Goal: Task Accomplishment & Management: Manage account settings

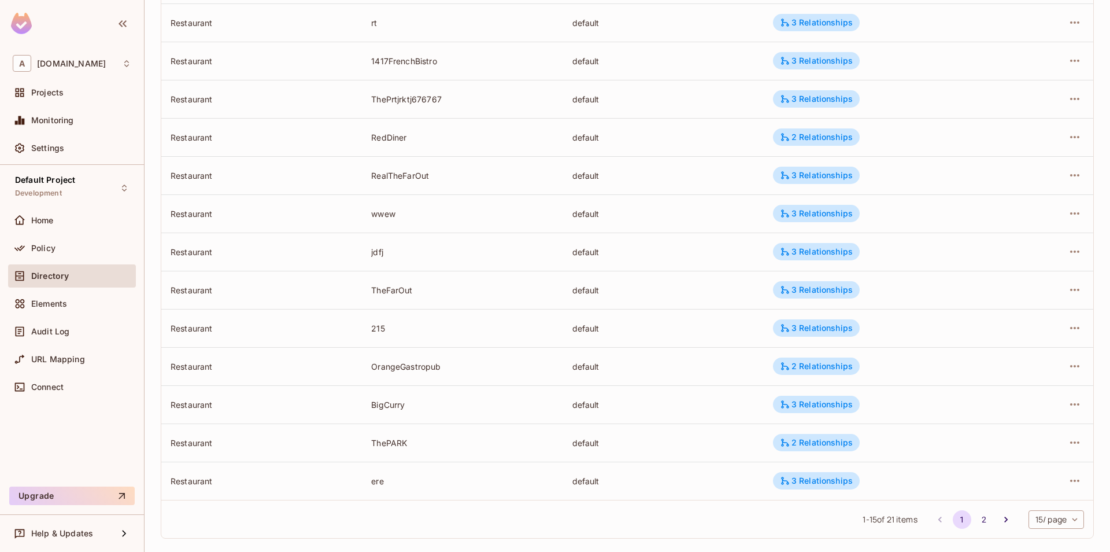
scroll to position [256, 0]
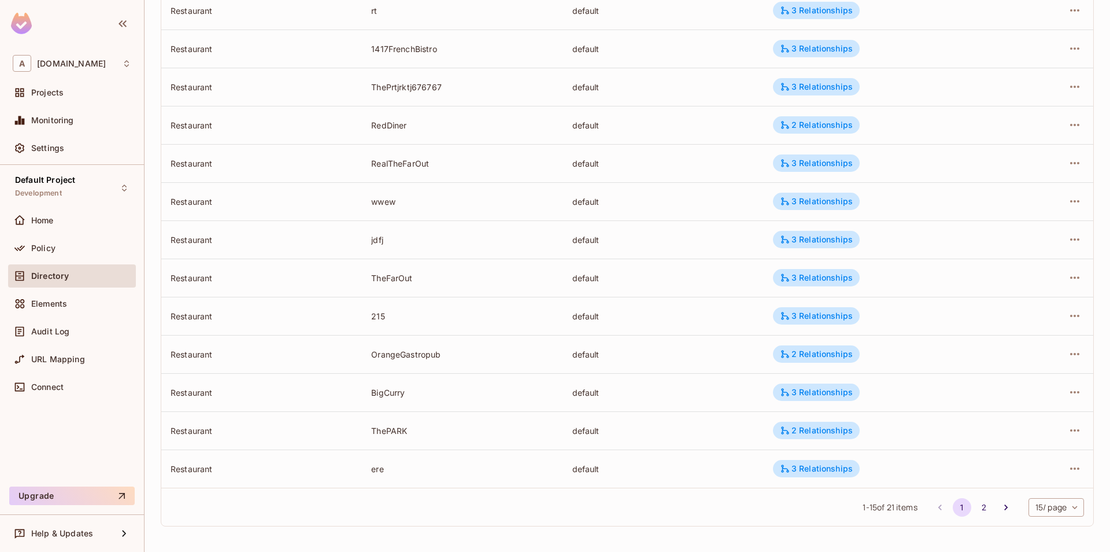
click at [1063, 317] on div at bounding box center [1050, 315] width 67 height 19
click at [1069, 316] on icon "button" at bounding box center [1075, 316] width 14 height 14
click at [1000, 376] on span "Edit Attributes" at bounding box center [990, 367] width 64 height 19
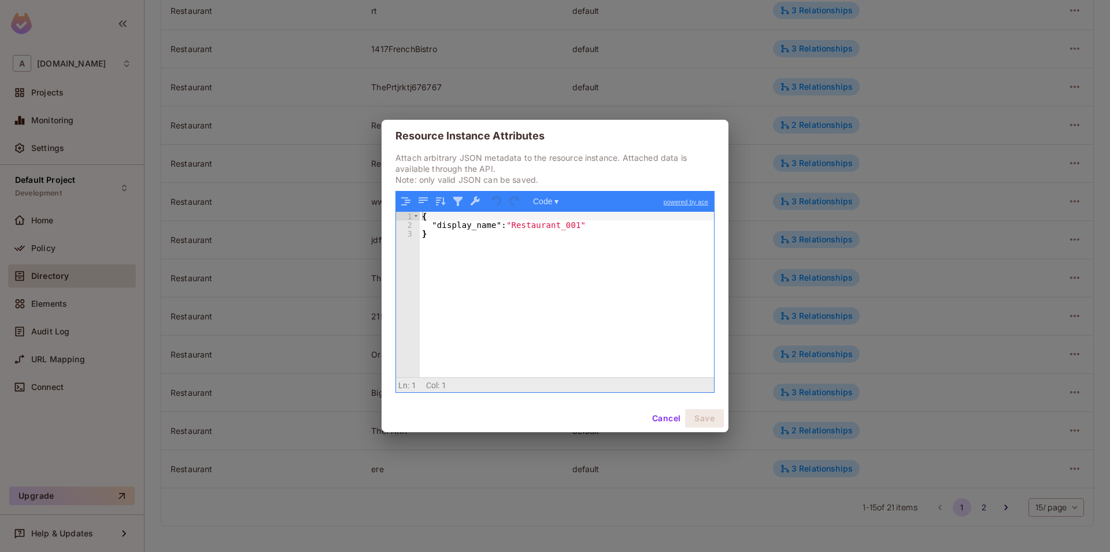
click at [662, 415] on button "Cancel" at bounding box center [667, 418] width 38 height 19
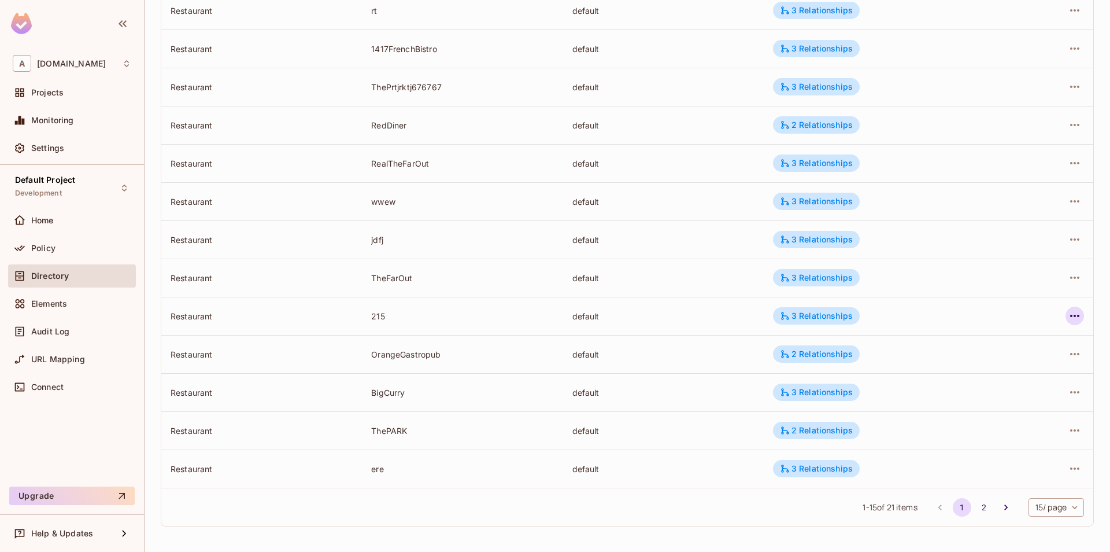
click at [1067, 312] on button "button" at bounding box center [1075, 315] width 19 height 19
click at [999, 374] on span "Edit Attributes" at bounding box center [990, 367] width 64 height 19
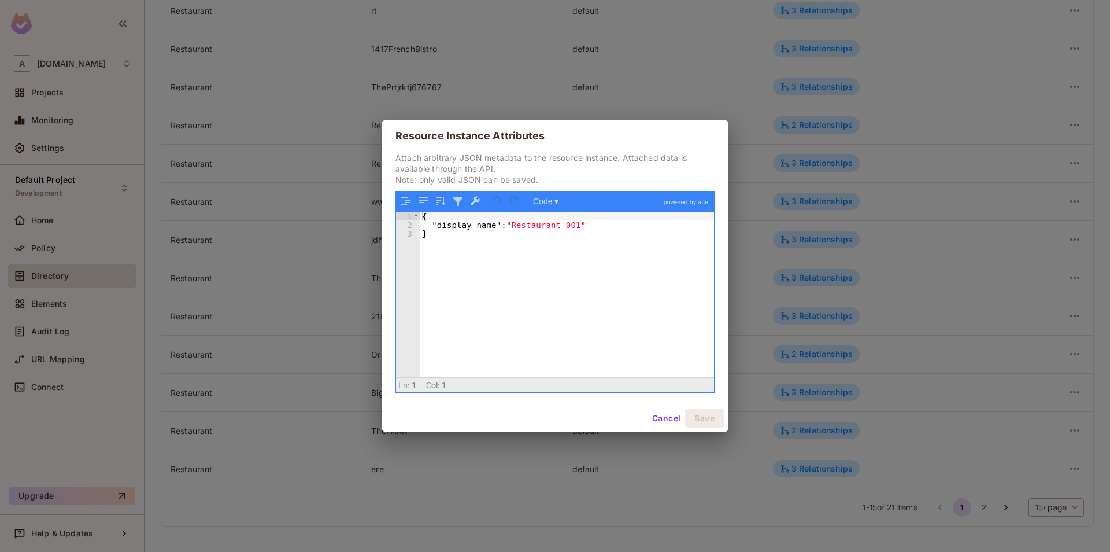
click at [666, 416] on button "Cancel" at bounding box center [667, 418] width 38 height 19
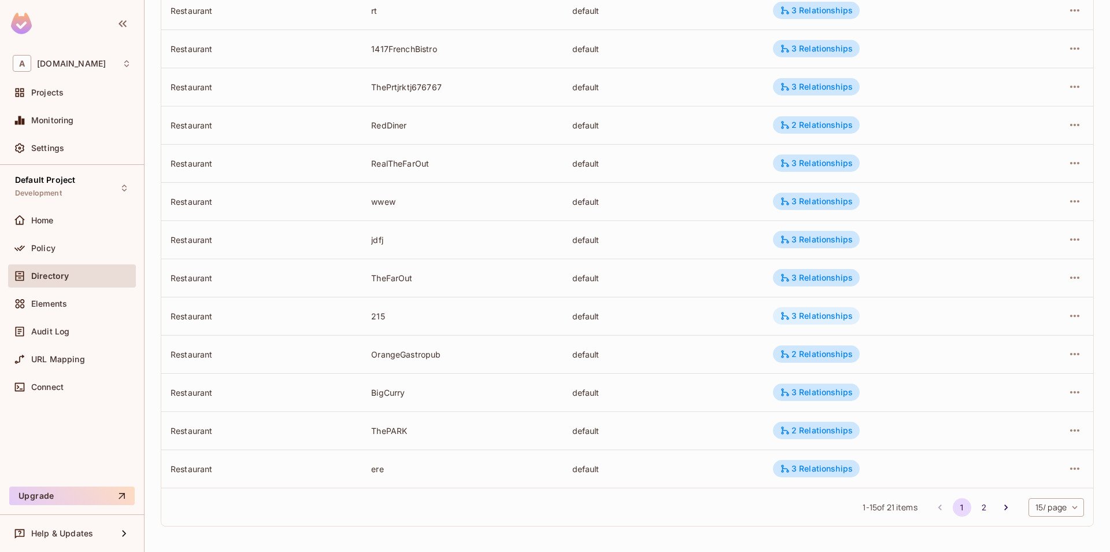
click at [795, 316] on div "3 Relationships" at bounding box center [816, 316] width 73 height 10
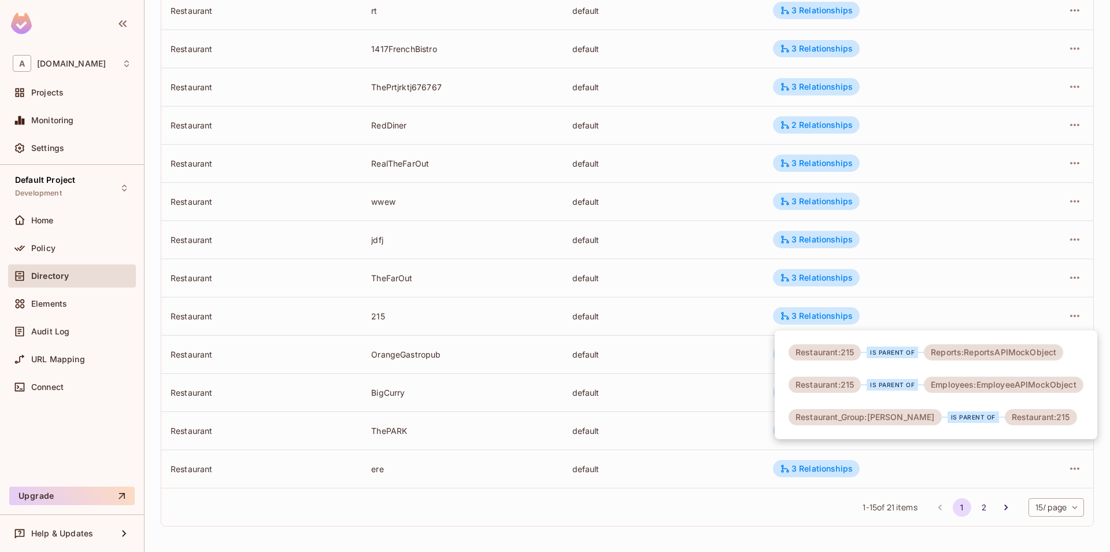
click at [970, 445] on div at bounding box center [555, 276] width 1110 height 552
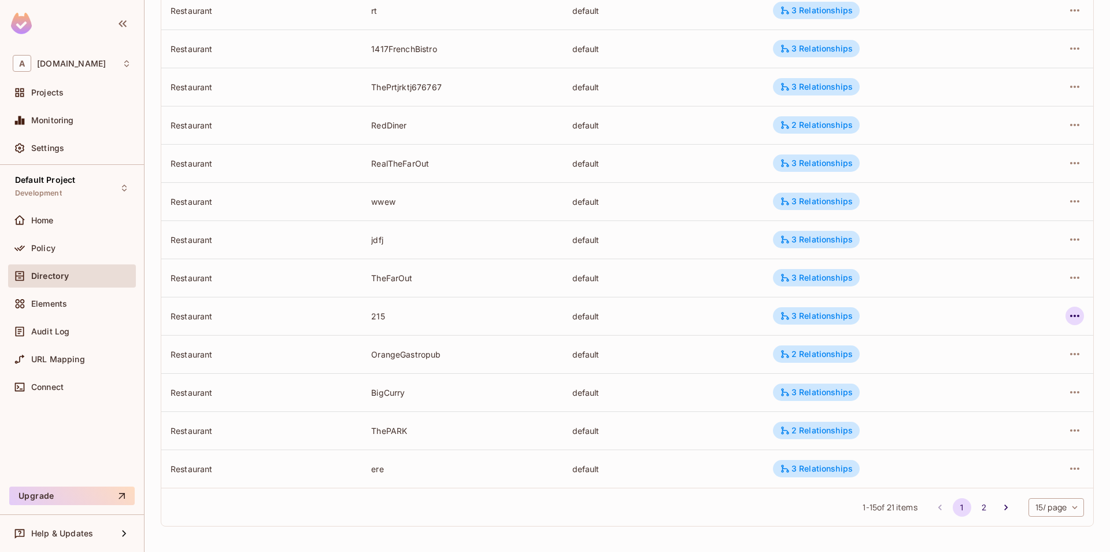
click at [1072, 314] on icon "button" at bounding box center [1075, 316] width 14 height 14
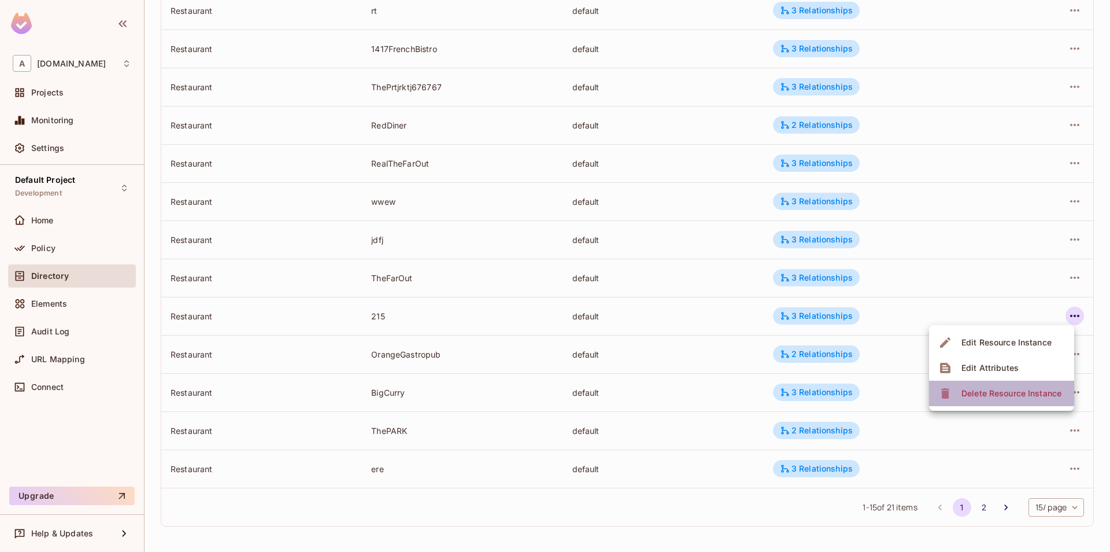
click at [976, 382] on li "Delete Resource Instance" at bounding box center [1001, 392] width 145 height 25
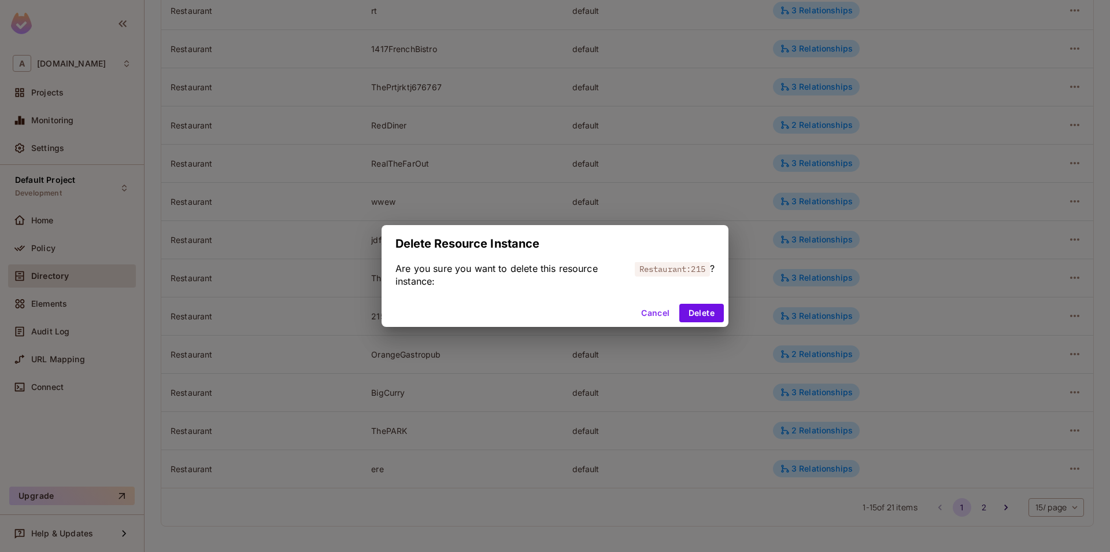
click at [676, 305] on div "Cancel Delete" at bounding box center [555, 313] width 347 height 28
click at [661, 315] on button "Cancel" at bounding box center [656, 313] width 38 height 19
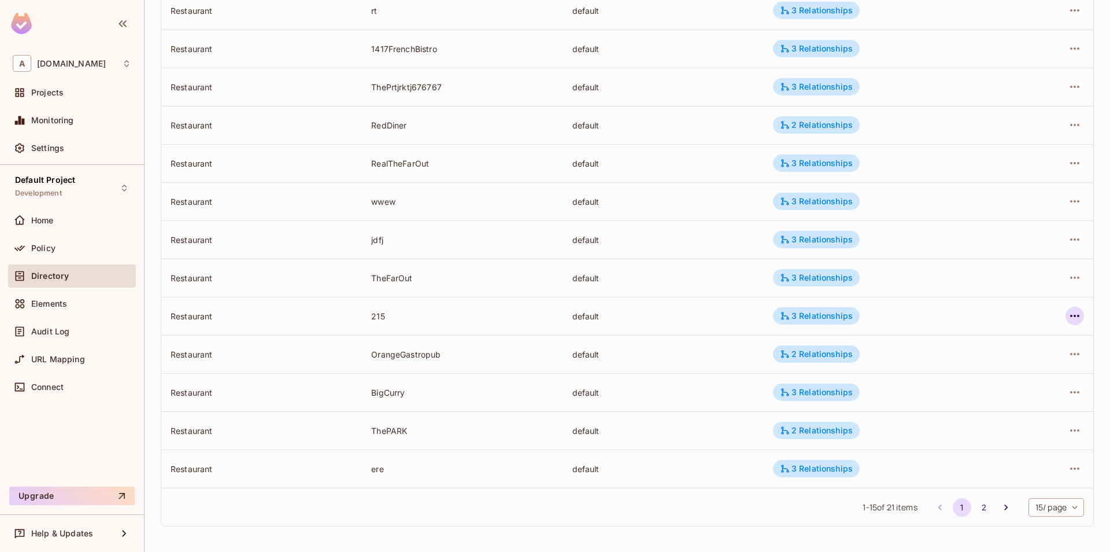
click at [1071, 317] on icon "button" at bounding box center [1075, 316] width 14 height 14
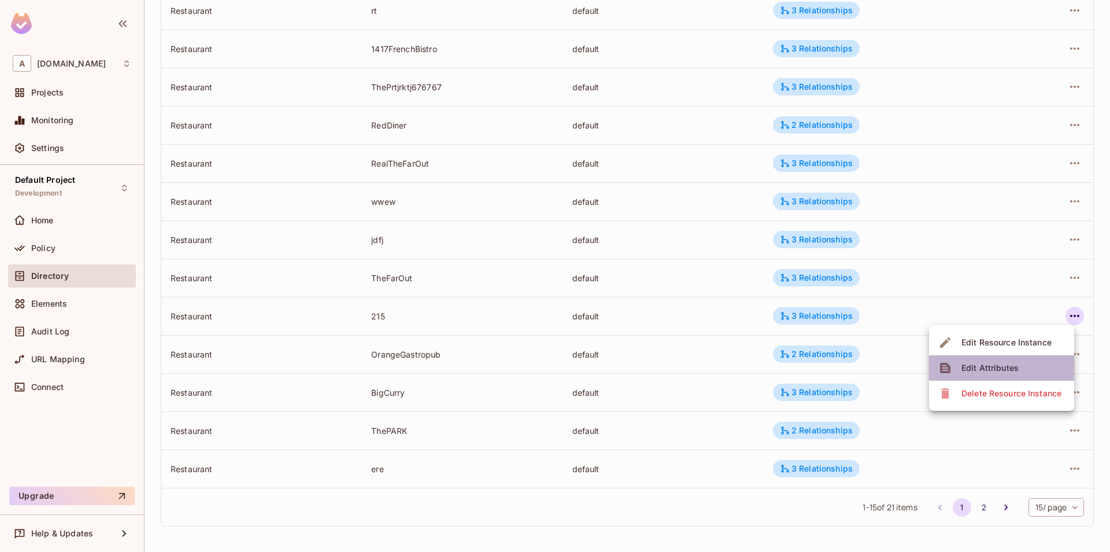
click at [973, 369] on div "Edit Attributes" at bounding box center [990, 368] width 57 height 12
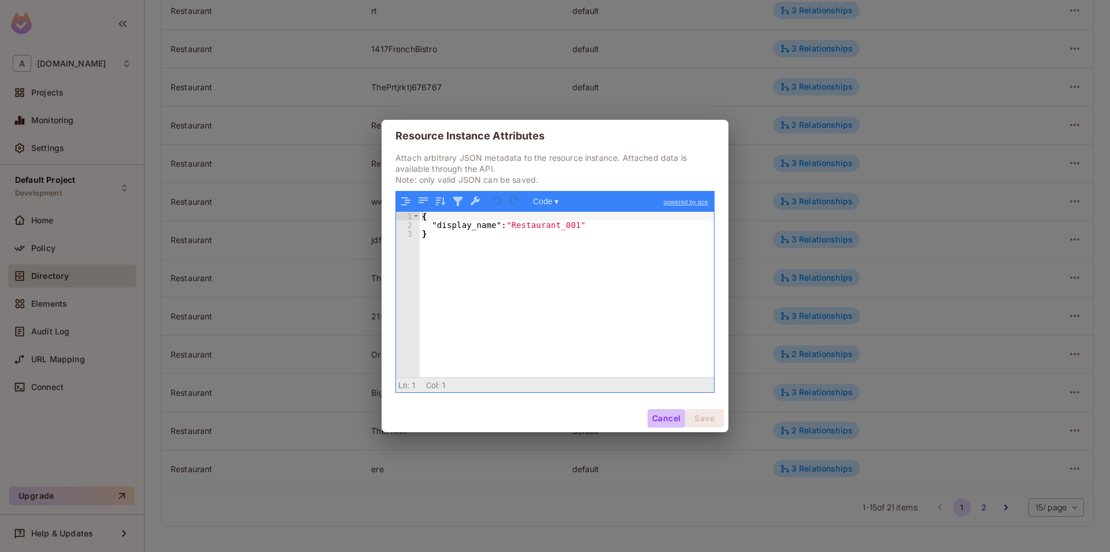
click at [657, 417] on button "Cancel" at bounding box center [667, 418] width 38 height 19
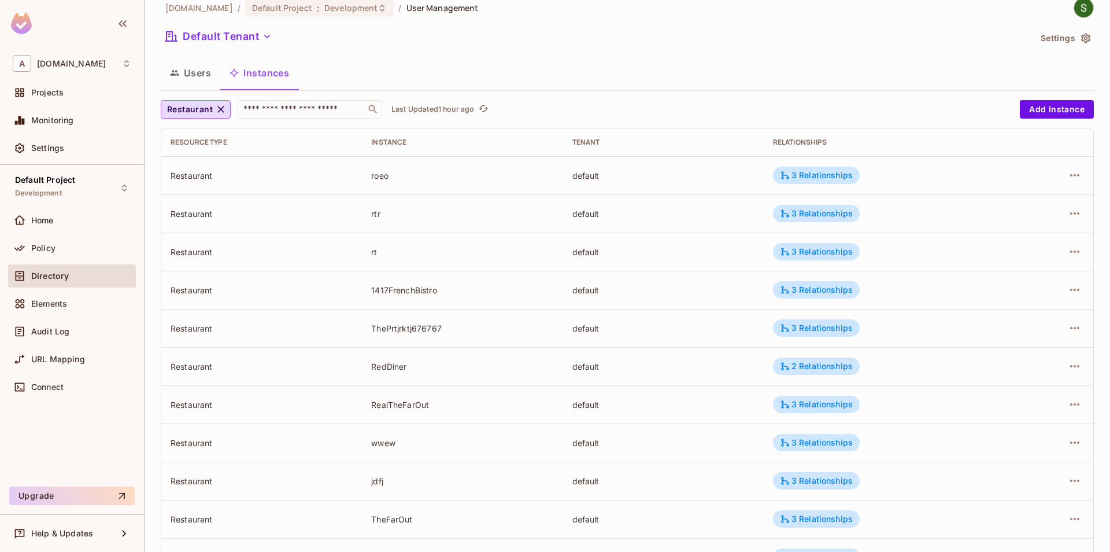
scroll to position [0, 0]
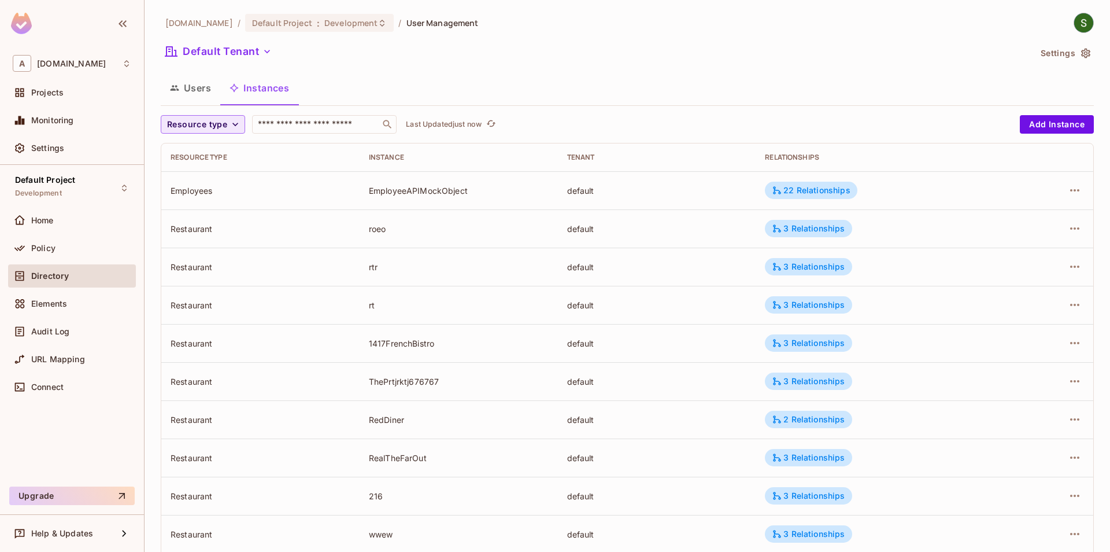
click at [213, 125] on span "Resource type" at bounding box center [197, 124] width 60 height 14
click at [231, 226] on span "Restaurant" at bounding box center [202, 225] width 65 height 11
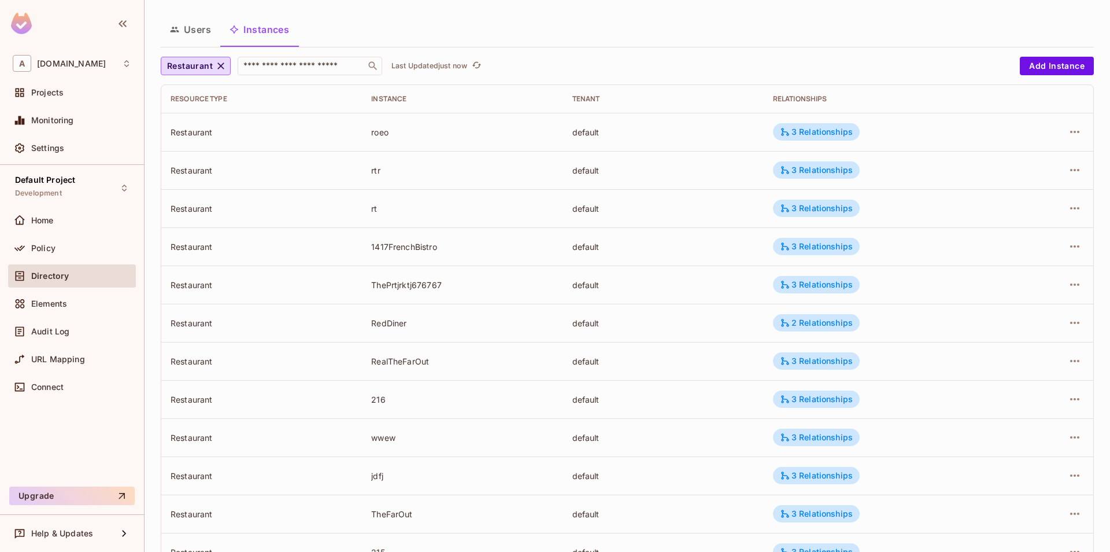
scroll to position [256, 0]
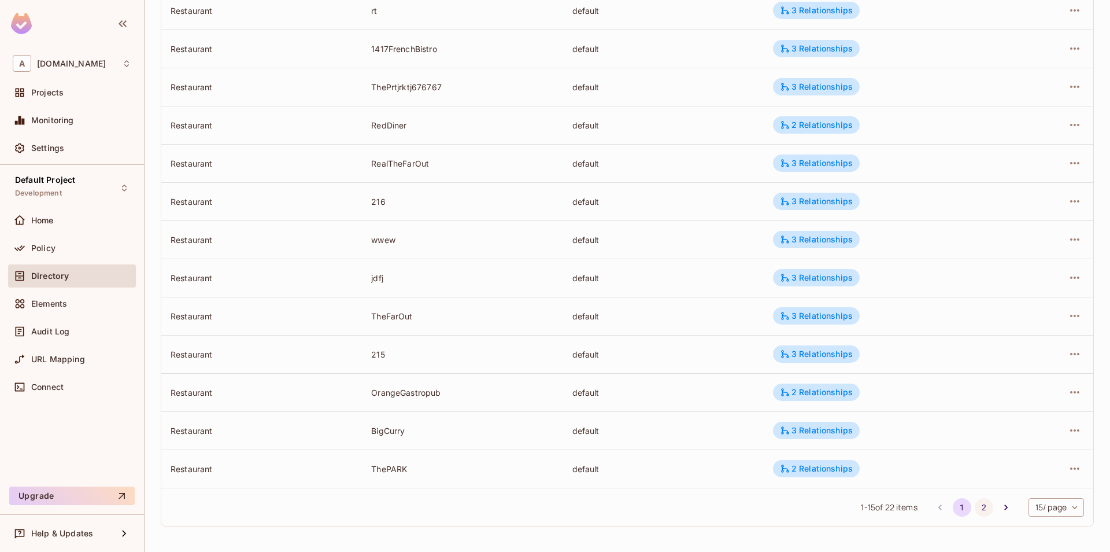
click at [975, 504] on button "2" at bounding box center [984, 507] width 19 height 19
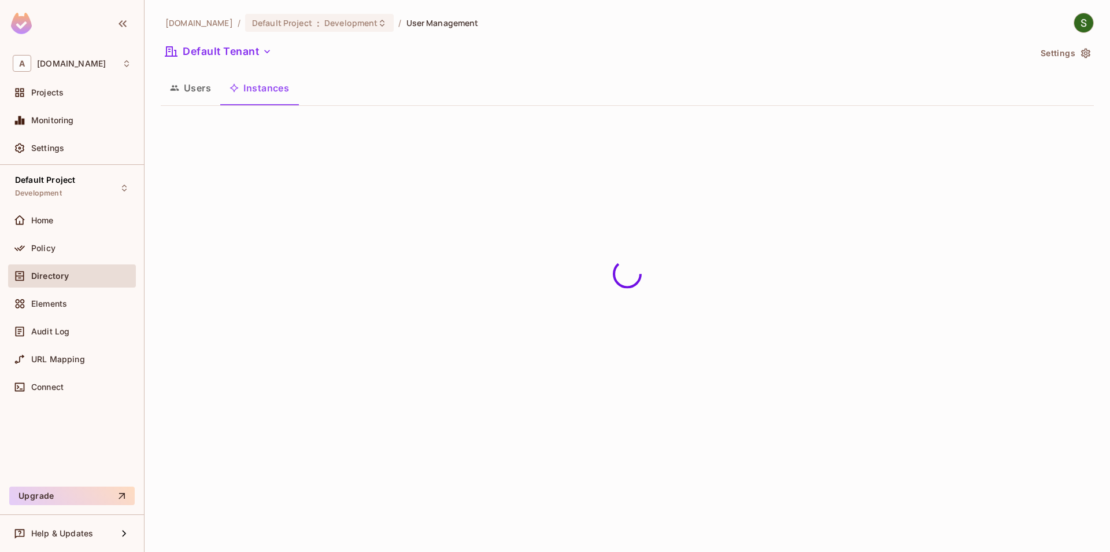
scroll to position [0, 0]
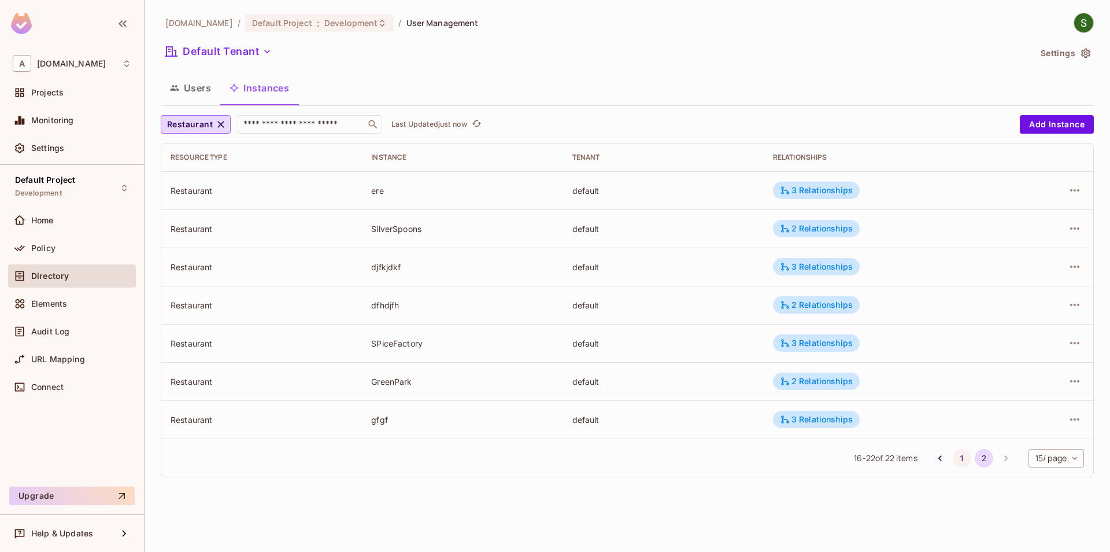
click at [959, 452] on button "1" at bounding box center [962, 458] width 19 height 19
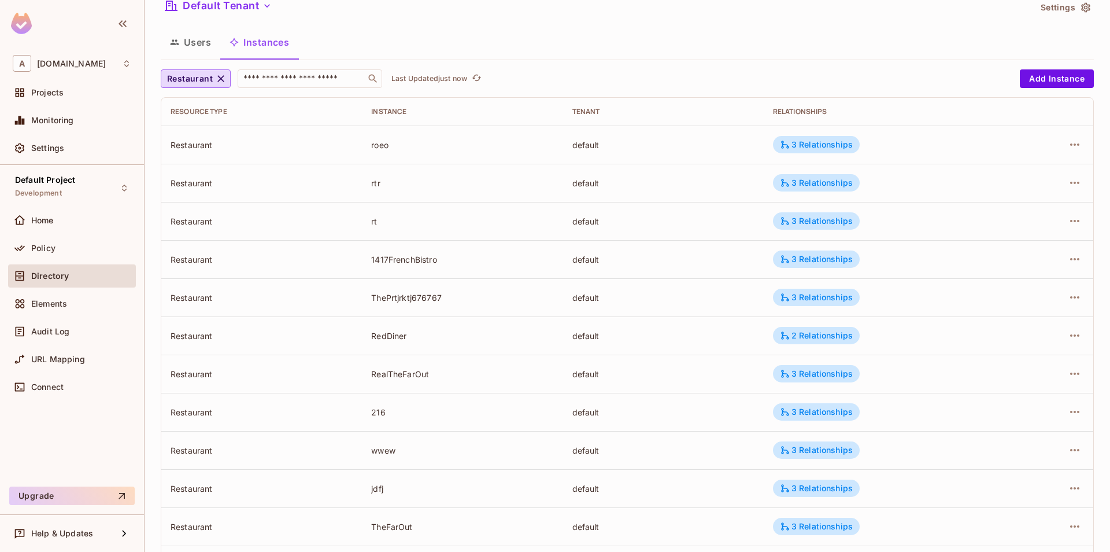
scroll to position [66, 0]
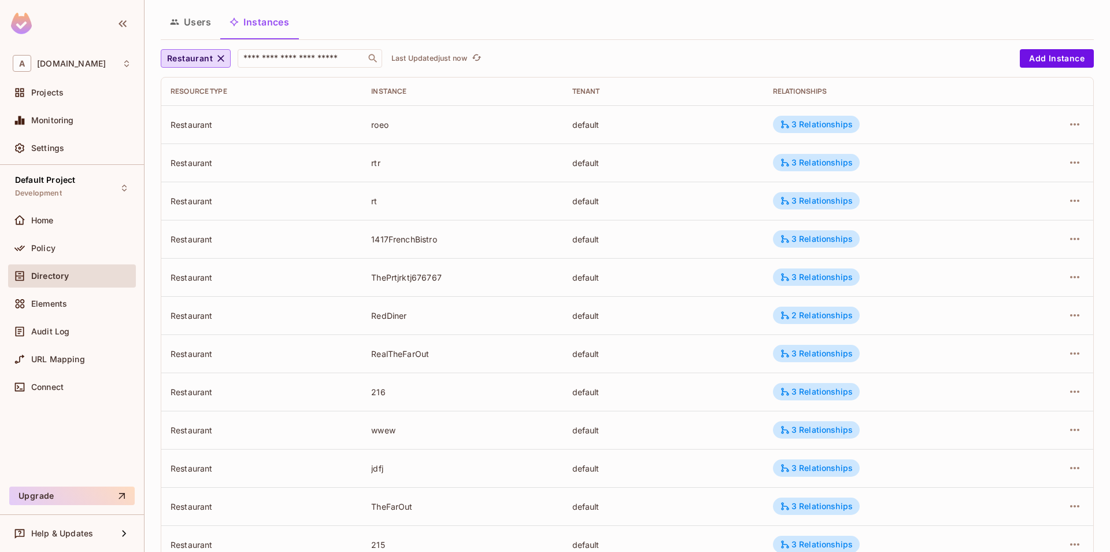
click at [1073, 402] on td at bounding box center [1051, 391] width 86 height 38
click at [1078, 391] on icon "button" at bounding box center [1074, 391] width 9 height 2
click at [999, 442] on div "Edit Attributes" at bounding box center [990, 444] width 57 height 12
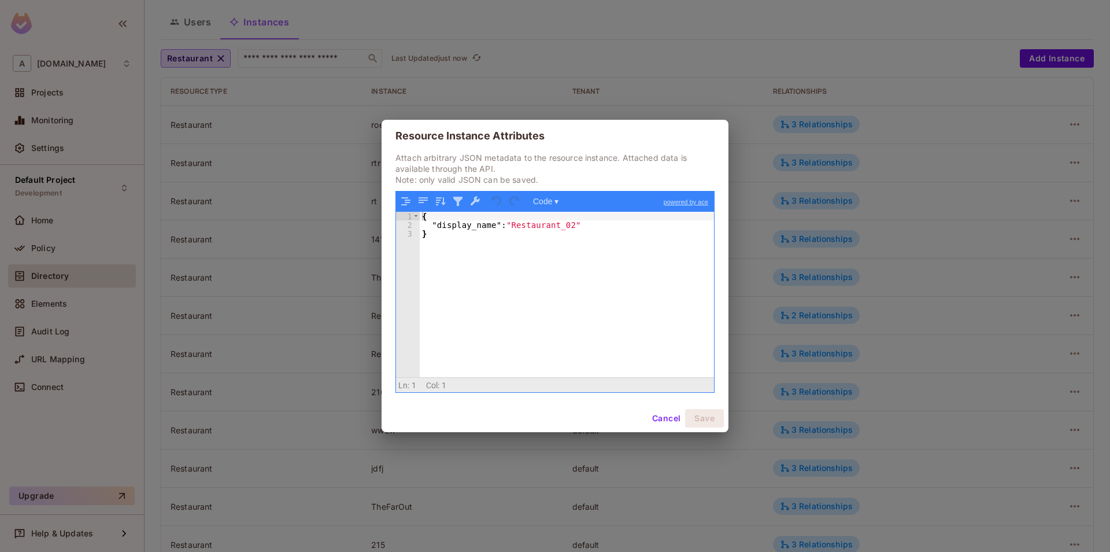
click at [658, 419] on button "Cancel" at bounding box center [667, 418] width 38 height 19
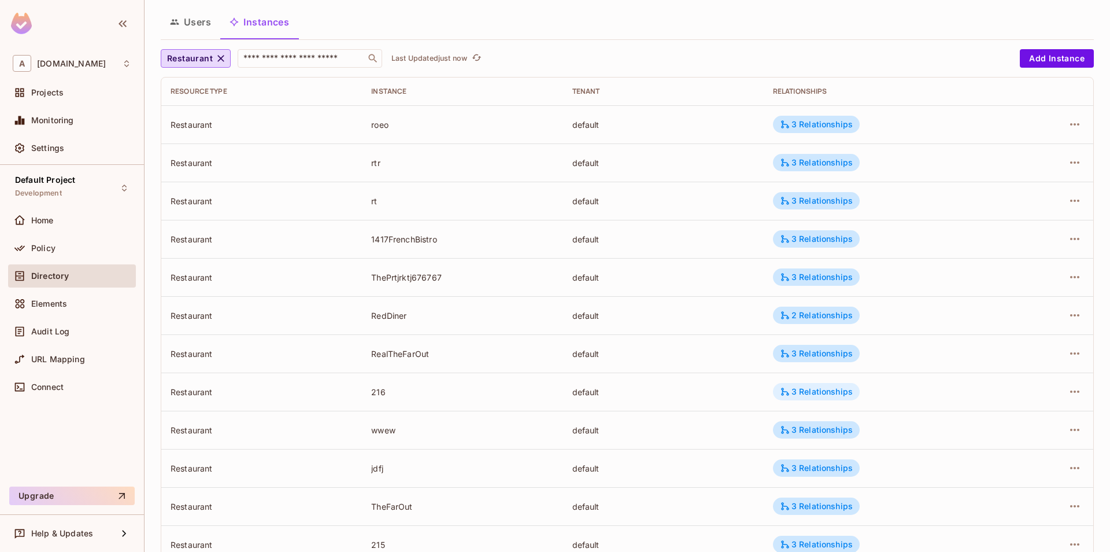
click at [822, 395] on div "3 Relationships" at bounding box center [816, 391] width 73 height 10
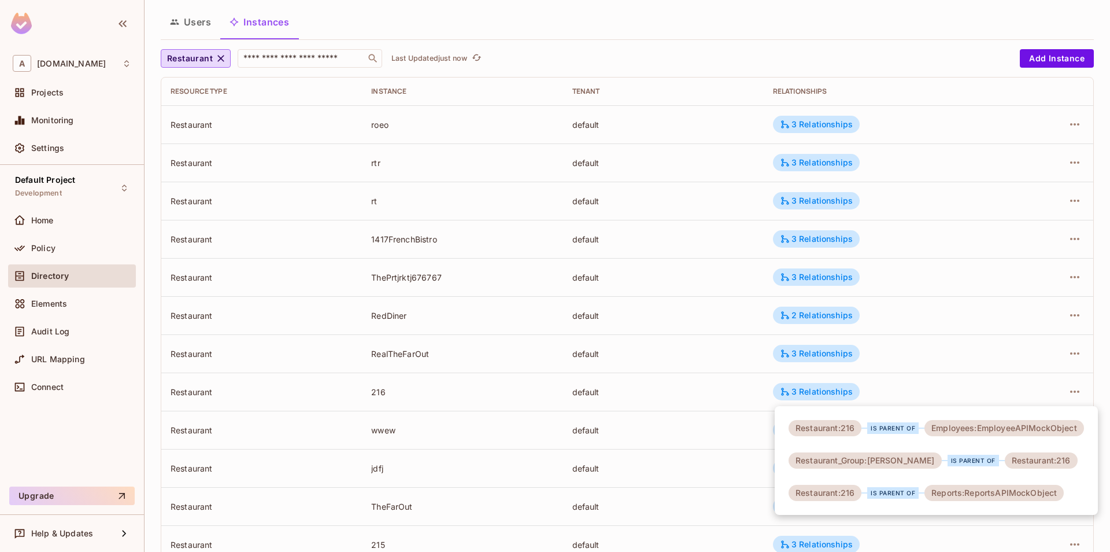
click at [618, 428] on div at bounding box center [555, 276] width 1110 height 552
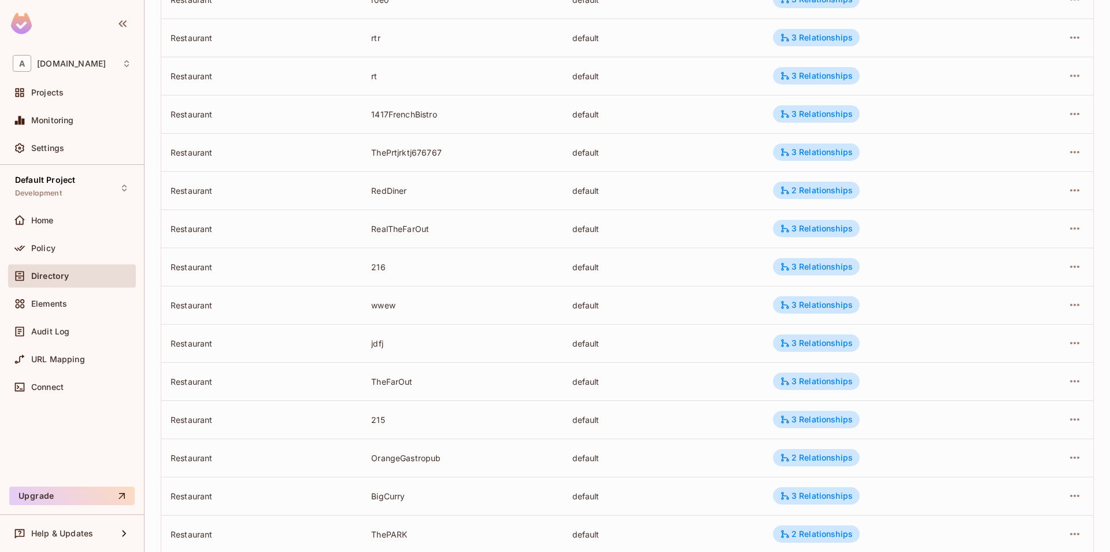
scroll to position [190, 0]
click at [1067, 417] on button "button" at bounding box center [1075, 420] width 19 height 19
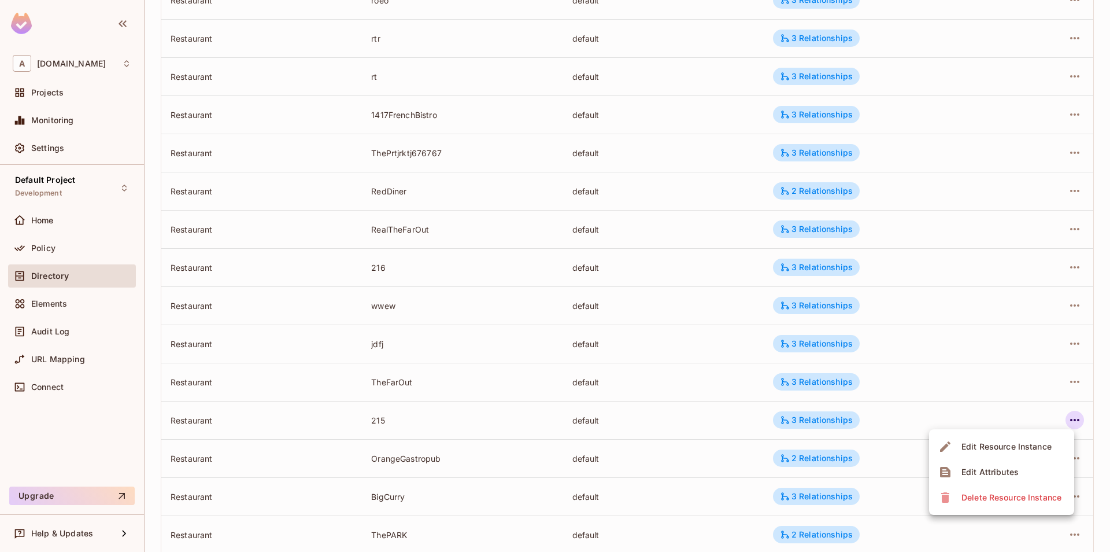
click at [1025, 474] on li "Edit Attributes" at bounding box center [1001, 471] width 145 height 25
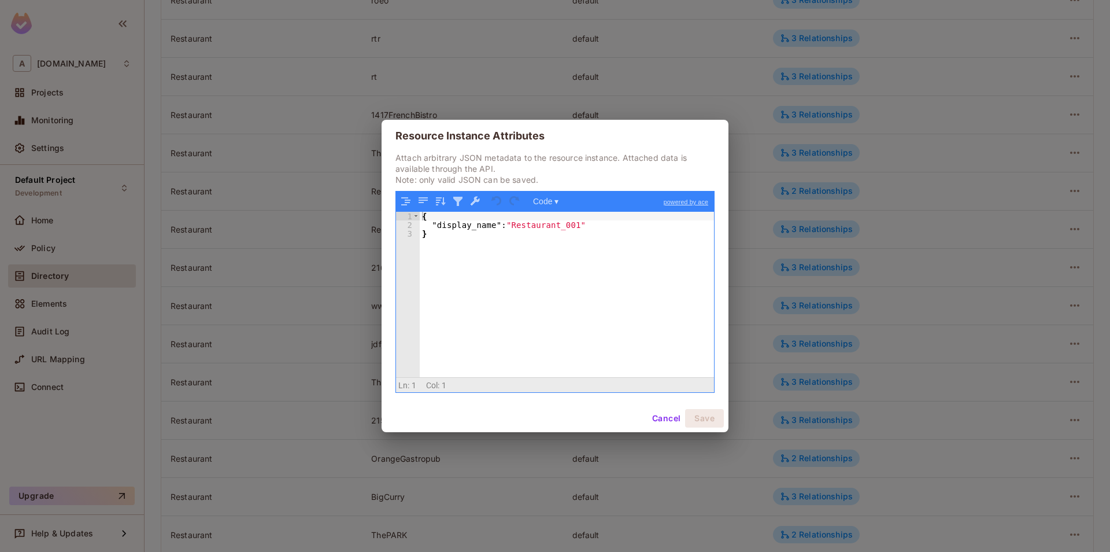
click at [655, 419] on button "Cancel" at bounding box center [667, 418] width 38 height 19
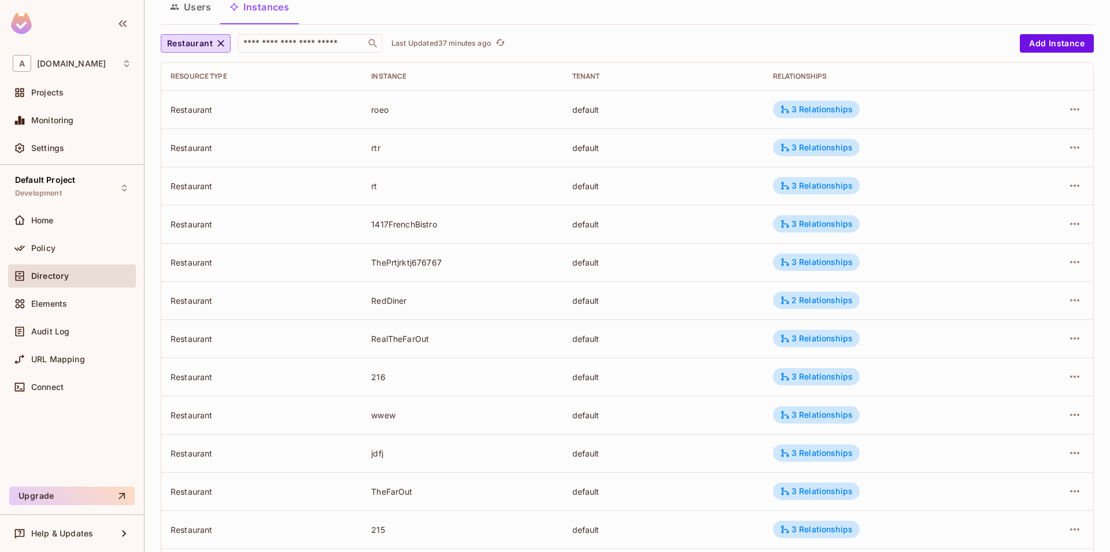
scroll to position [0, 0]
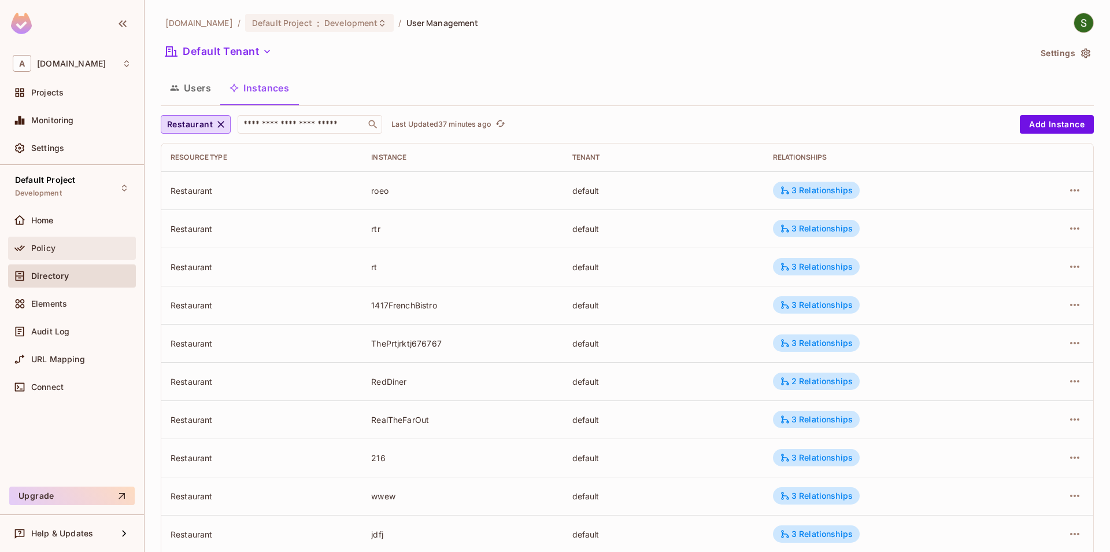
click at [55, 246] on span "Policy" at bounding box center [43, 247] width 24 height 9
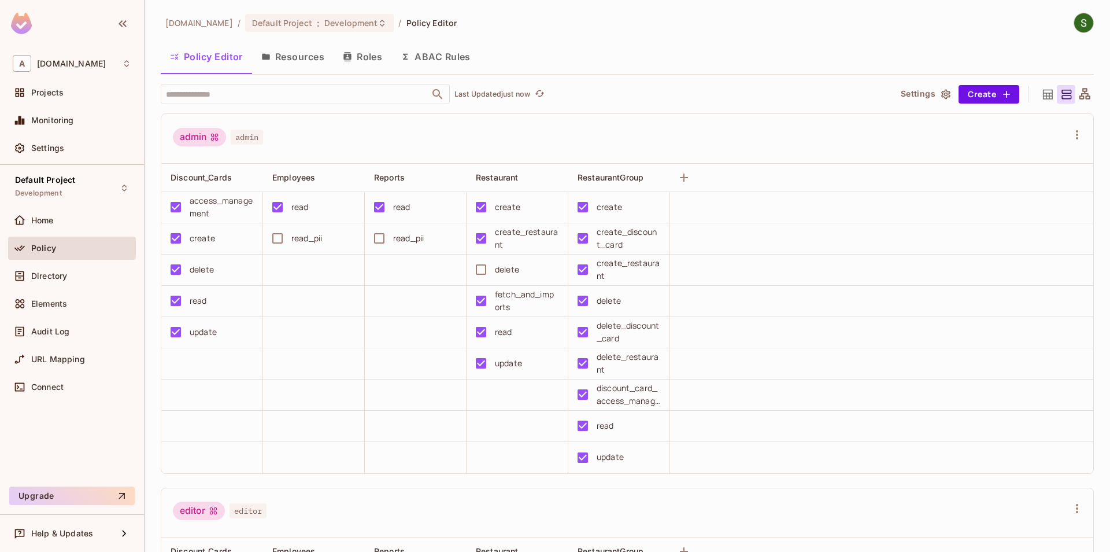
click at [285, 69] on button "Resources" at bounding box center [293, 56] width 82 height 29
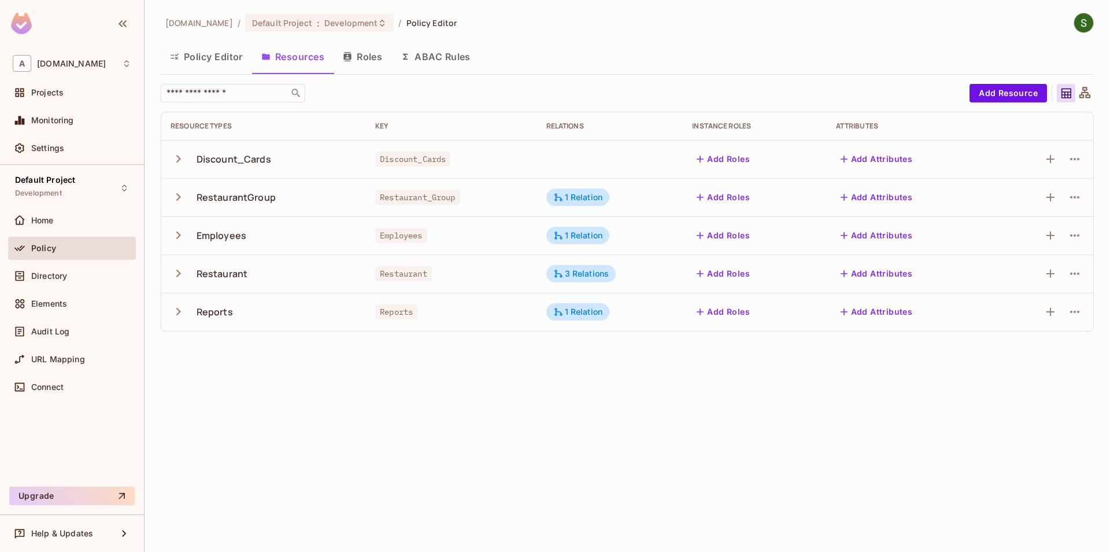
click at [178, 201] on icon "button" at bounding box center [179, 197] width 16 height 16
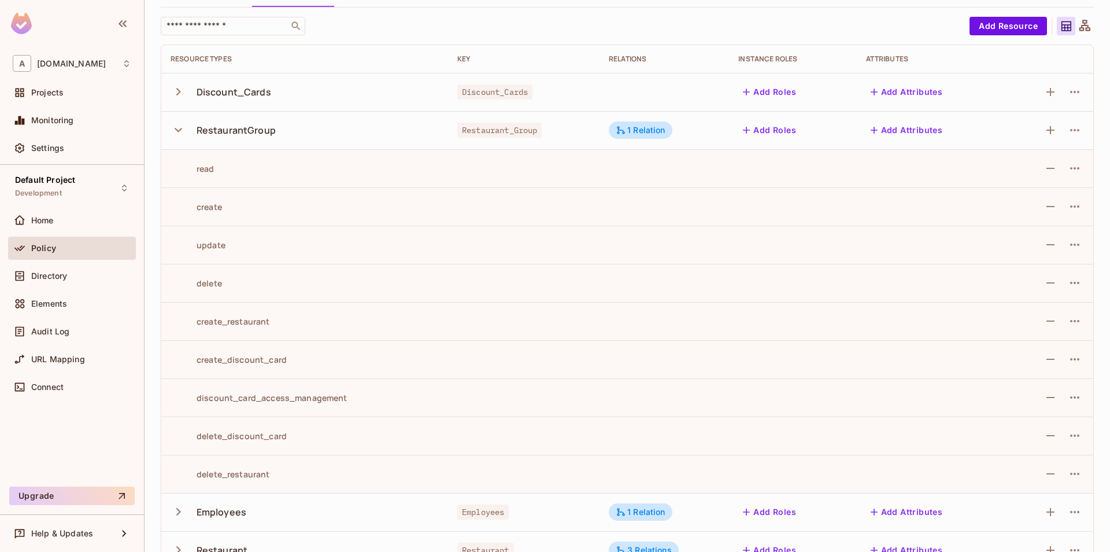
scroll to position [132, 0]
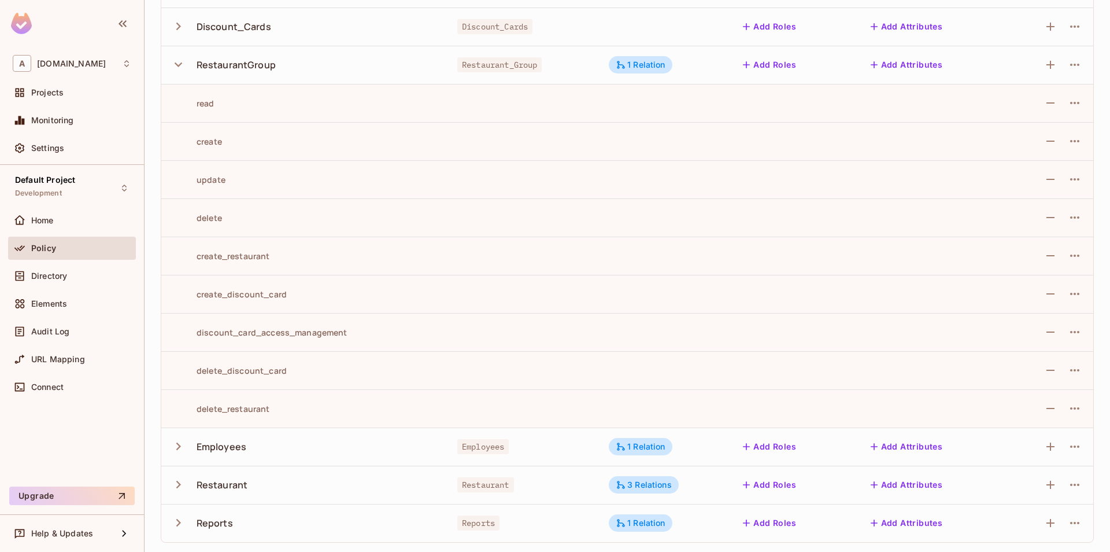
click at [179, 482] on icon "button" at bounding box center [179, 484] width 16 height 16
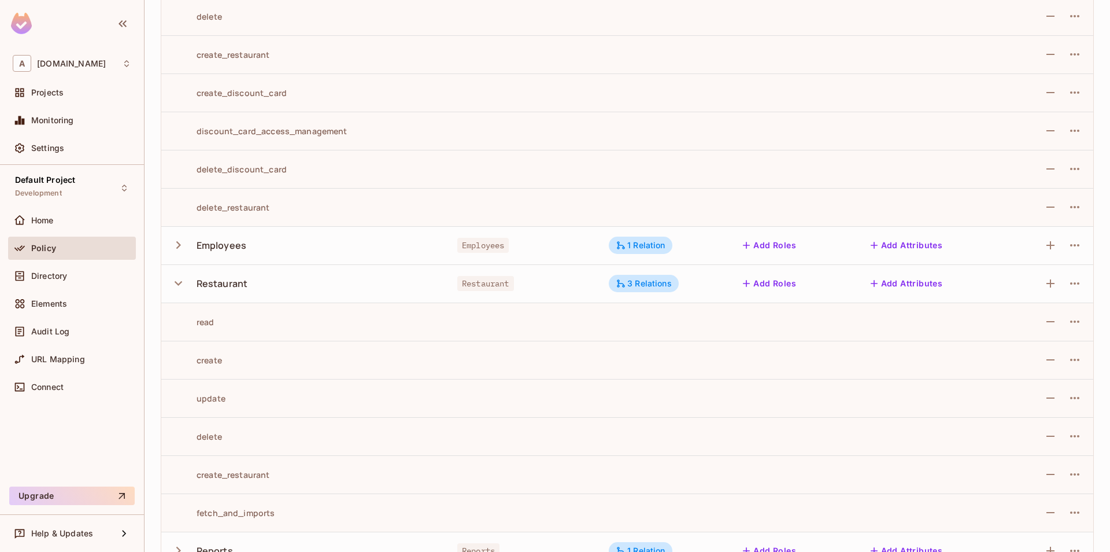
scroll to position [361, 0]
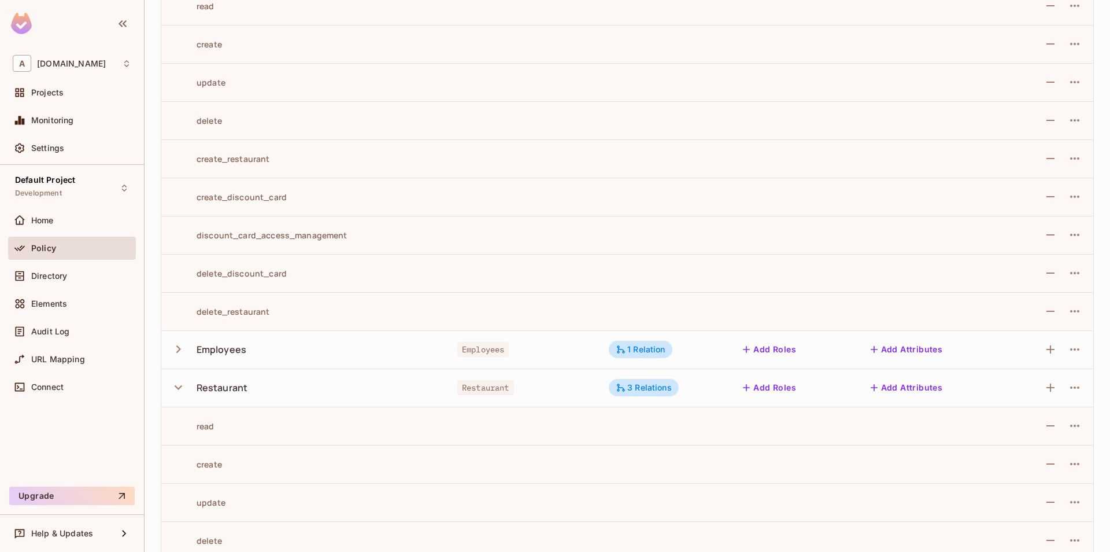
click at [184, 391] on icon "button" at bounding box center [179, 387] width 16 height 16
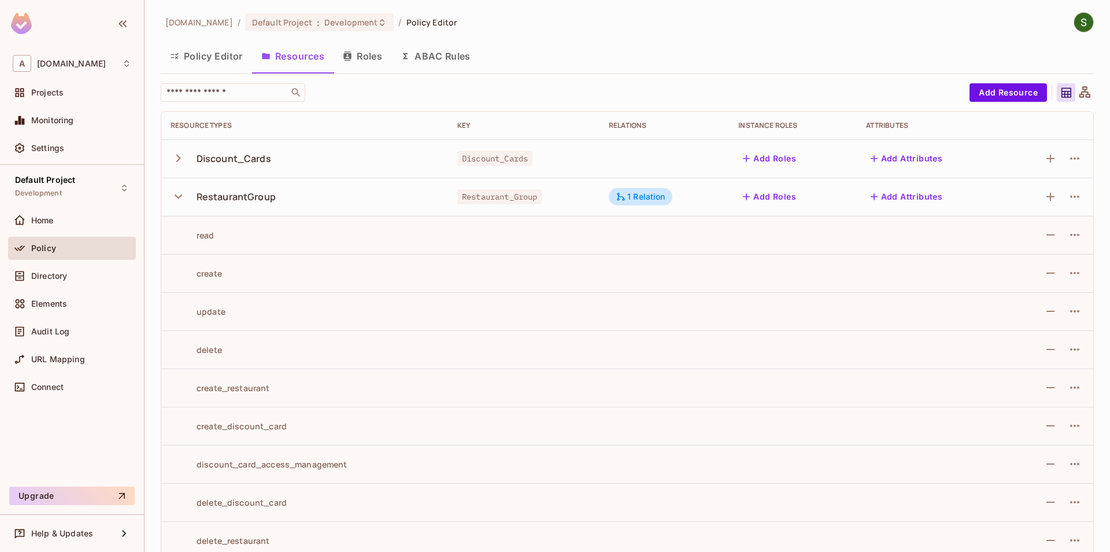
scroll to position [0, 0]
click at [175, 195] on icon "button" at bounding box center [179, 197] width 8 height 5
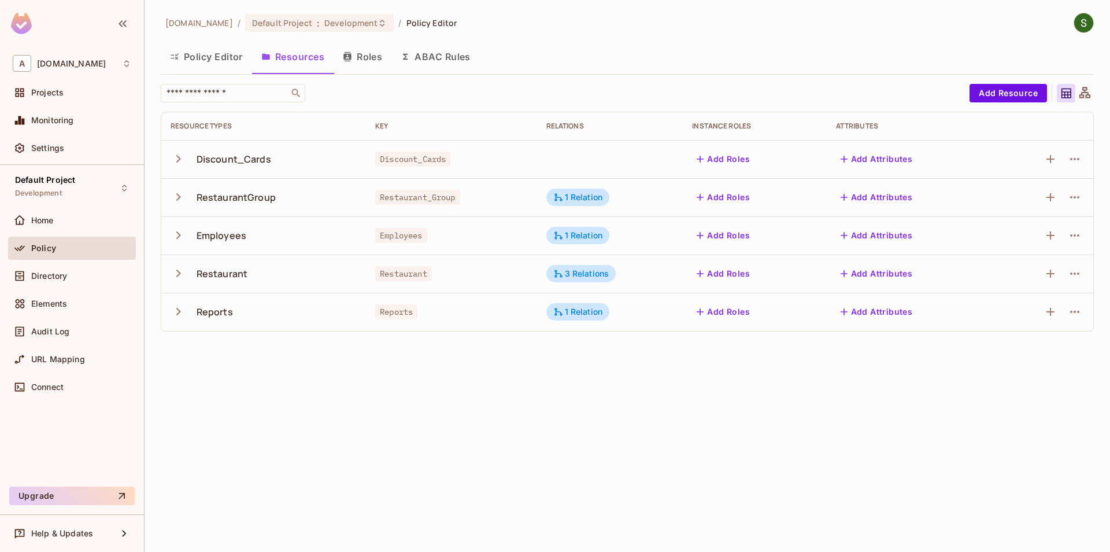
click at [178, 204] on icon "button" at bounding box center [179, 197] width 16 height 16
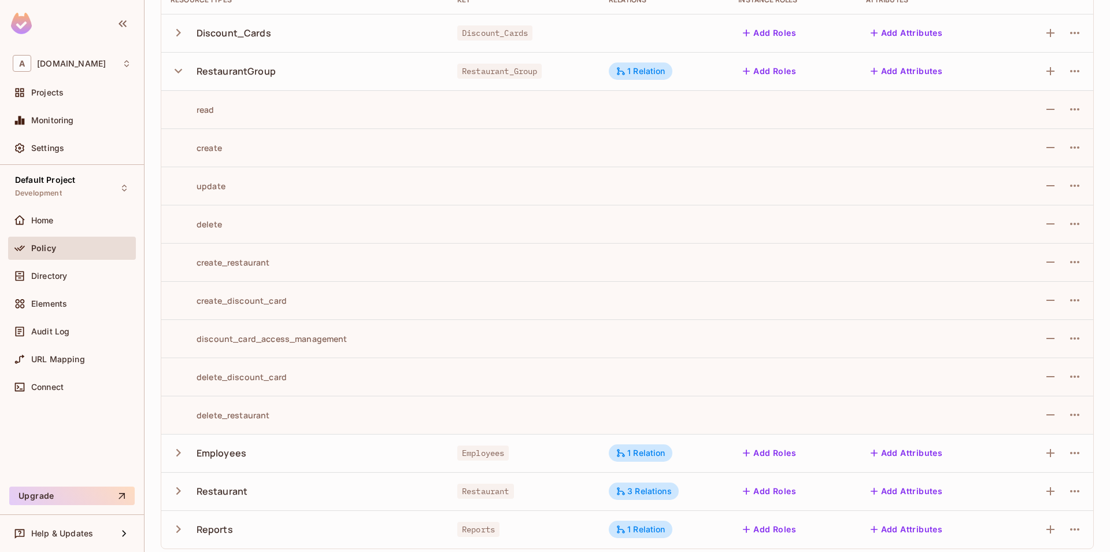
scroll to position [132, 0]
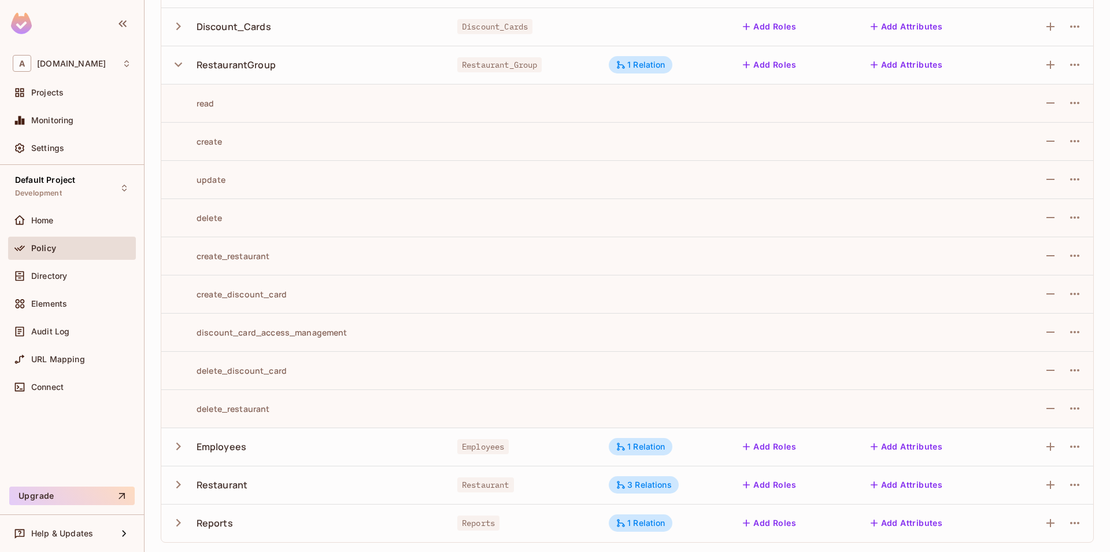
click at [179, 486] on icon "button" at bounding box center [178, 484] width 5 height 8
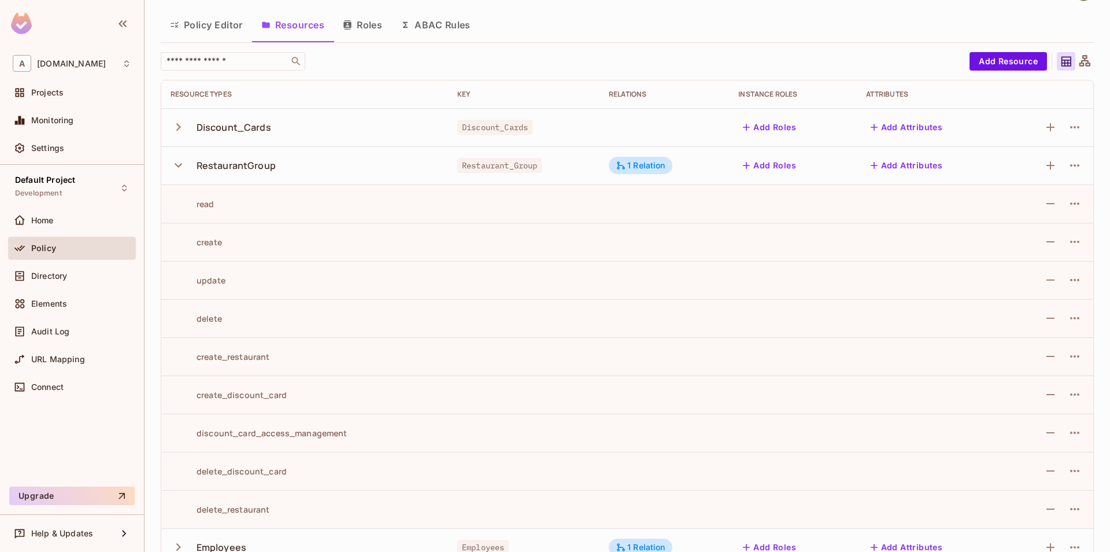
scroll to position [0, 0]
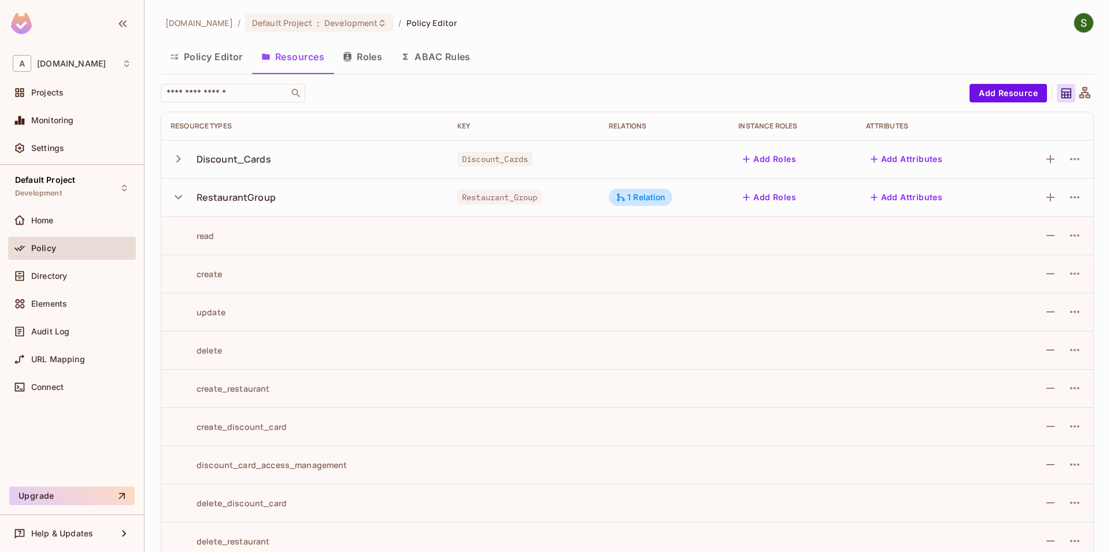
click at [190, 45] on button "Policy Editor" at bounding box center [206, 56] width 91 height 29
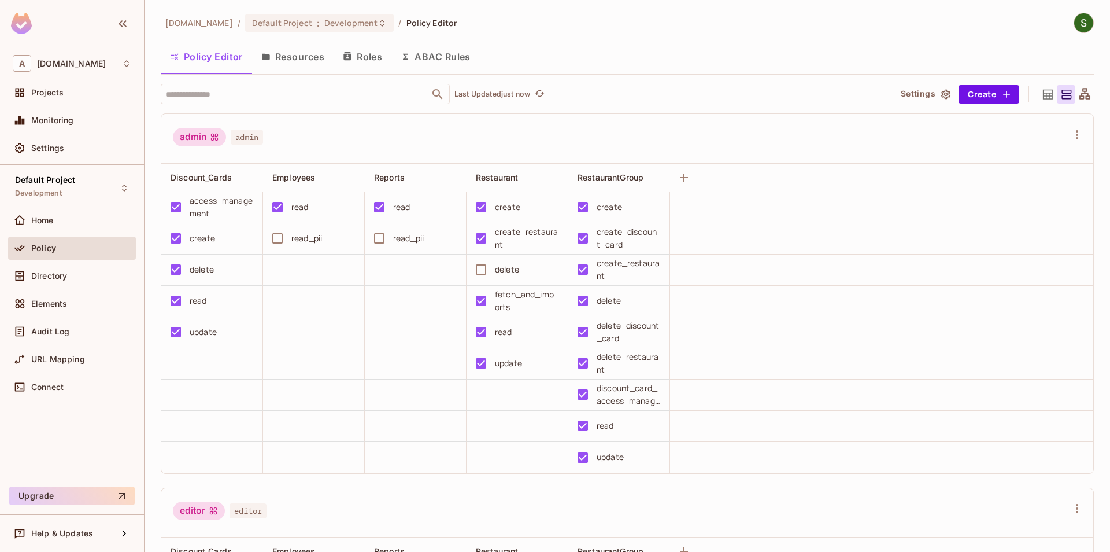
click at [310, 54] on button "Resources" at bounding box center [293, 56] width 82 height 29
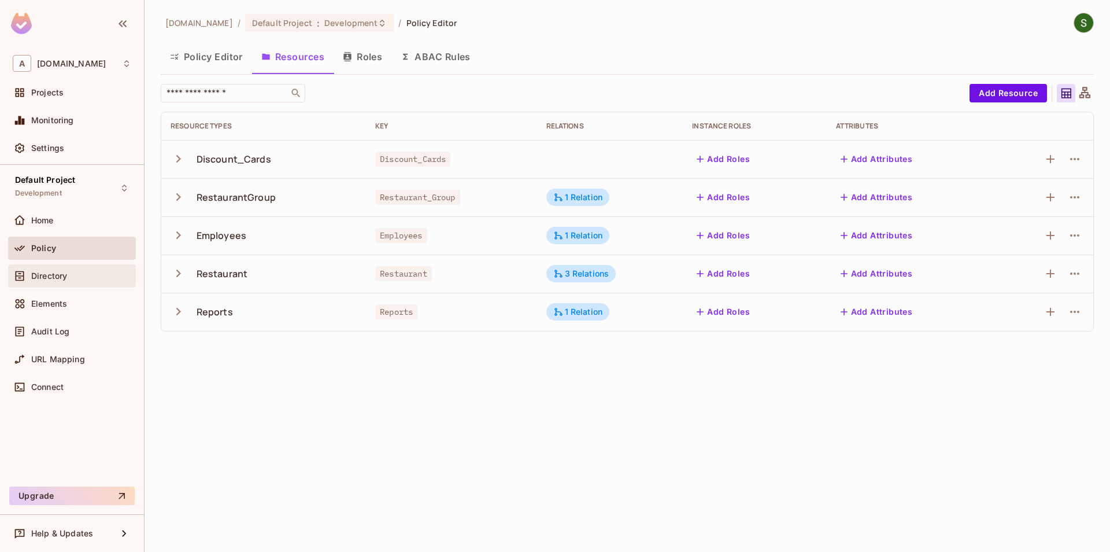
click at [55, 278] on span "Directory" at bounding box center [49, 275] width 36 height 9
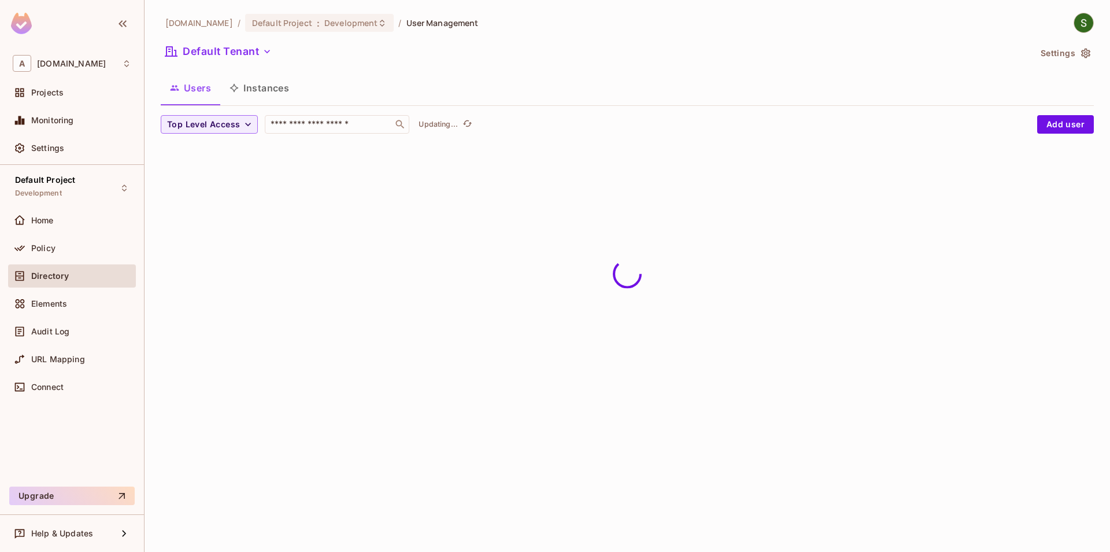
click at [267, 99] on button "Instances" at bounding box center [259, 87] width 78 height 29
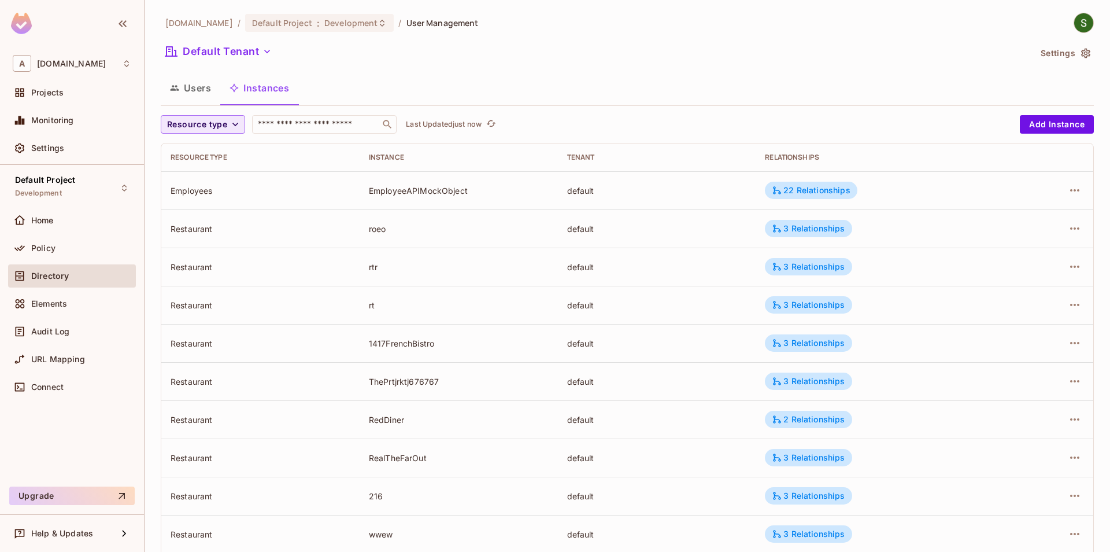
click at [223, 119] on span "Resource type" at bounding box center [197, 124] width 60 height 14
click at [206, 212] on li "Employees" at bounding box center [203, 200] width 84 height 25
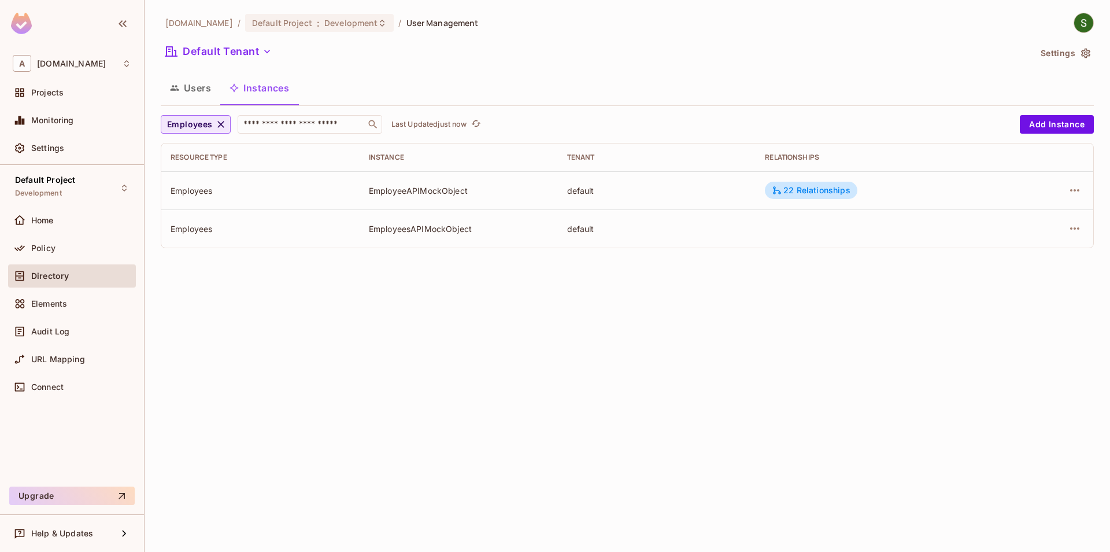
click at [213, 122] on button "Employees" at bounding box center [196, 124] width 70 height 19
click at [205, 226] on span "Restaurant" at bounding box center [202, 228] width 65 height 11
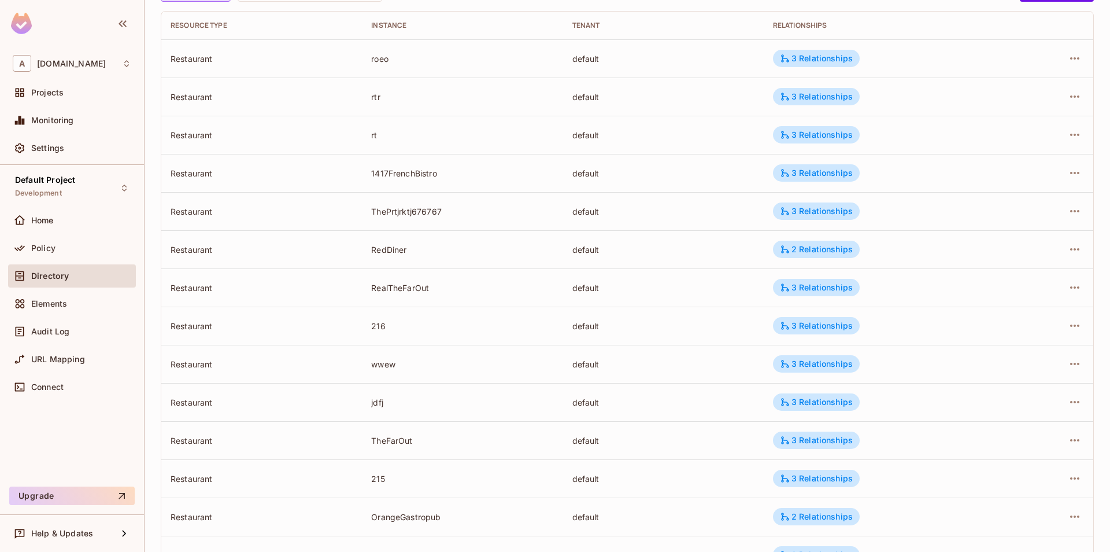
scroll to position [256, 0]
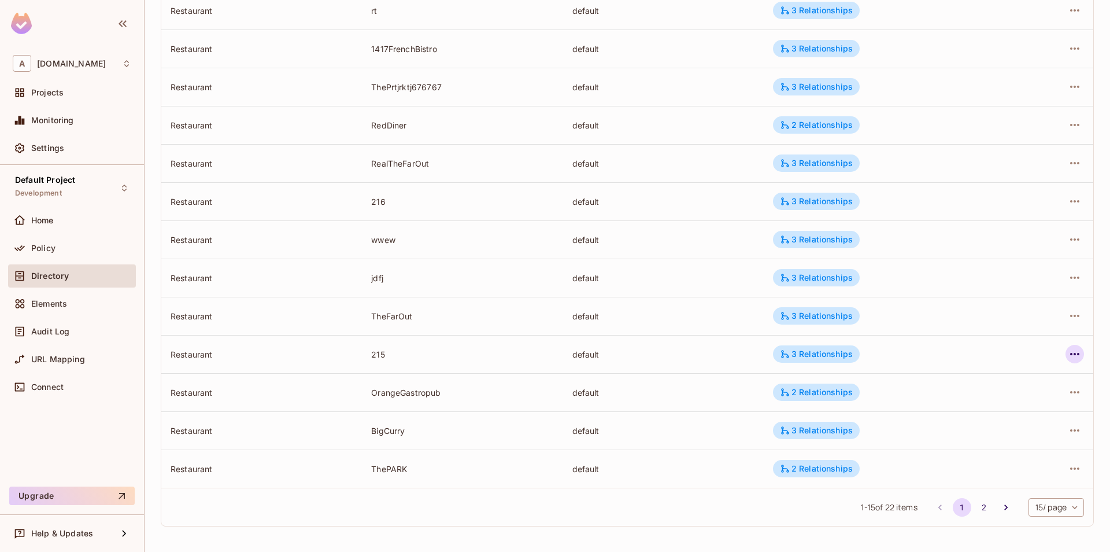
click at [1073, 352] on icon "button" at bounding box center [1075, 354] width 14 height 14
click at [1030, 398] on li "Edit Attributes" at bounding box center [1001, 405] width 145 height 25
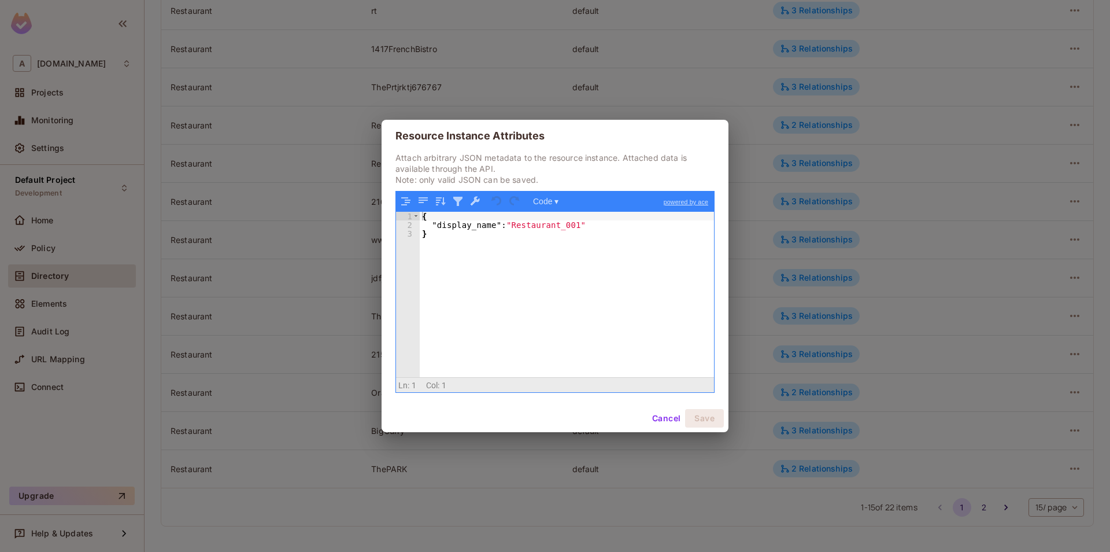
click at [660, 423] on button "Cancel" at bounding box center [667, 418] width 38 height 19
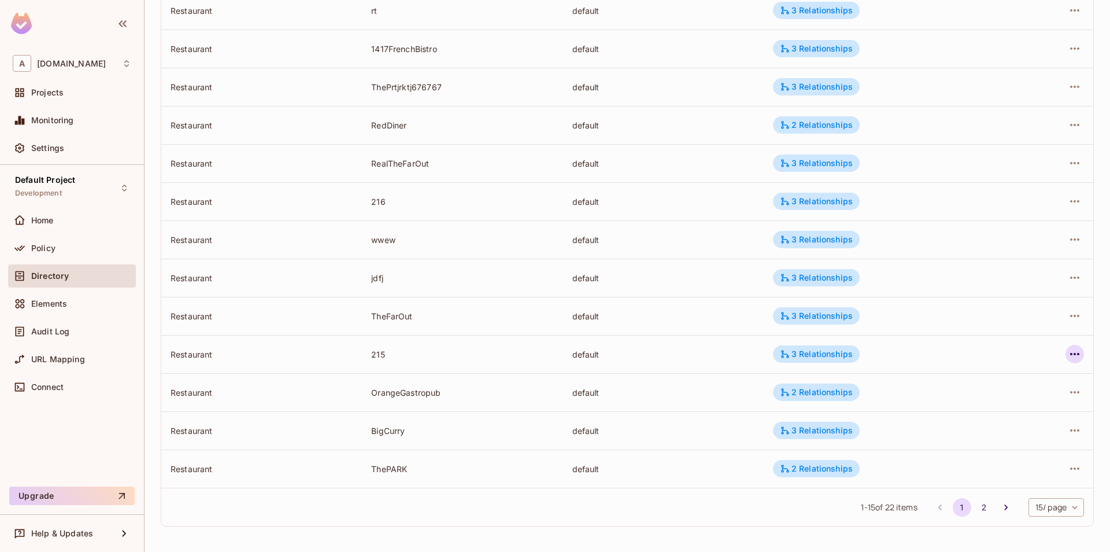
click at [1073, 351] on icon "button" at bounding box center [1075, 354] width 14 height 14
click at [659, 509] on div at bounding box center [555, 276] width 1110 height 552
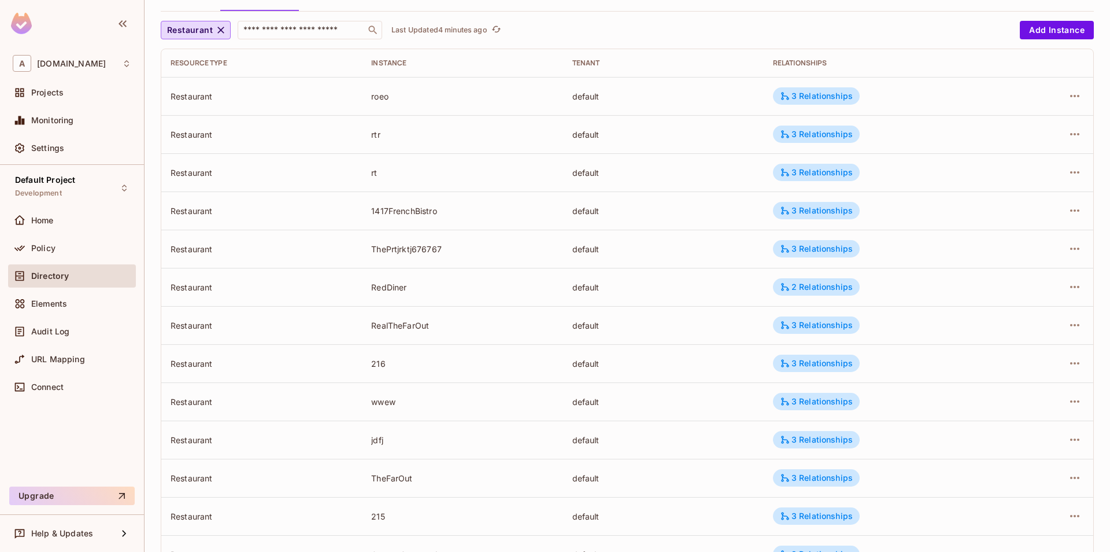
scroll to position [58, 0]
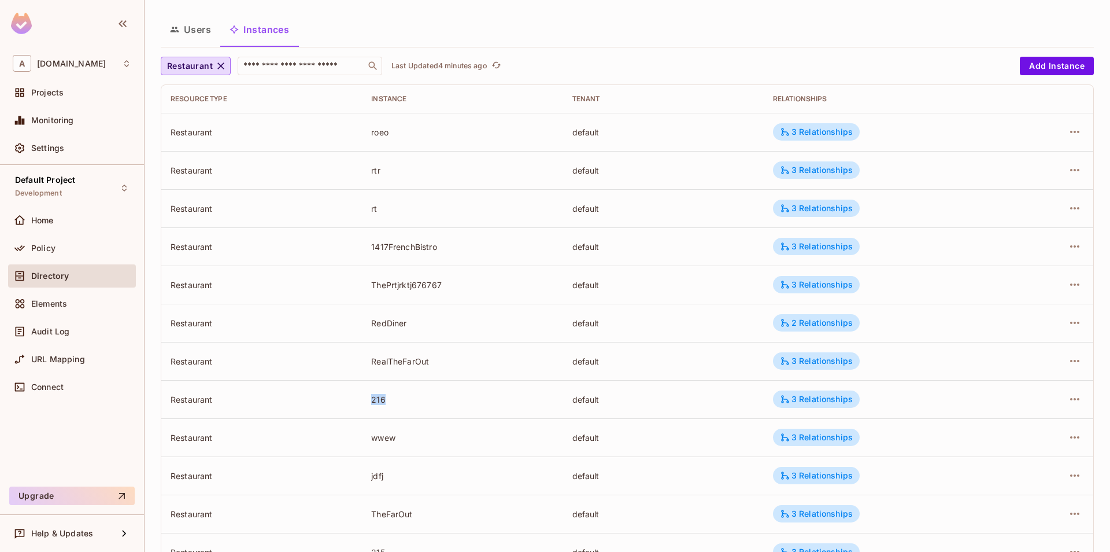
drag, startPoint x: 370, startPoint y: 402, endPoint x: 474, endPoint y: 409, distance: 104.3
click at [474, 409] on td "216" at bounding box center [462, 399] width 201 height 38
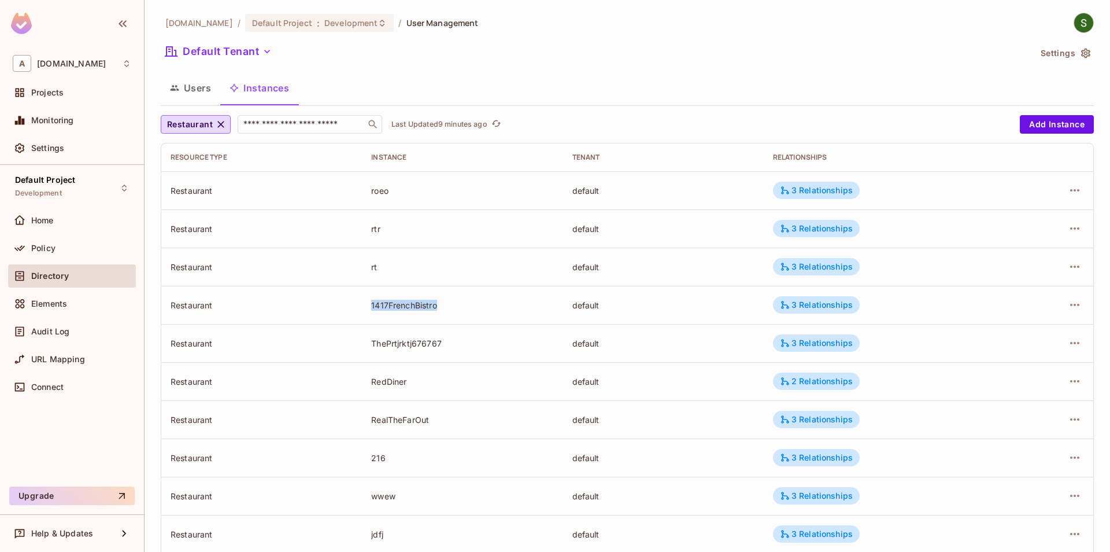
drag, startPoint x: 370, startPoint y: 306, endPoint x: 502, endPoint y: 306, distance: 132.4
click at [502, 306] on td "1417FrenchBistro" at bounding box center [462, 305] width 201 height 38
click at [502, 306] on div "1417FrenchBistro" at bounding box center [462, 305] width 182 height 11
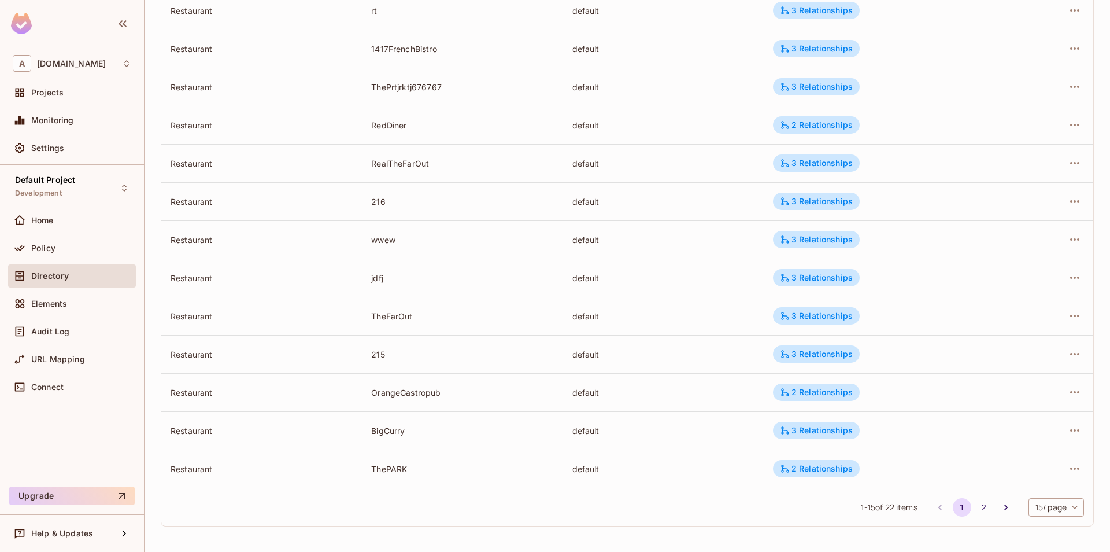
drag, startPoint x: 366, startPoint y: 360, endPoint x: 413, endPoint y: 339, distance: 51.0
click at [415, 355] on td "215" at bounding box center [462, 354] width 201 height 38
drag, startPoint x: 367, startPoint y: 202, endPoint x: 398, endPoint y: 205, distance: 31.4
click at [398, 205] on td "216" at bounding box center [462, 201] width 201 height 38
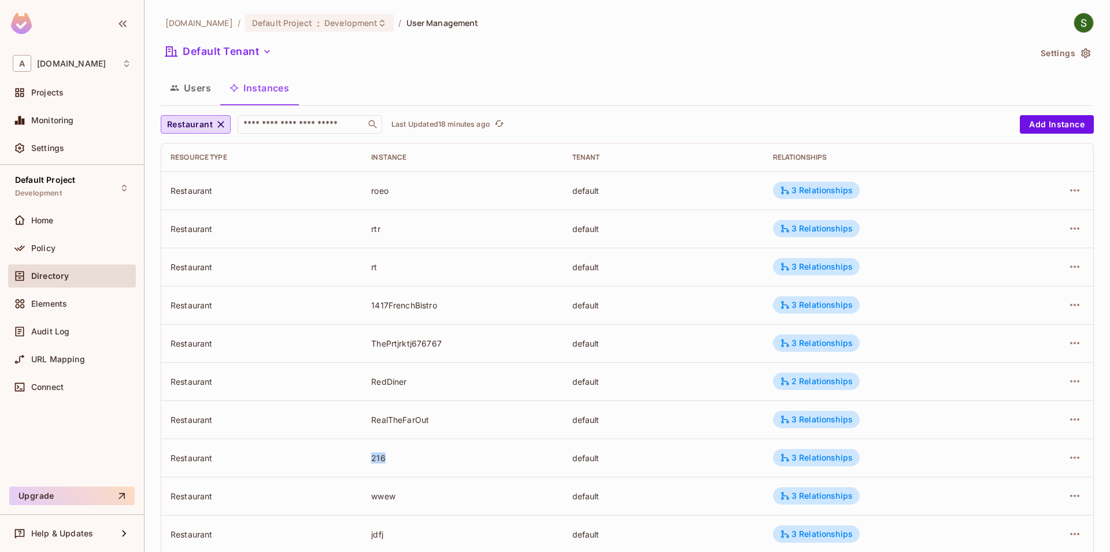
click at [464, 206] on td "roeo" at bounding box center [462, 190] width 201 height 38
click at [95, 245] on div "Policy" at bounding box center [81, 247] width 100 height 9
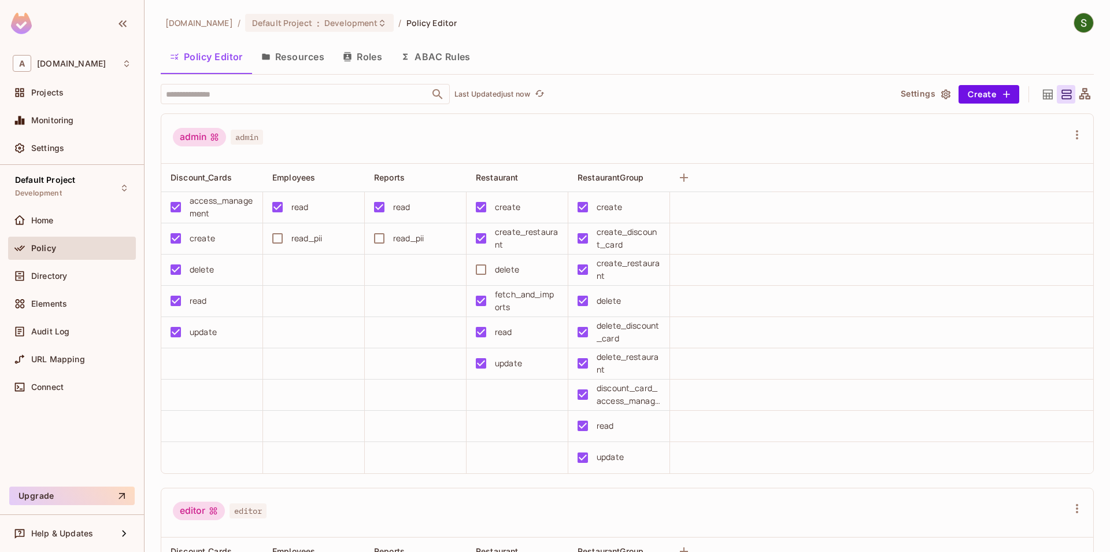
click at [306, 61] on button "Resources" at bounding box center [293, 56] width 82 height 29
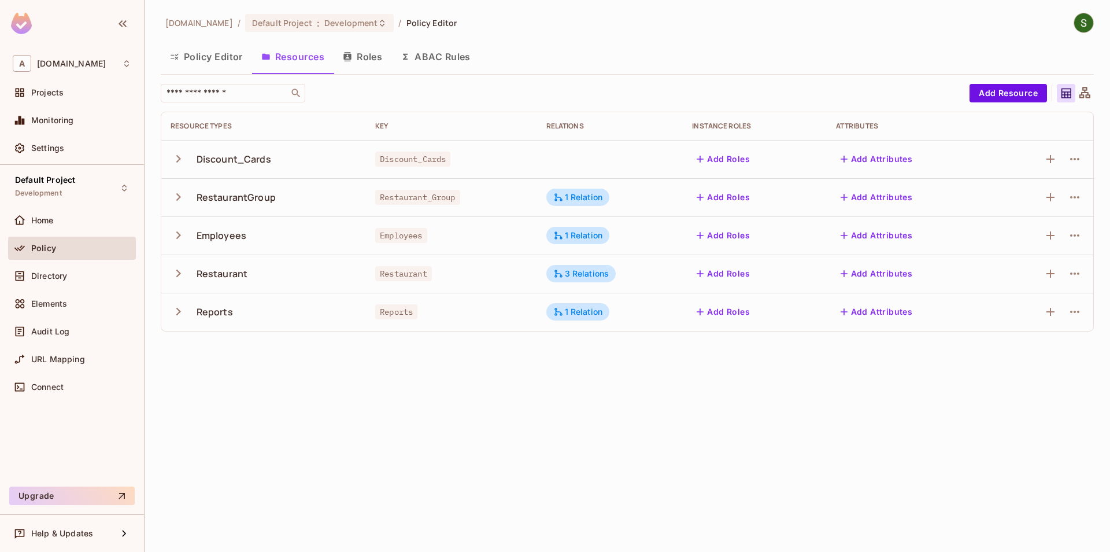
click at [179, 205] on button "button" at bounding box center [181, 196] width 20 height 25
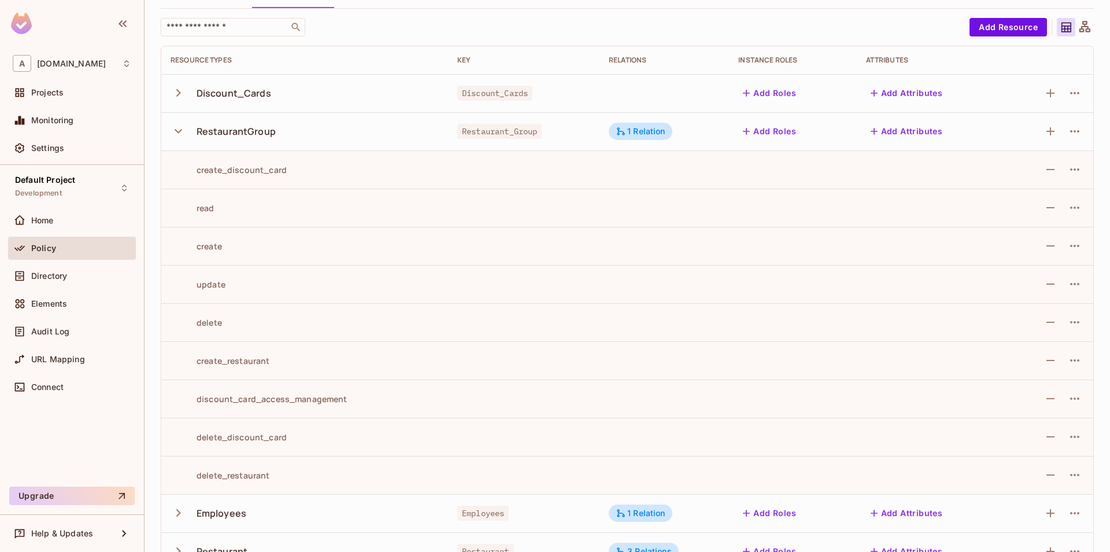
scroll to position [132, 0]
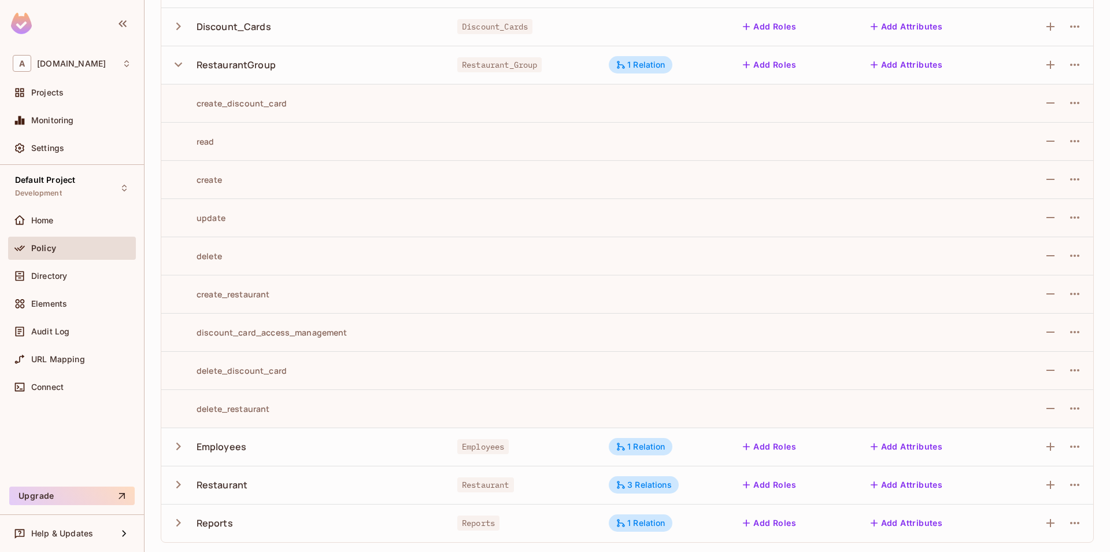
click at [180, 485] on icon "button" at bounding box center [178, 484] width 5 height 8
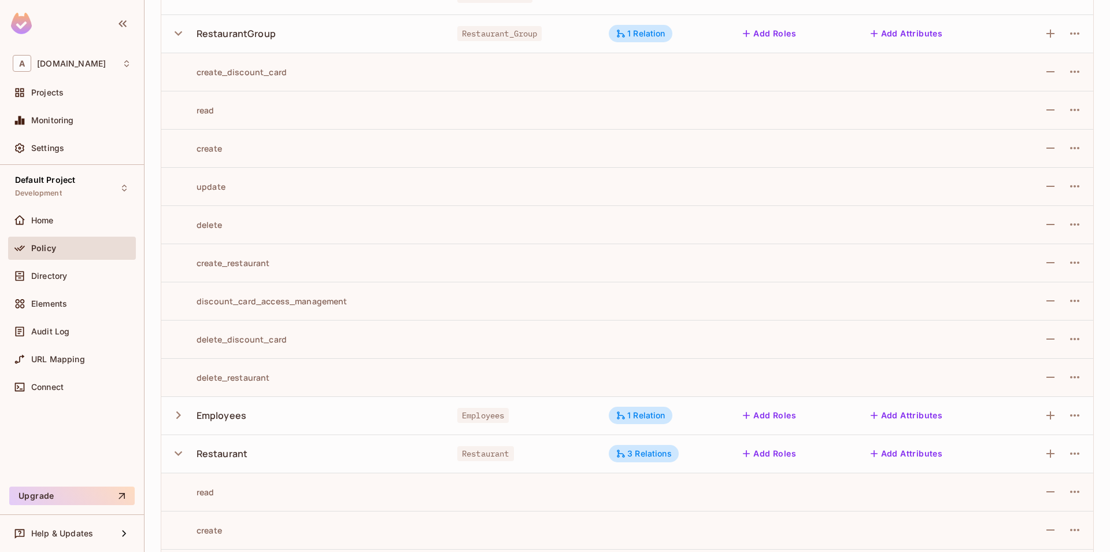
scroll to position [0, 0]
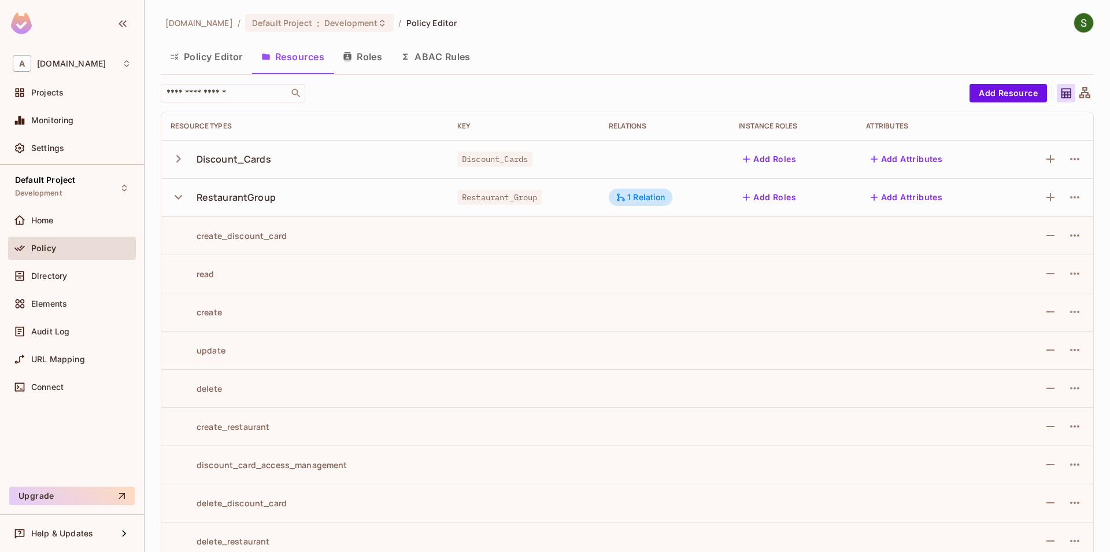
click at [199, 58] on button "Policy Editor" at bounding box center [206, 56] width 91 height 29
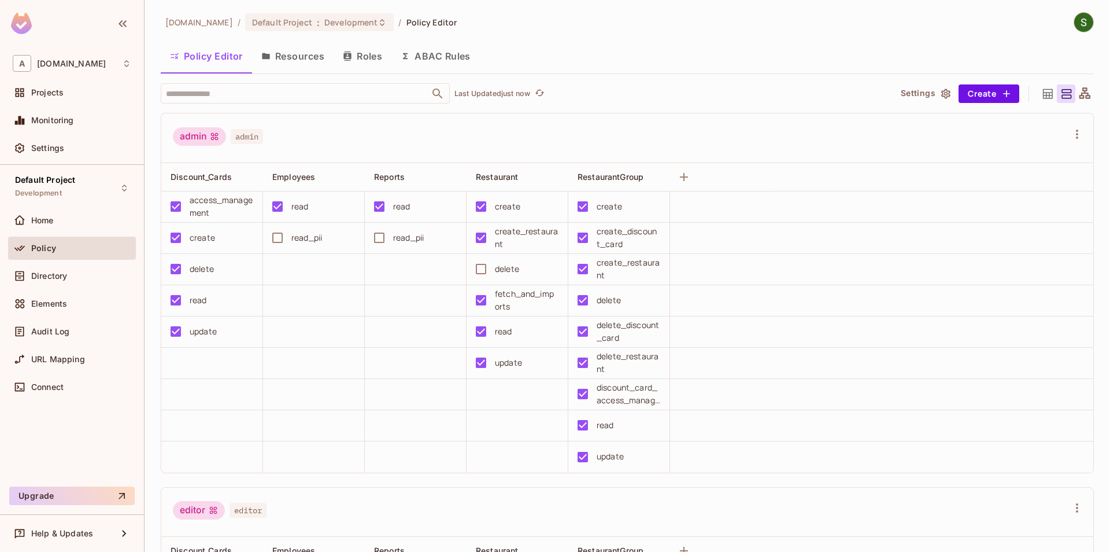
click at [267, 55] on icon "button" at bounding box center [266, 56] width 8 height 6
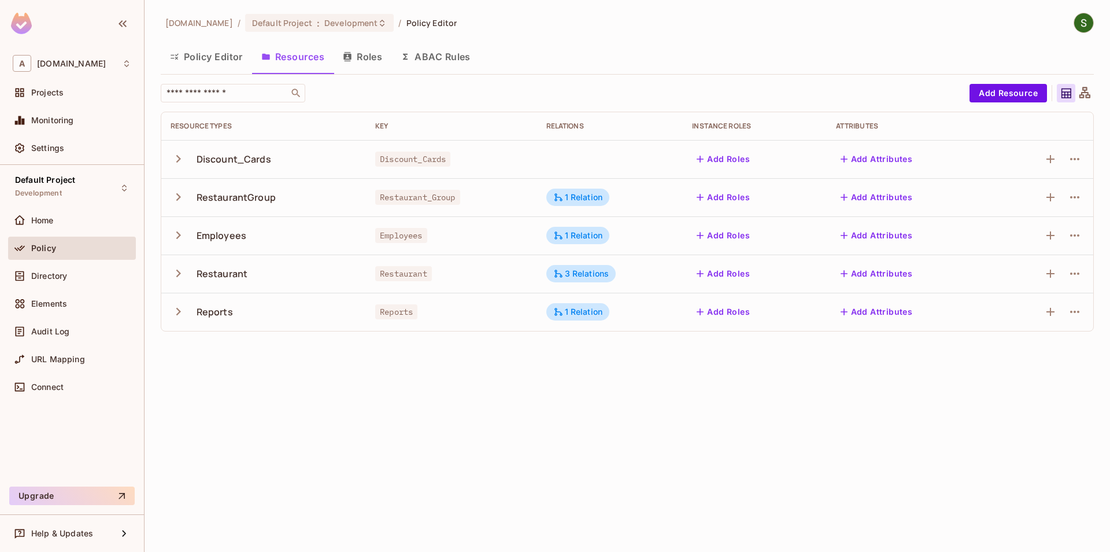
click at [175, 198] on icon "button" at bounding box center [179, 197] width 16 height 16
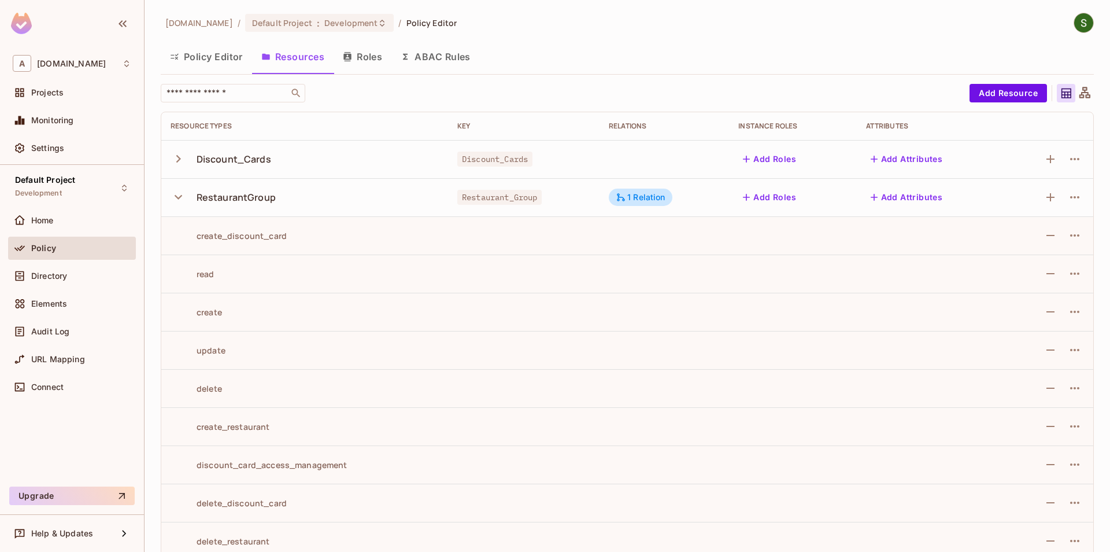
click at [374, 63] on button "Roles" at bounding box center [363, 56] width 58 height 29
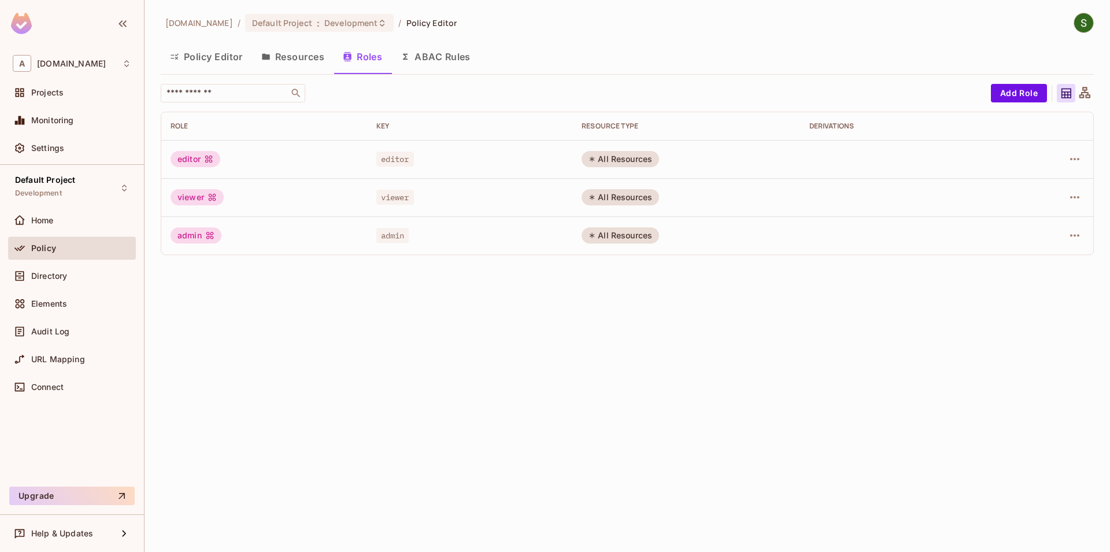
click at [434, 66] on button "ABAC Rules" at bounding box center [435, 56] width 88 height 29
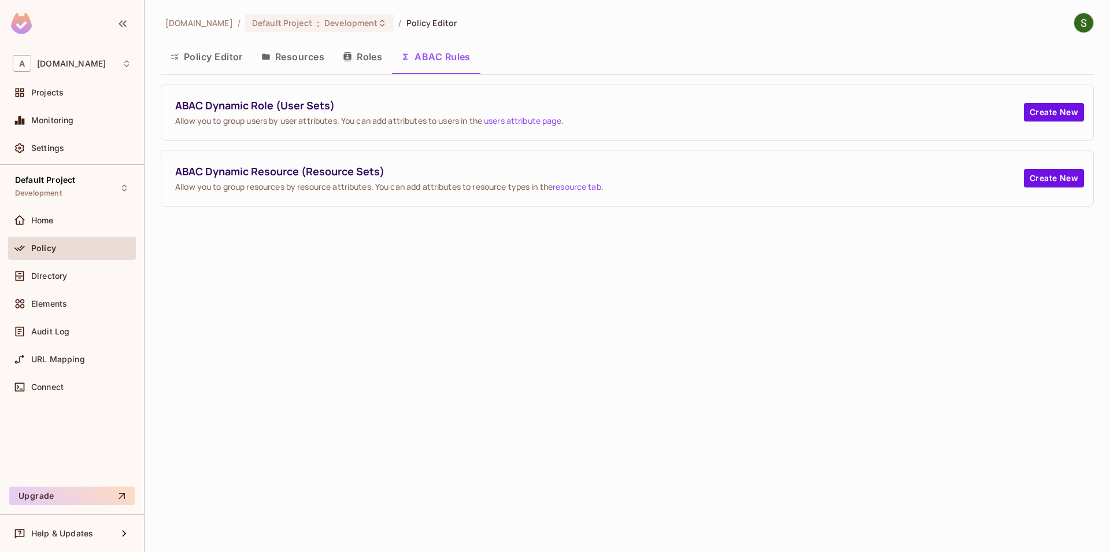
click at [337, 49] on button "Roles" at bounding box center [363, 56] width 58 height 29
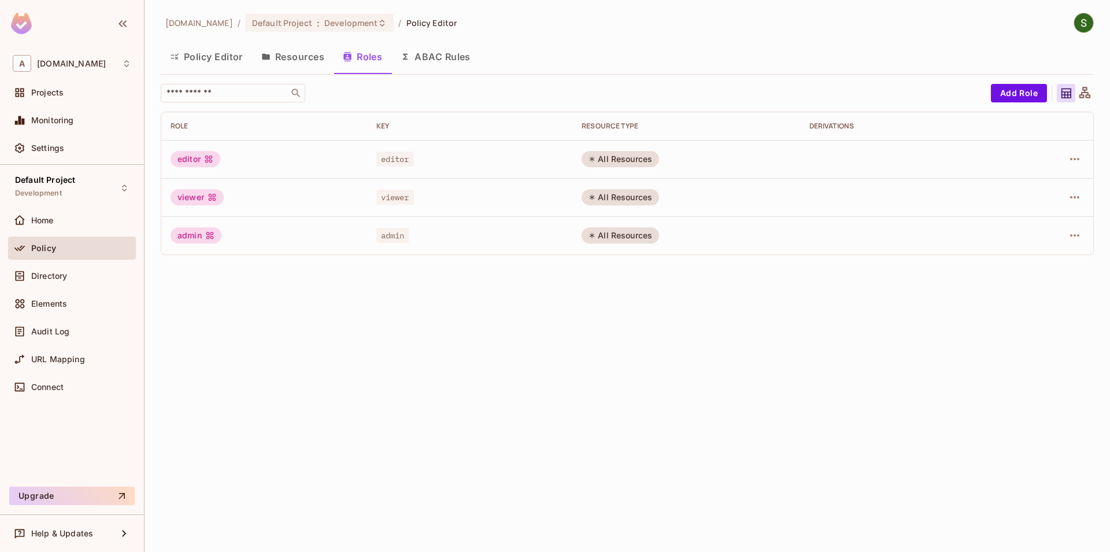
click at [313, 65] on button "Resources" at bounding box center [293, 56] width 82 height 29
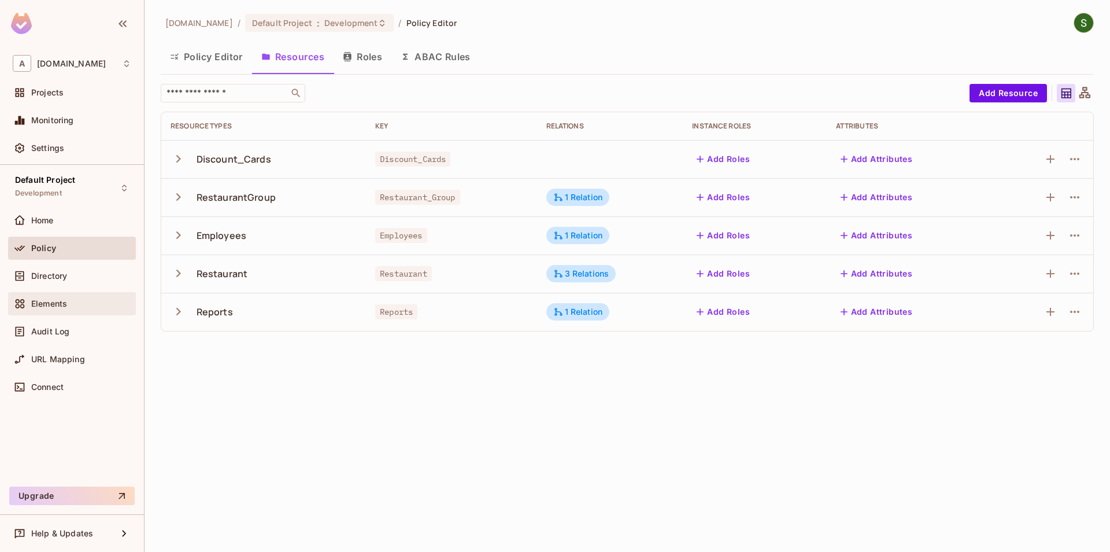
click at [64, 294] on div "Elements" at bounding box center [72, 303] width 128 height 23
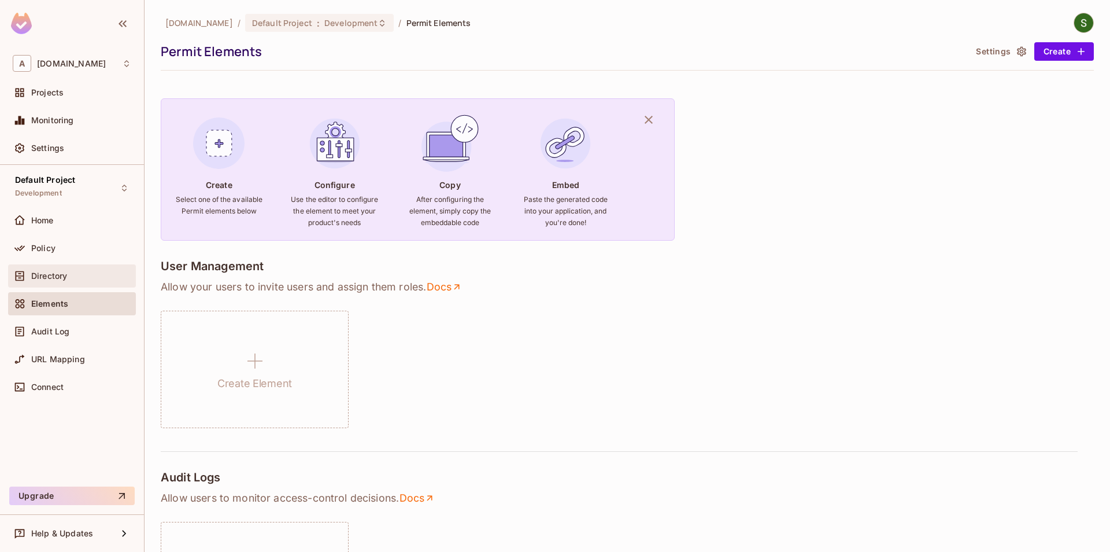
click at [71, 280] on div "Directory" at bounding box center [72, 276] width 119 height 14
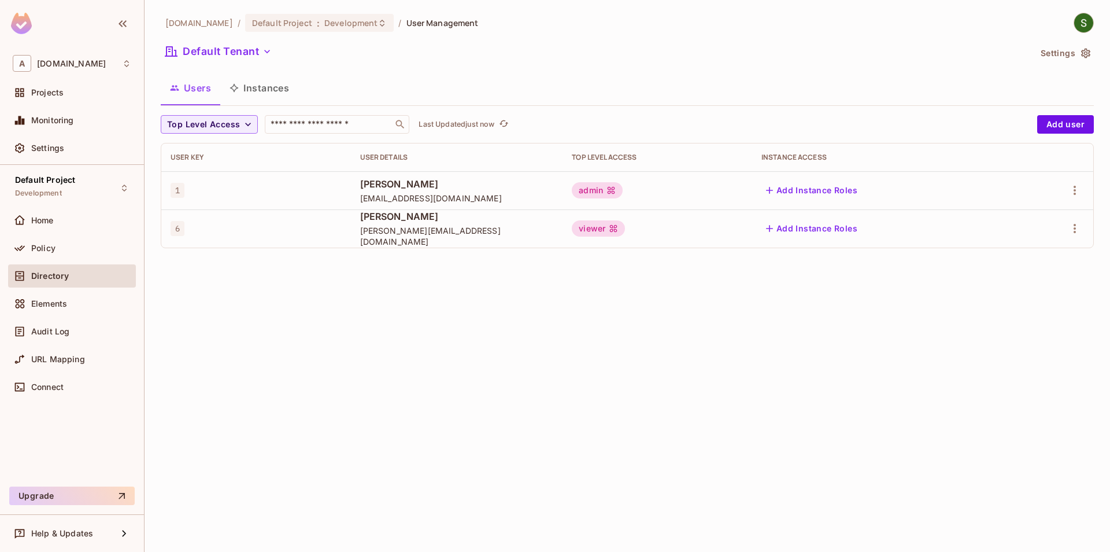
click at [236, 93] on icon "button" at bounding box center [234, 87] width 9 height 9
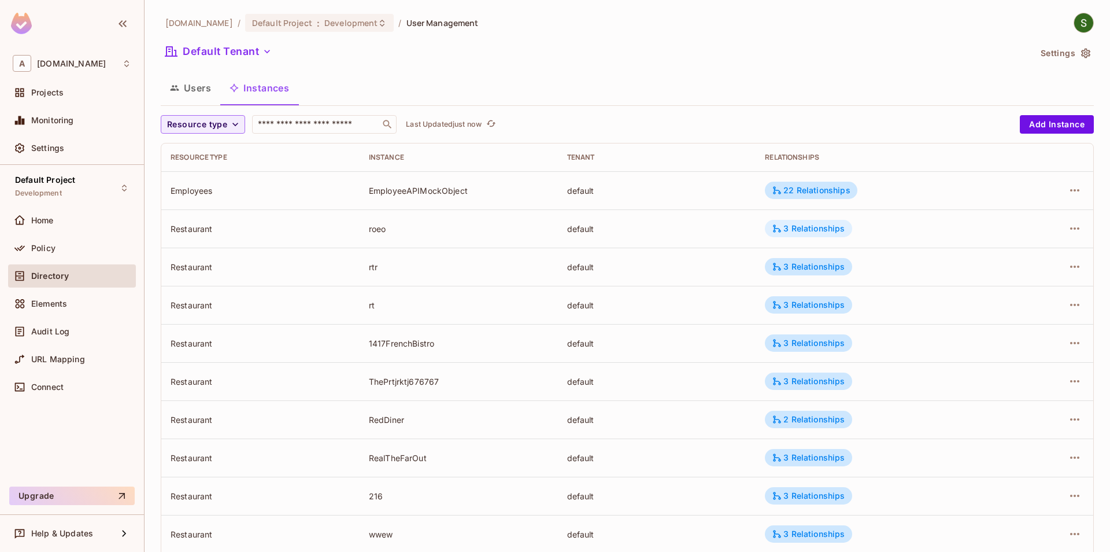
click at [827, 230] on div "3 Relationships" at bounding box center [808, 228] width 73 height 10
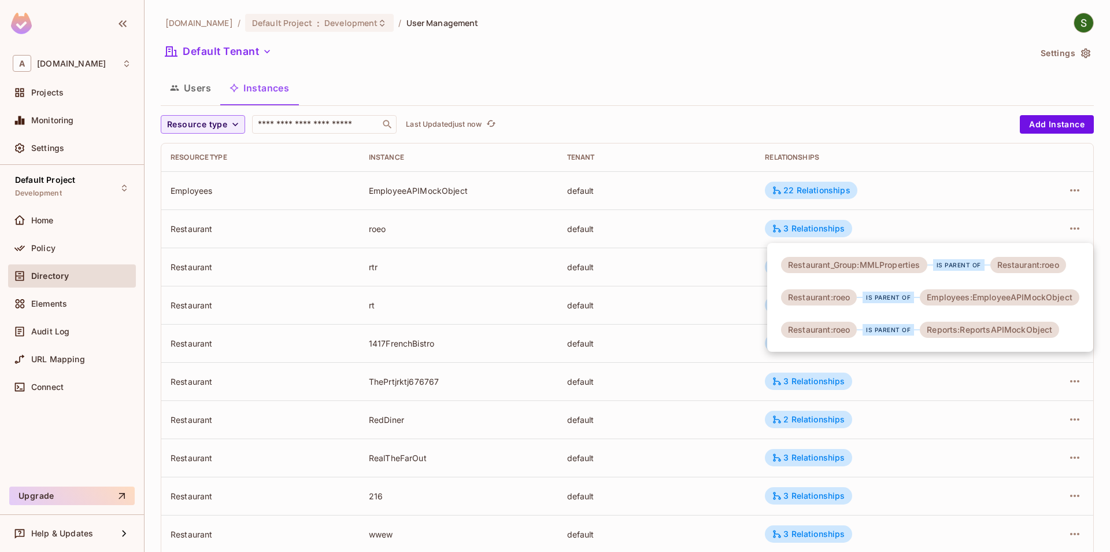
click at [685, 289] on div at bounding box center [555, 276] width 1110 height 552
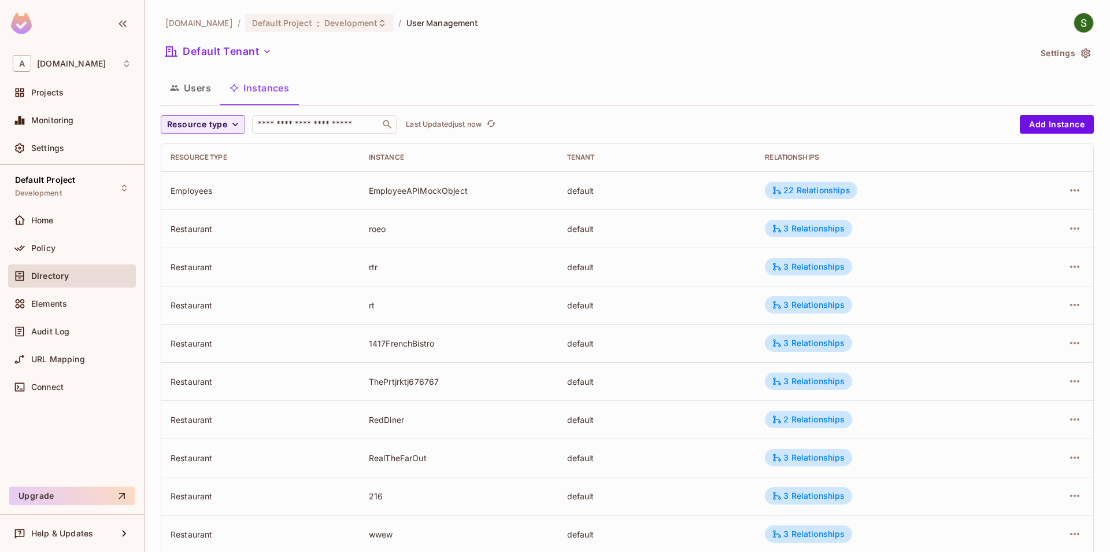
scroll to position [198, 0]
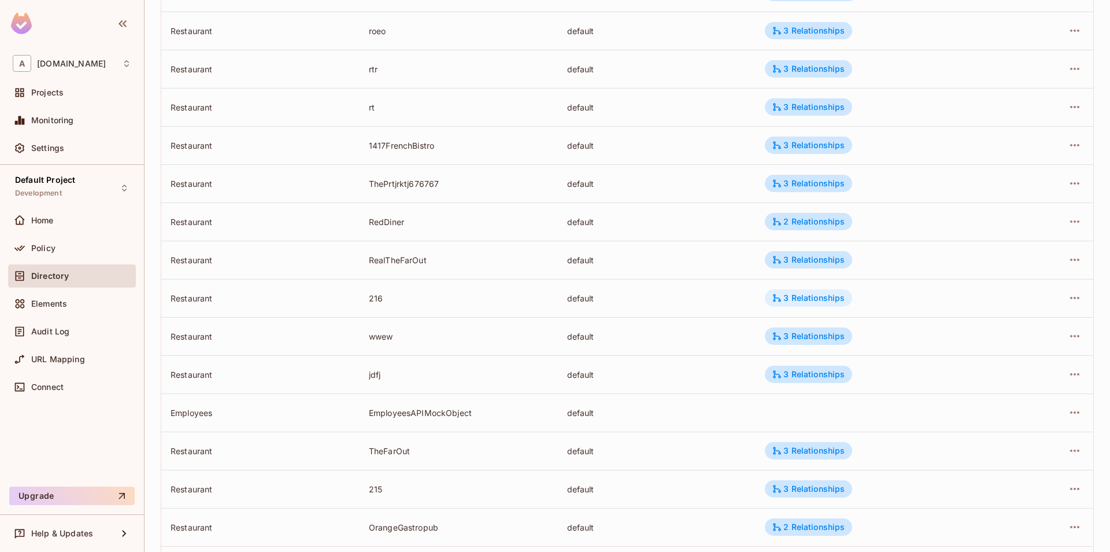
click at [778, 295] on icon at bounding box center [777, 298] width 10 height 10
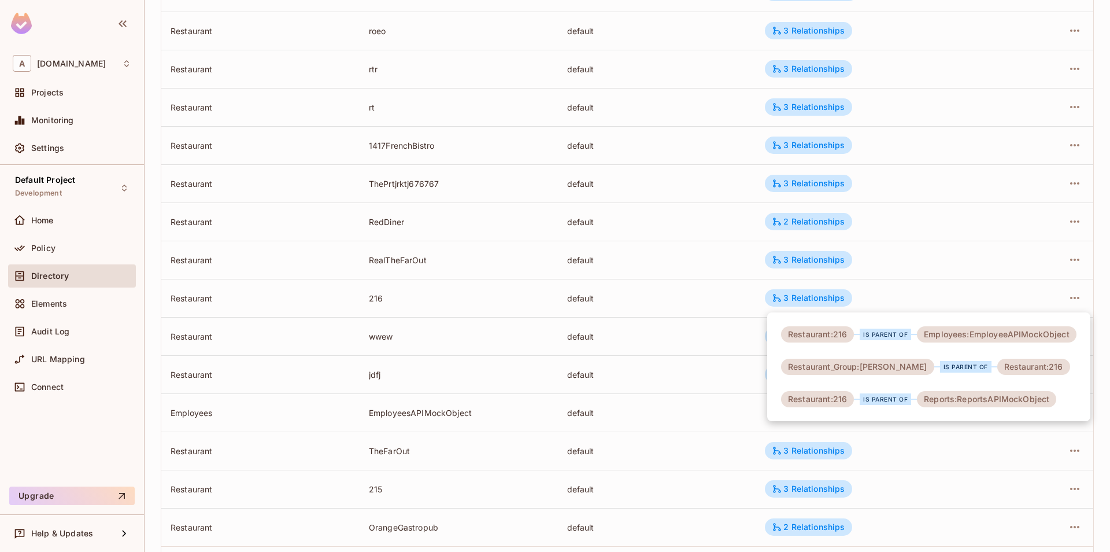
click at [964, 413] on div "Restaurant:216 is parent of Employees:EmployeeAPIMockObject Restaurant_Group:[P…" at bounding box center [928, 366] width 323 height 109
click at [433, 470] on div at bounding box center [555, 276] width 1110 height 552
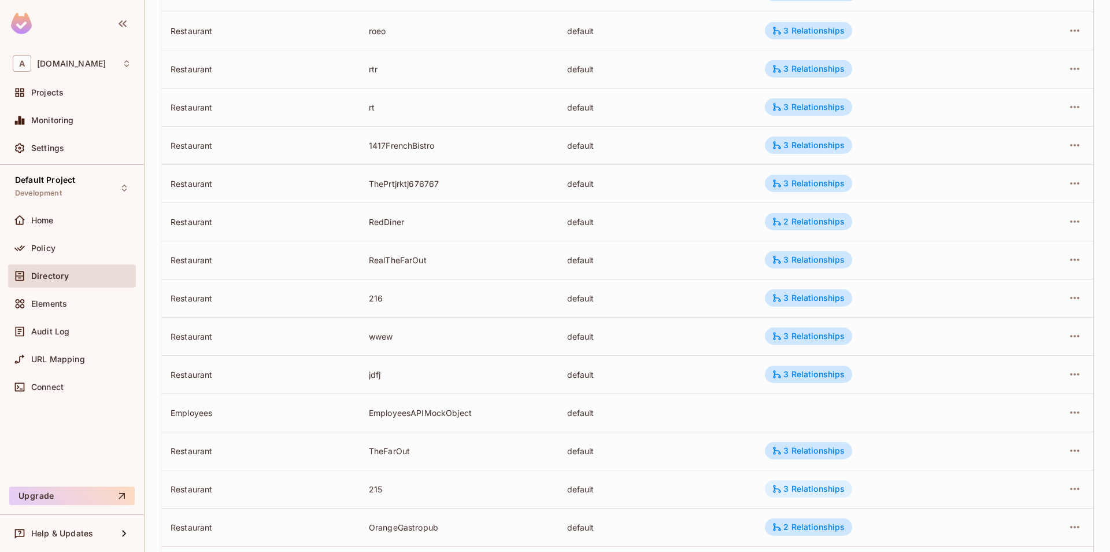
click at [772, 489] on div "3 Relationships" at bounding box center [808, 488] width 87 height 17
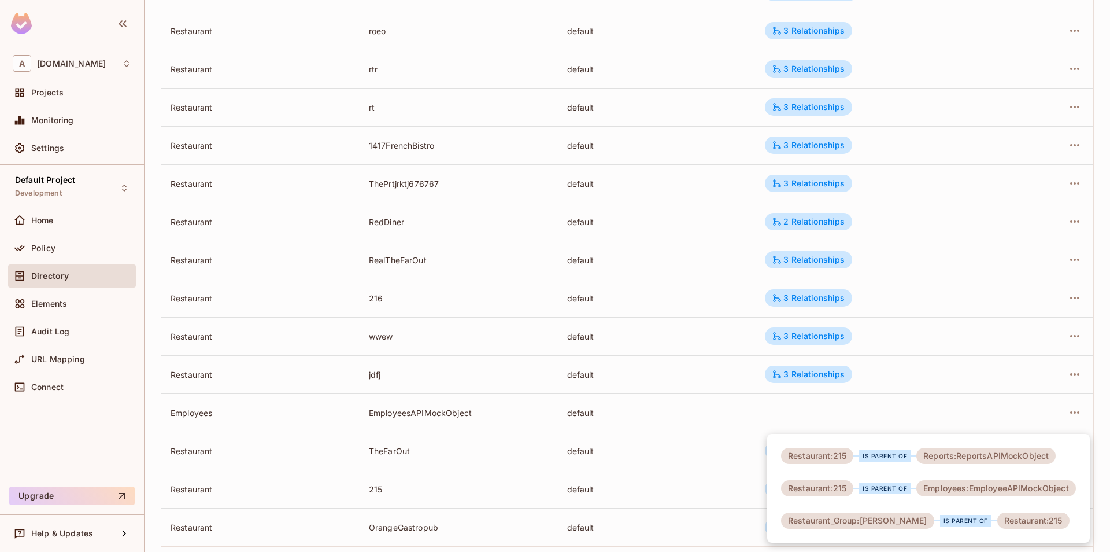
click at [758, 494] on div at bounding box center [555, 276] width 1110 height 552
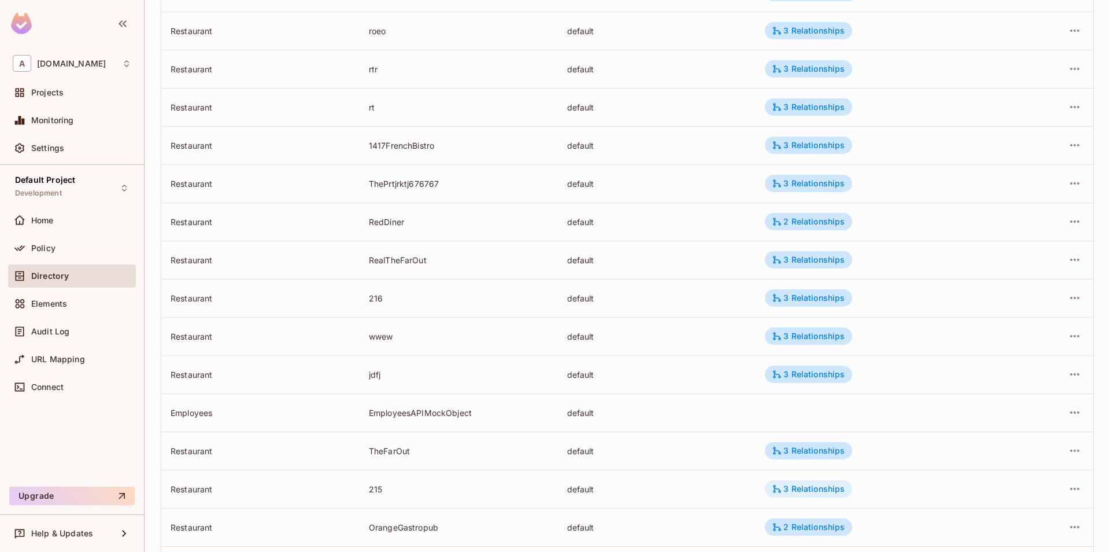
click at [772, 485] on div "3 Relationships" at bounding box center [808, 488] width 87 height 17
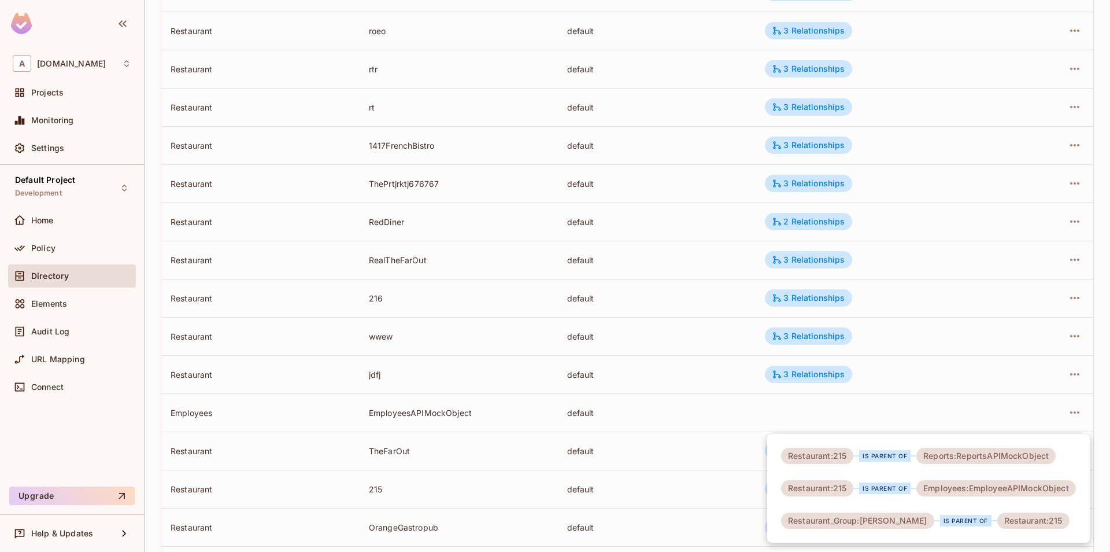
click at [696, 479] on div at bounding box center [555, 276] width 1110 height 552
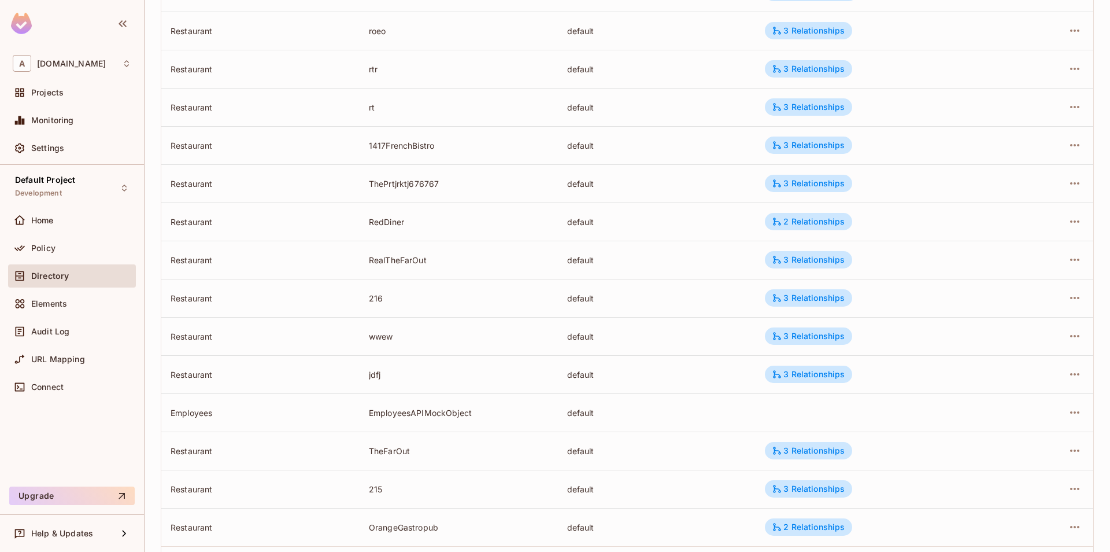
scroll to position [0, 0]
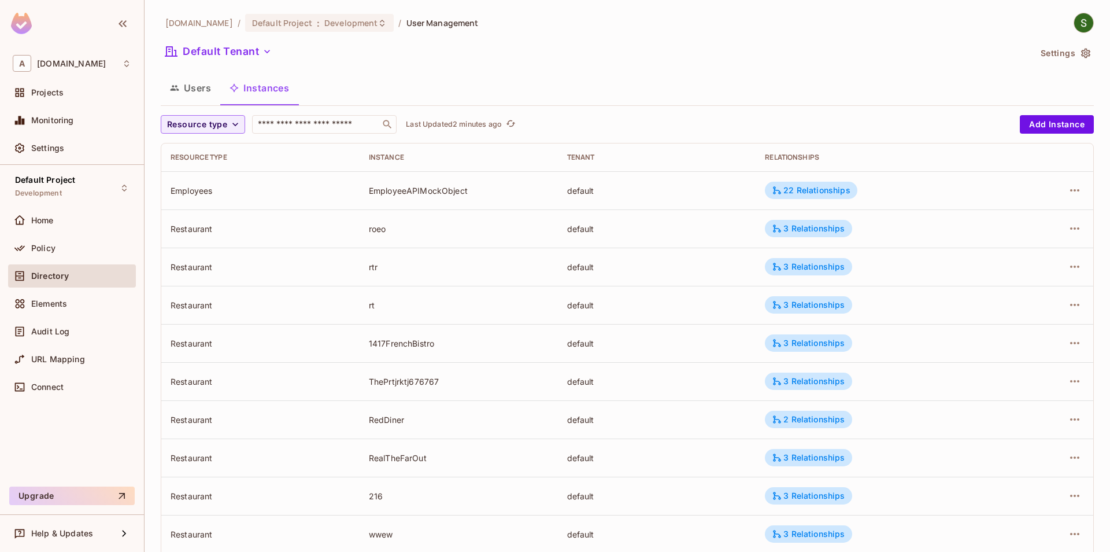
click at [48, 234] on div "Home" at bounding box center [72, 223] width 128 height 28
click at [52, 245] on span "Policy" at bounding box center [43, 247] width 24 height 9
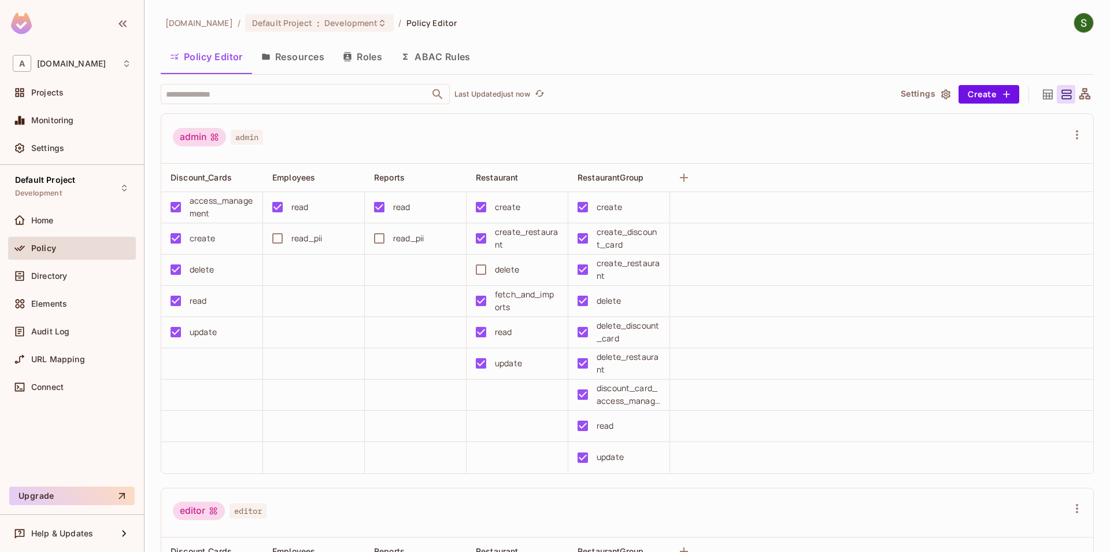
click at [289, 64] on button "Resources" at bounding box center [293, 56] width 82 height 29
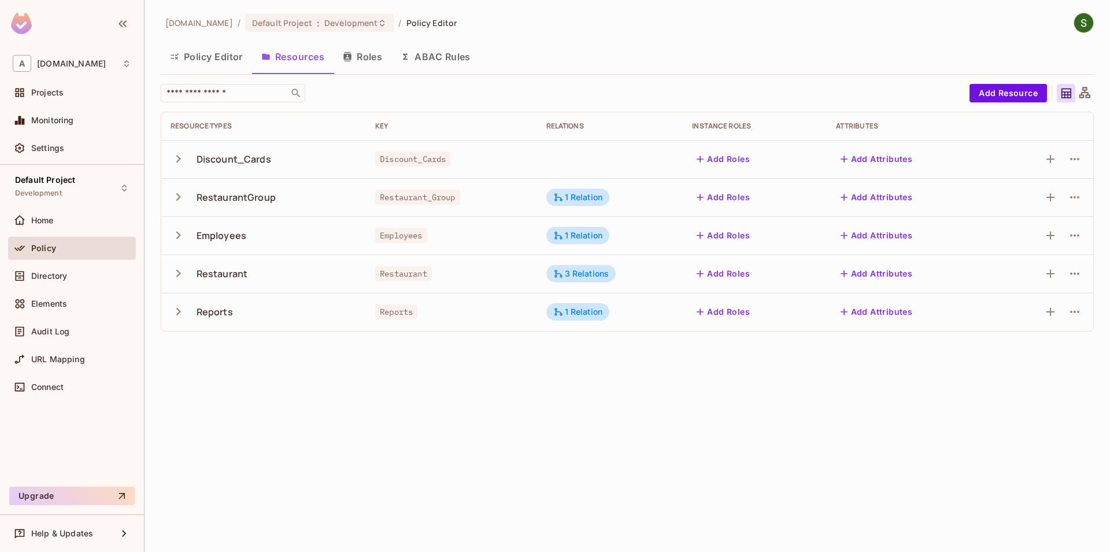
click at [183, 273] on icon "button" at bounding box center [179, 273] width 16 height 16
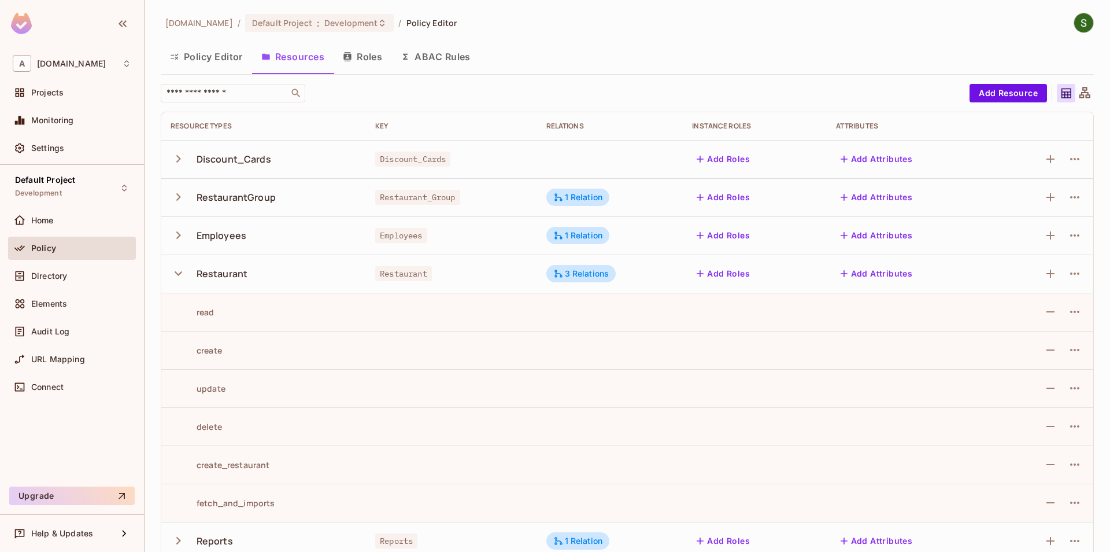
click at [179, 198] on icon "button" at bounding box center [178, 197] width 5 height 8
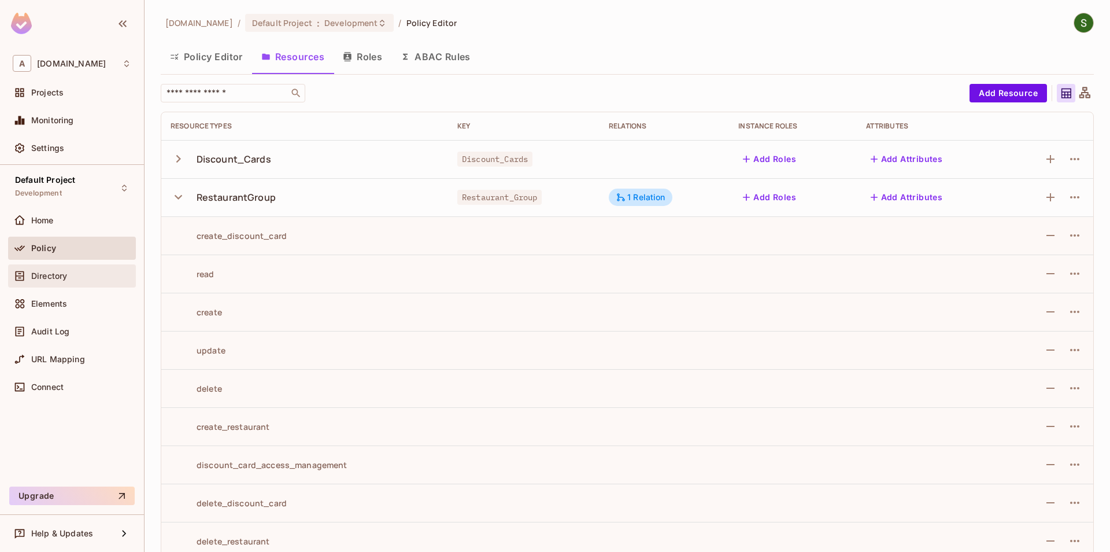
click at [94, 278] on div "Directory" at bounding box center [81, 275] width 100 height 9
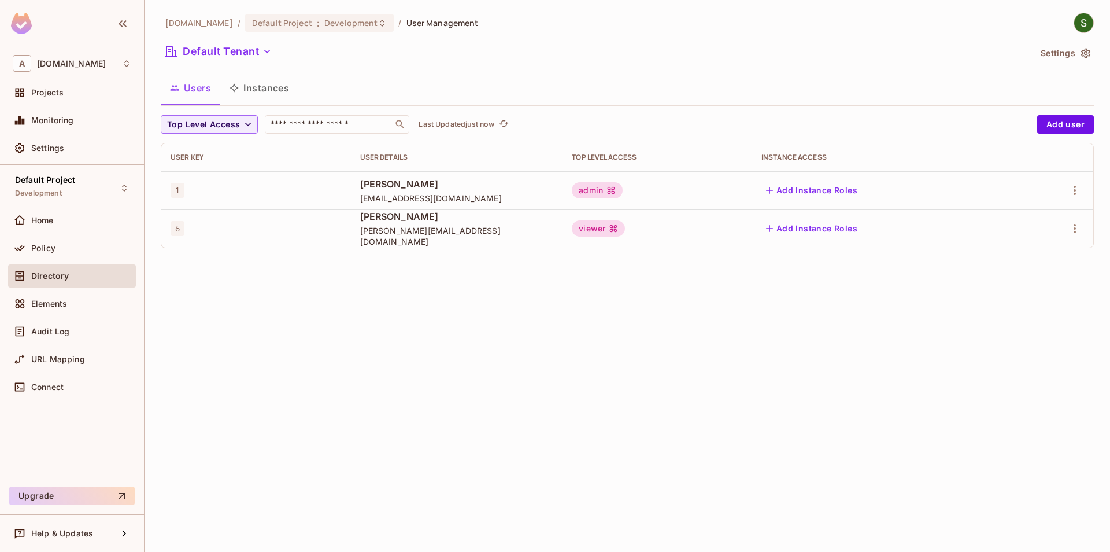
click at [265, 80] on button "Instances" at bounding box center [259, 87] width 78 height 29
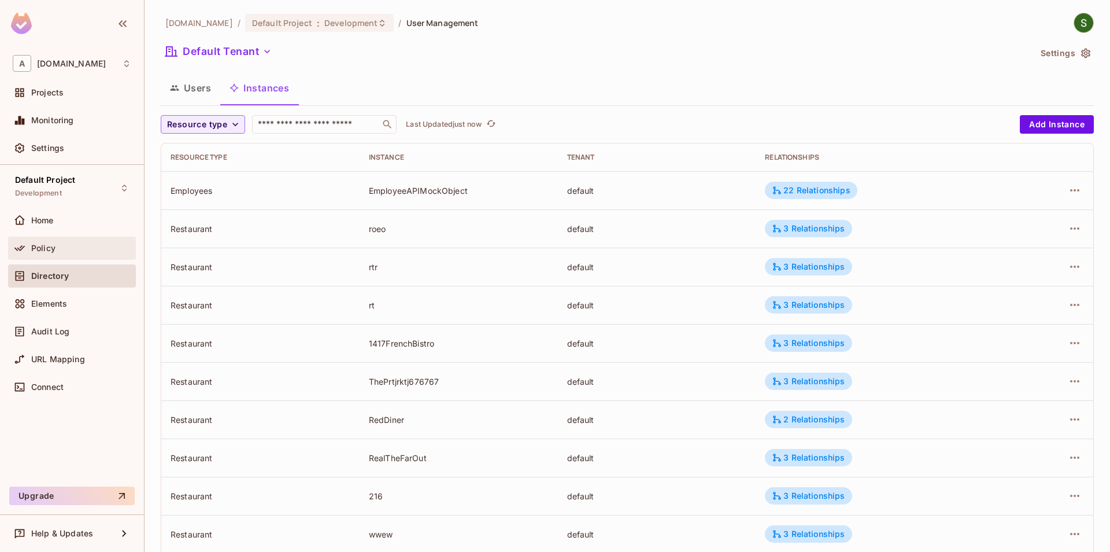
click at [37, 245] on span "Policy" at bounding box center [43, 247] width 24 height 9
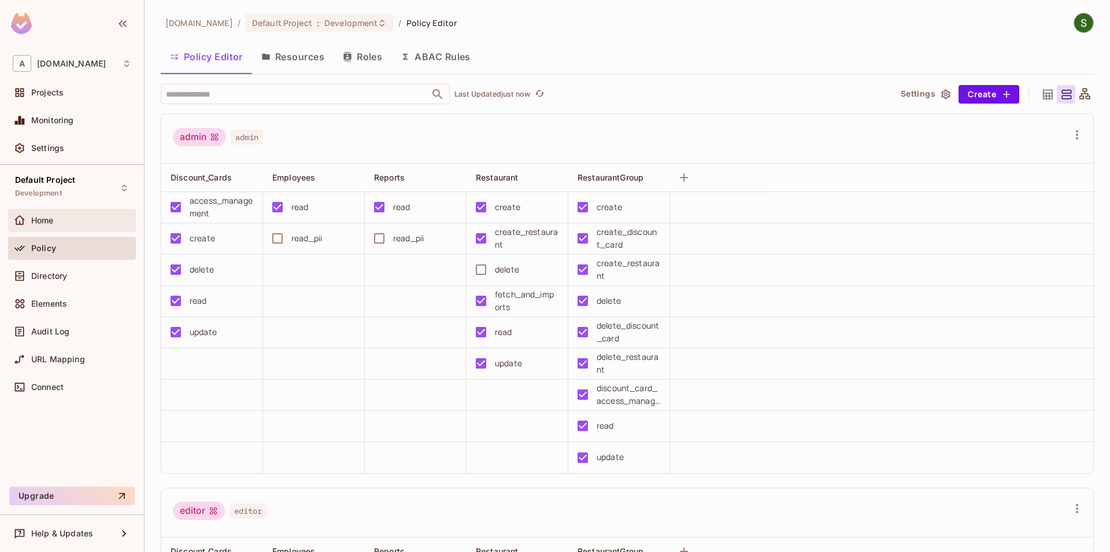
click at [66, 227] on div "Home" at bounding box center [72, 220] width 119 height 14
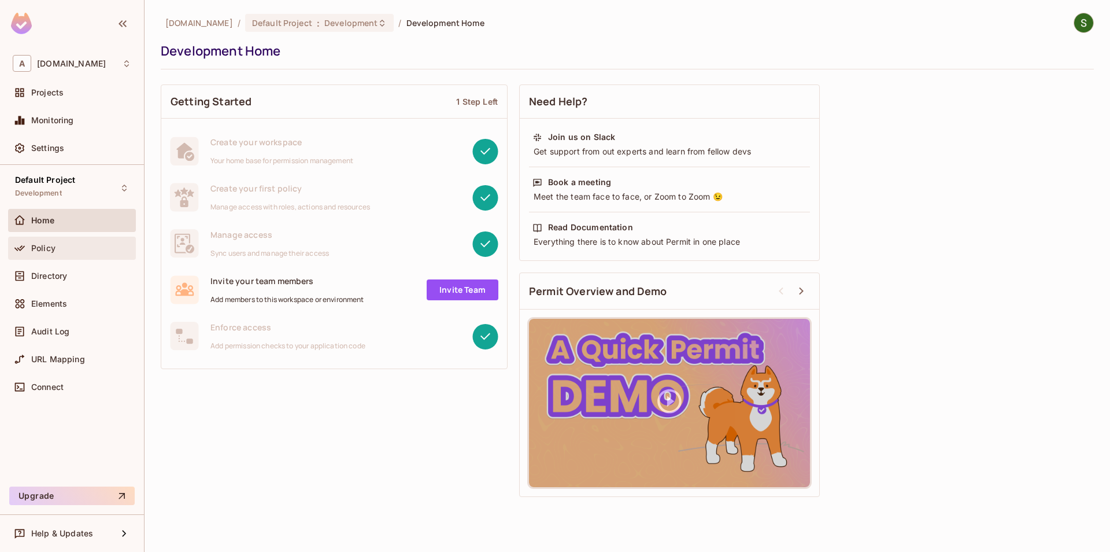
click at [69, 247] on div "Policy" at bounding box center [81, 247] width 100 height 9
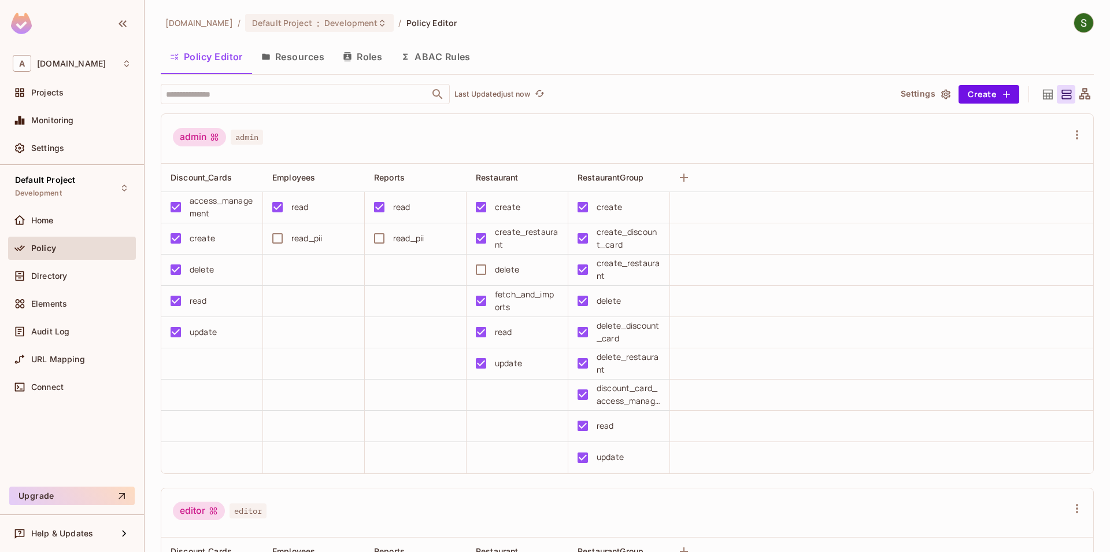
click at [282, 69] on button "Resources" at bounding box center [293, 56] width 82 height 29
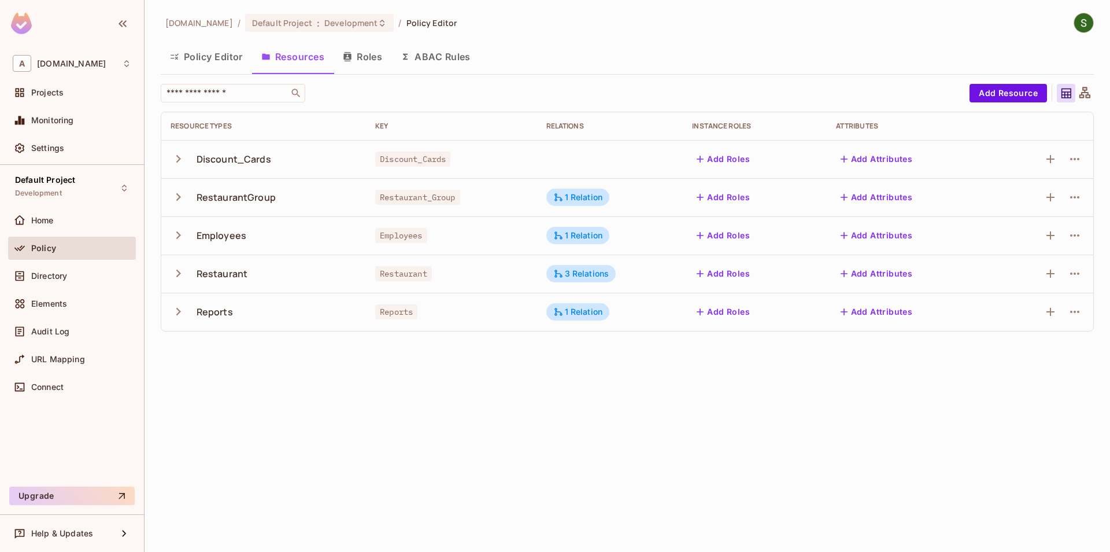
click at [202, 67] on button "Policy Editor" at bounding box center [206, 56] width 91 height 29
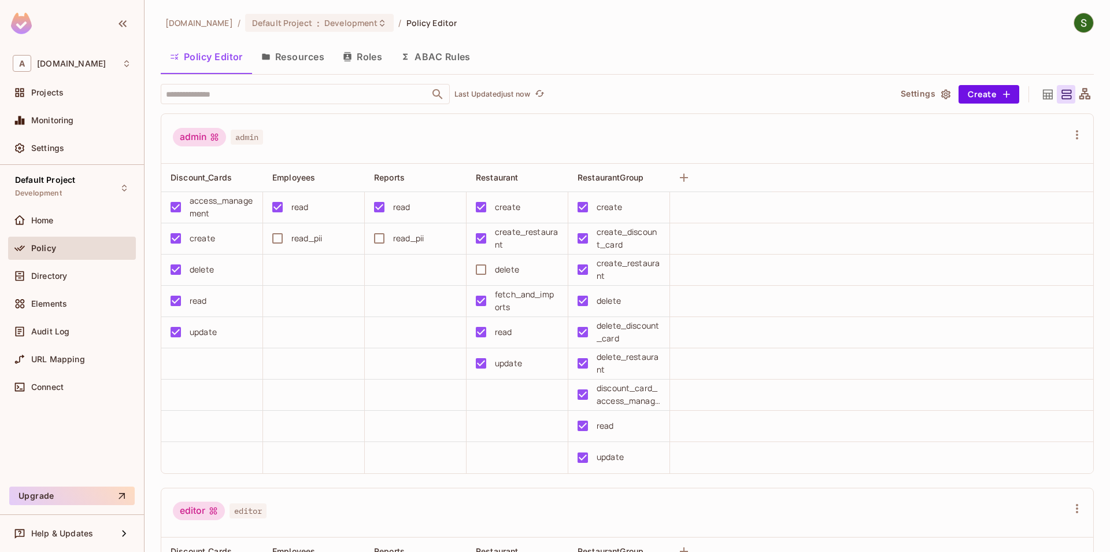
click at [282, 65] on button "Resources" at bounding box center [293, 56] width 82 height 29
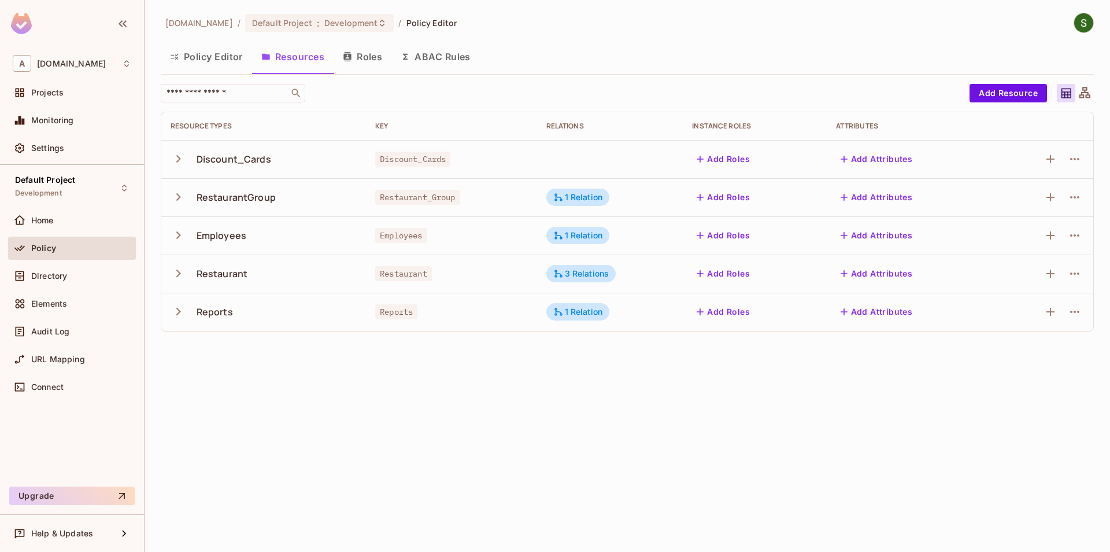
click at [184, 273] on icon "button" at bounding box center [179, 273] width 16 height 16
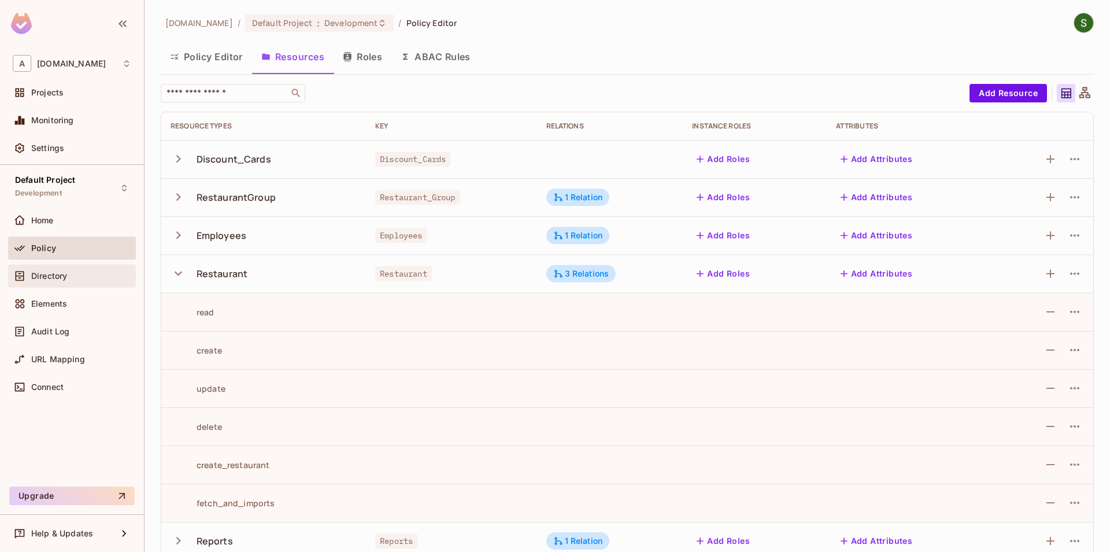
click at [75, 283] on div "Directory" at bounding box center [72, 275] width 128 height 23
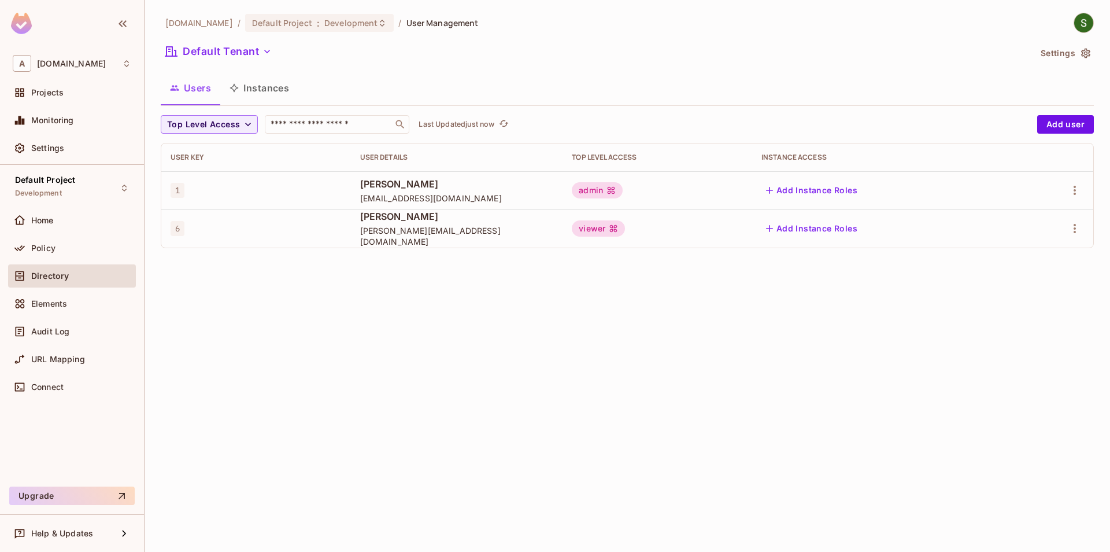
click at [248, 75] on button "Instances" at bounding box center [259, 87] width 78 height 29
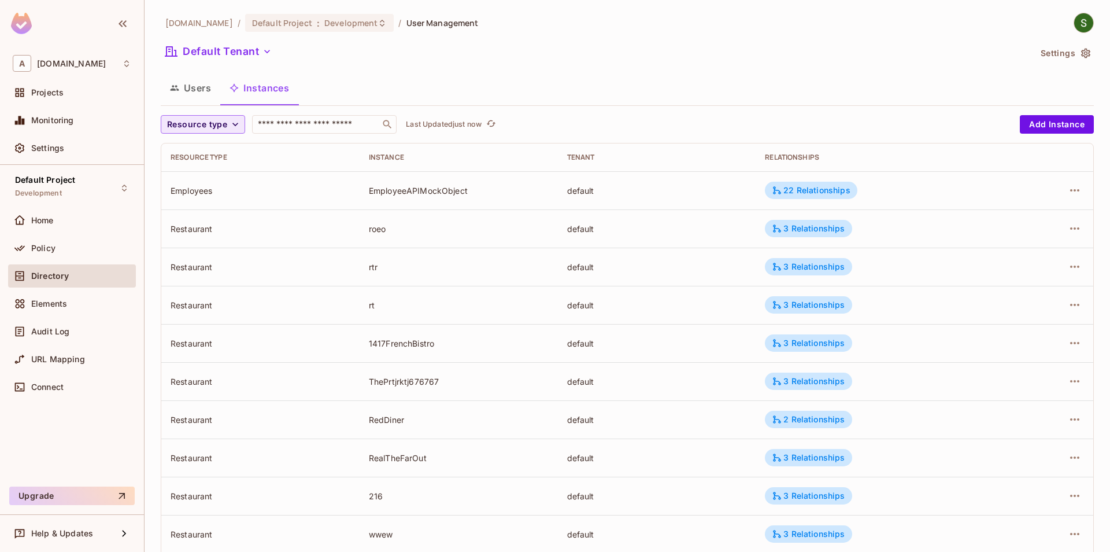
click at [220, 116] on button "Resource type" at bounding box center [203, 124] width 84 height 19
click at [217, 228] on span "Restaurant" at bounding box center [202, 225] width 65 height 11
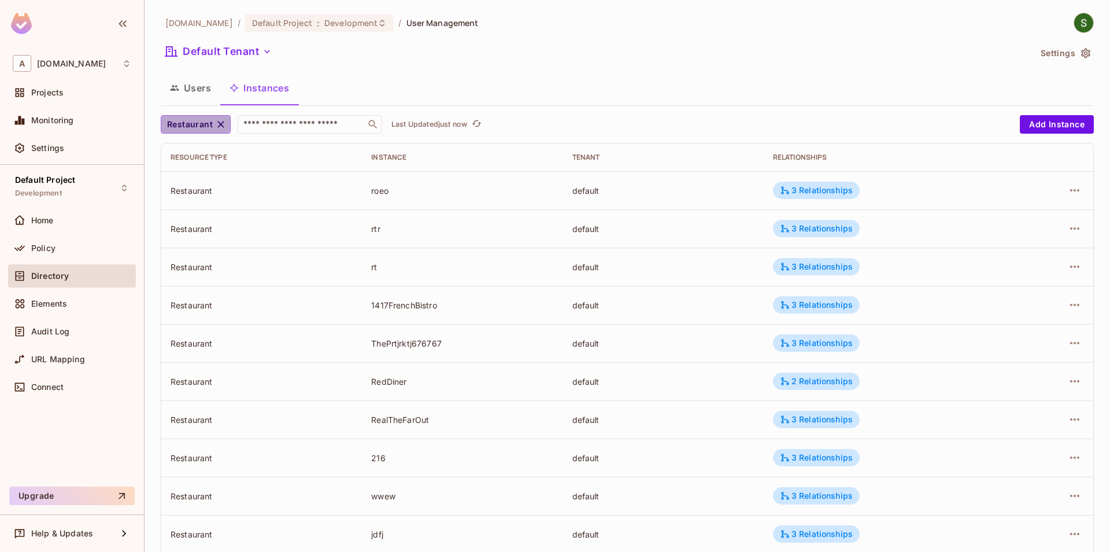
click at [226, 120] on icon "button" at bounding box center [221, 125] width 12 height 12
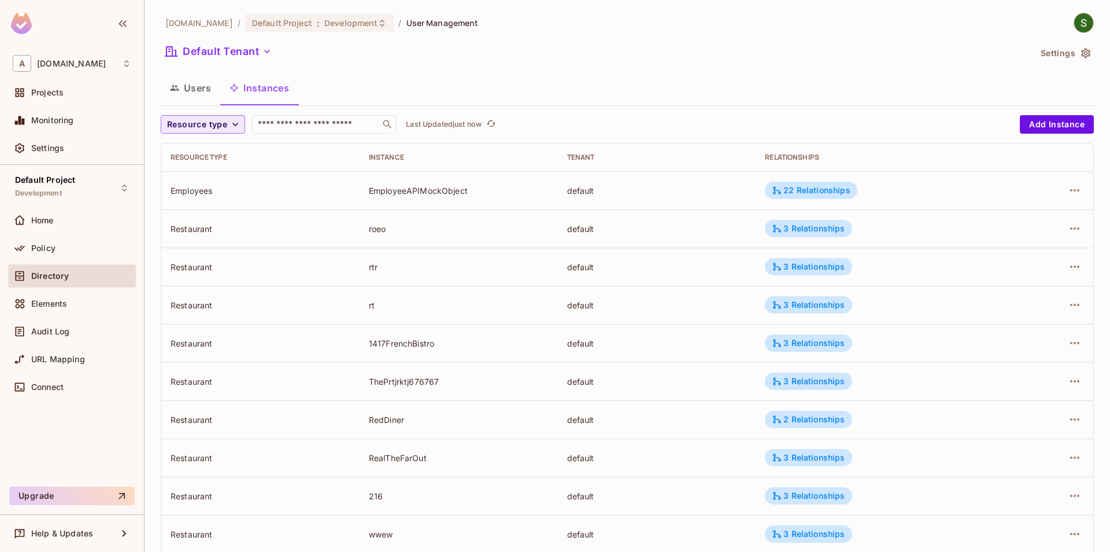
click at [213, 130] on span "Resource type" at bounding box center [197, 124] width 60 height 14
click at [210, 201] on span "Employees" at bounding box center [202, 200] width 65 height 11
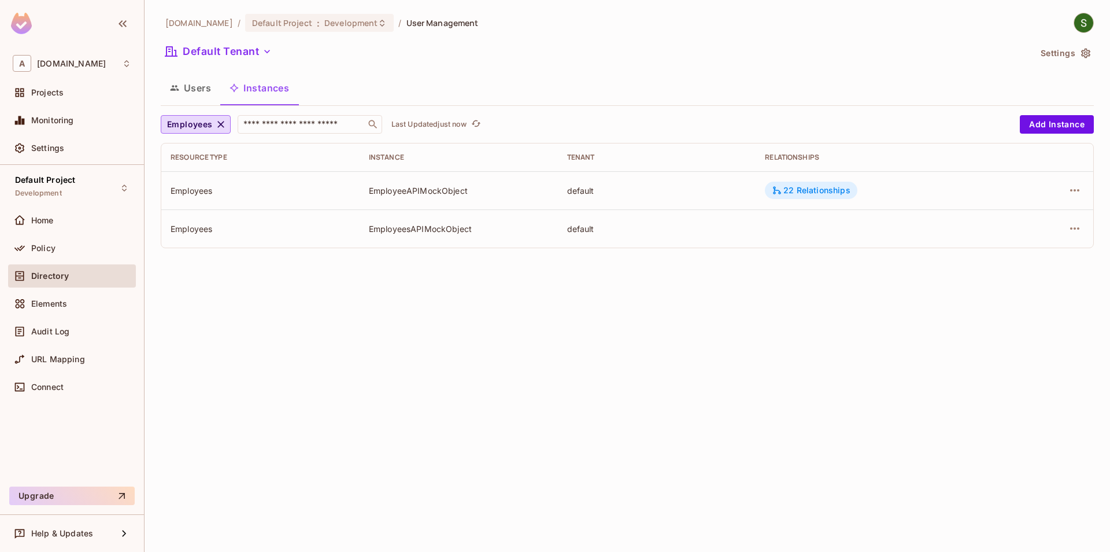
click at [820, 192] on div "22 Relationships" at bounding box center [811, 190] width 78 height 10
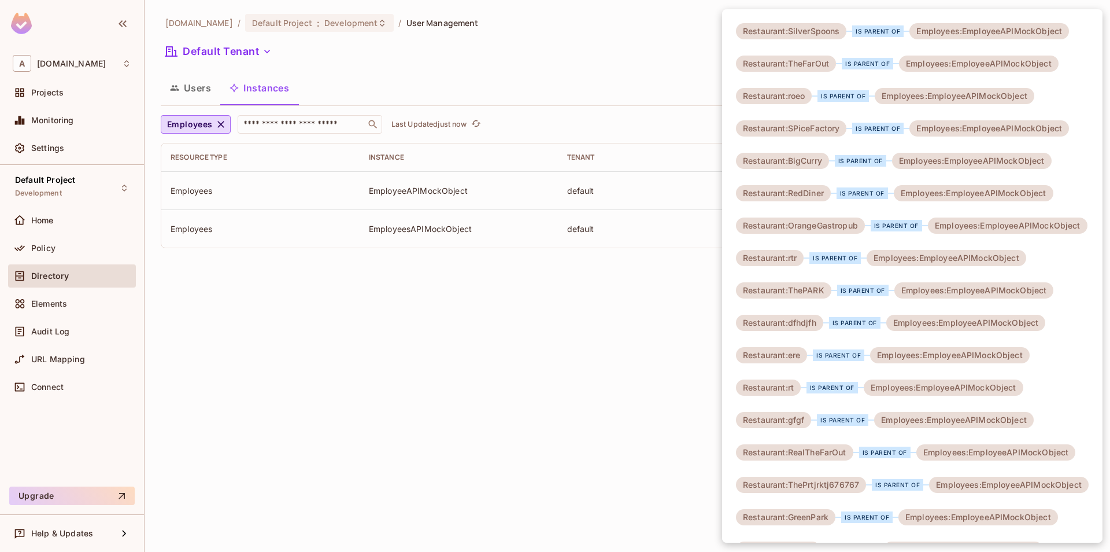
click at [698, 398] on div at bounding box center [555, 276] width 1110 height 552
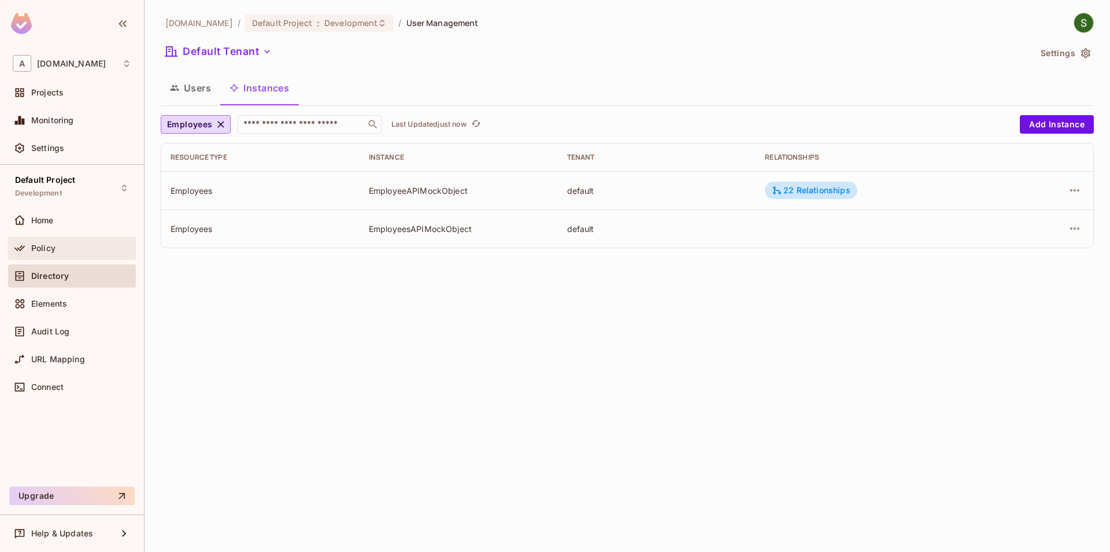
click at [94, 257] on div "Policy" at bounding box center [72, 247] width 128 height 23
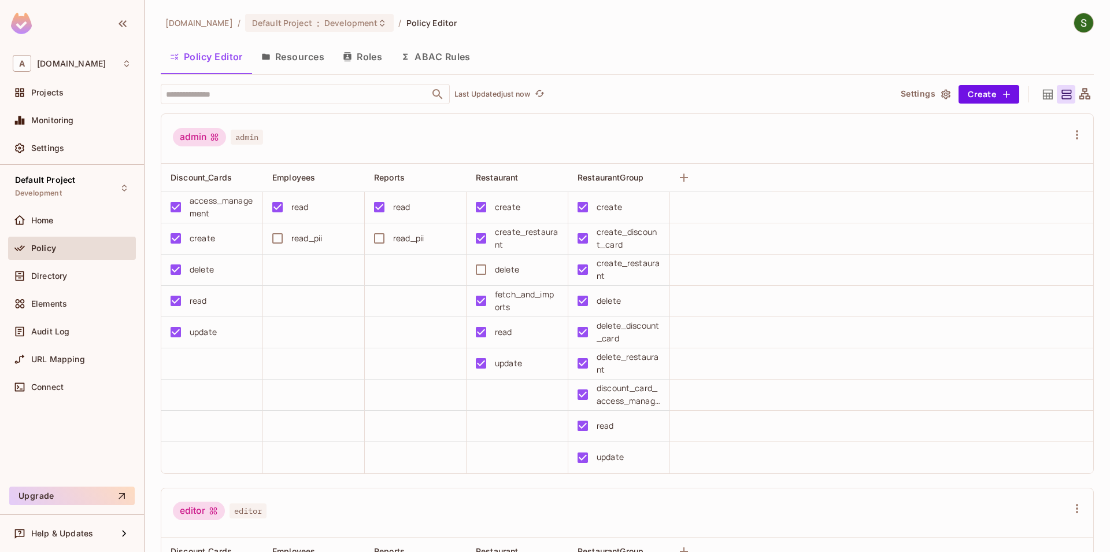
click at [297, 67] on button "Resources" at bounding box center [293, 56] width 82 height 29
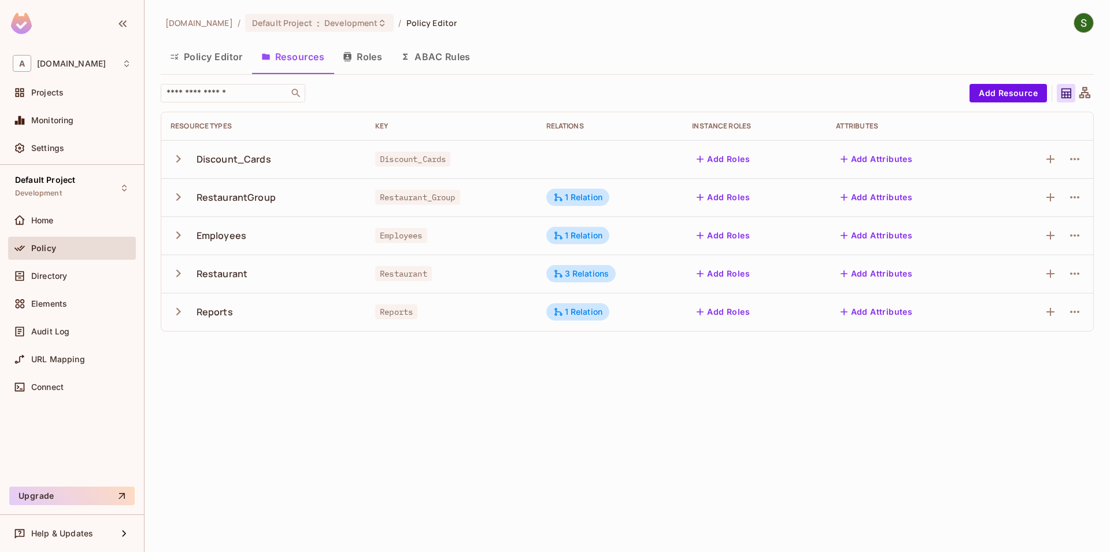
click at [173, 276] on icon "button" at bounding box center [179, 273] width 16 height 16
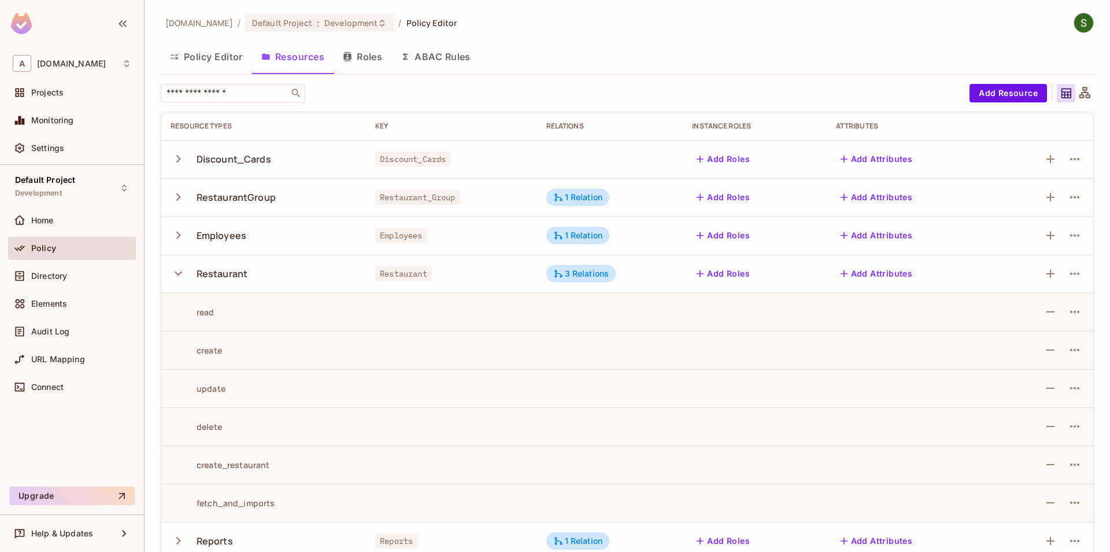
click at [627, 273] on td "3 Relations" at bounding box center [610, 273] width 146 height 38
click at [596, 273] on div "3 Relations" at bounding box center [581, 273] width 56 height 10
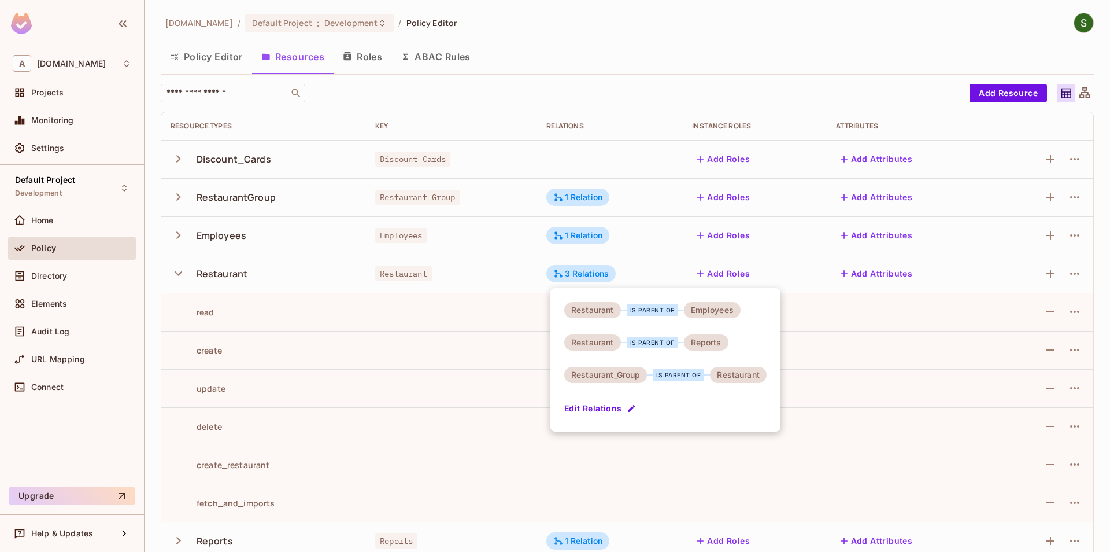
click at [467, 265] on div at bounding box center [555, 276] width 1110 height 552
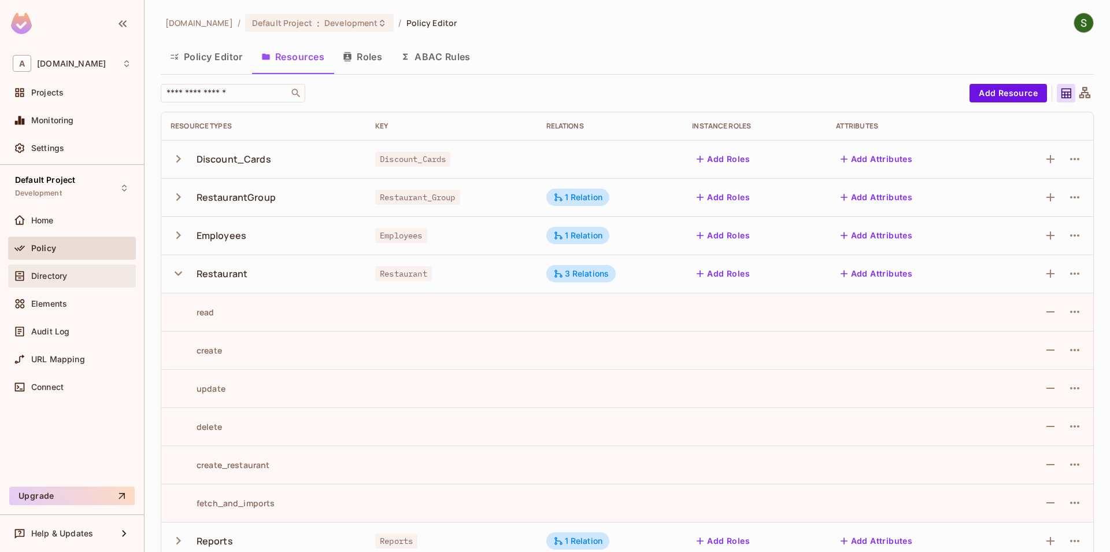
click at [49, 276] on span "Directory" at bounding box center [49, 275] width 36 height 9
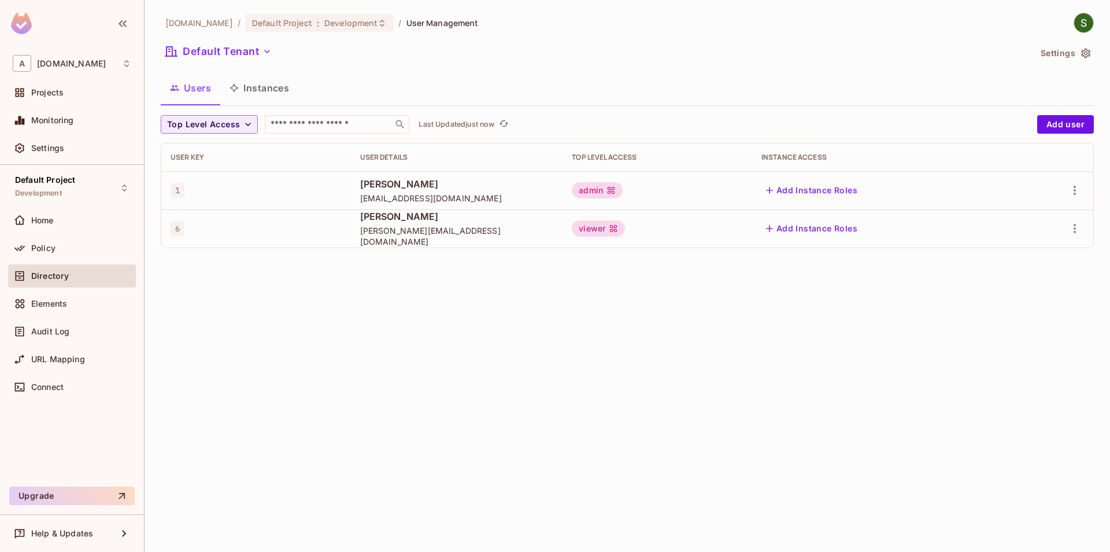
click at [261, 87] on button "Instances" at bounding box center [259, 87] width 78 height 29
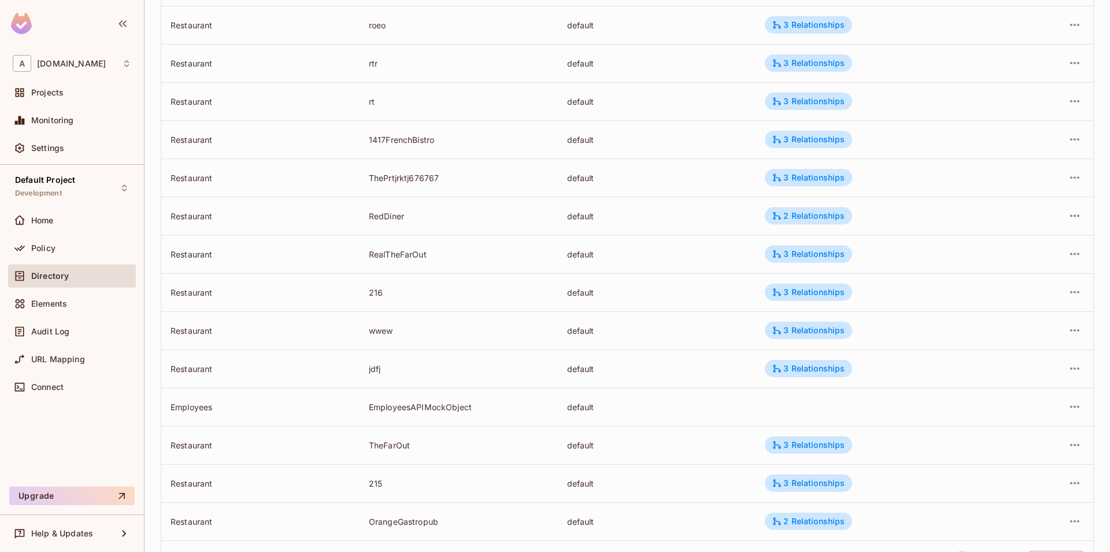
scroll to position [256, 0]
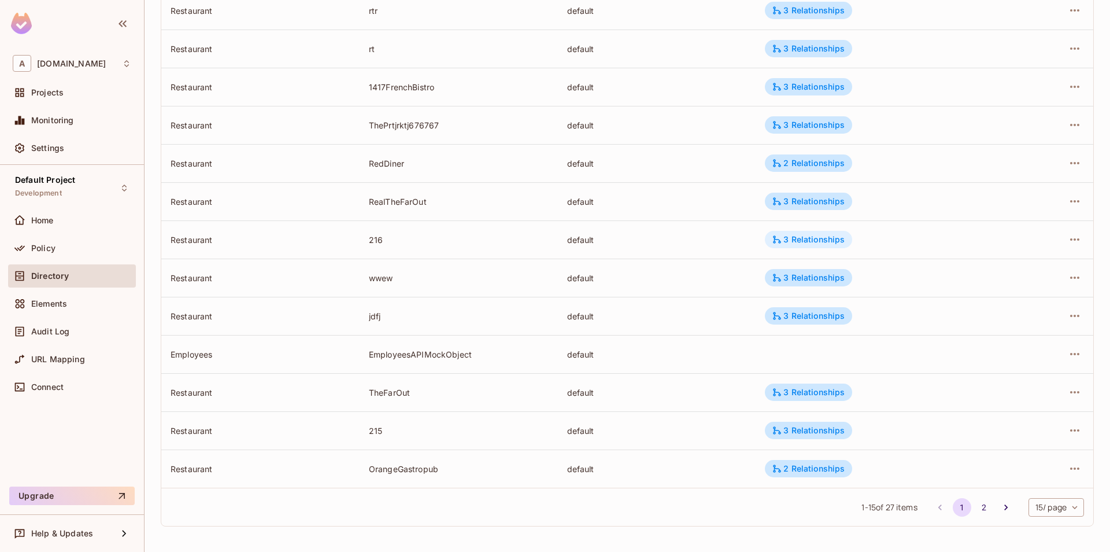
click at [843, 243] on div "3 Relationships" at bounding box center [808, 239] width 73 height 10
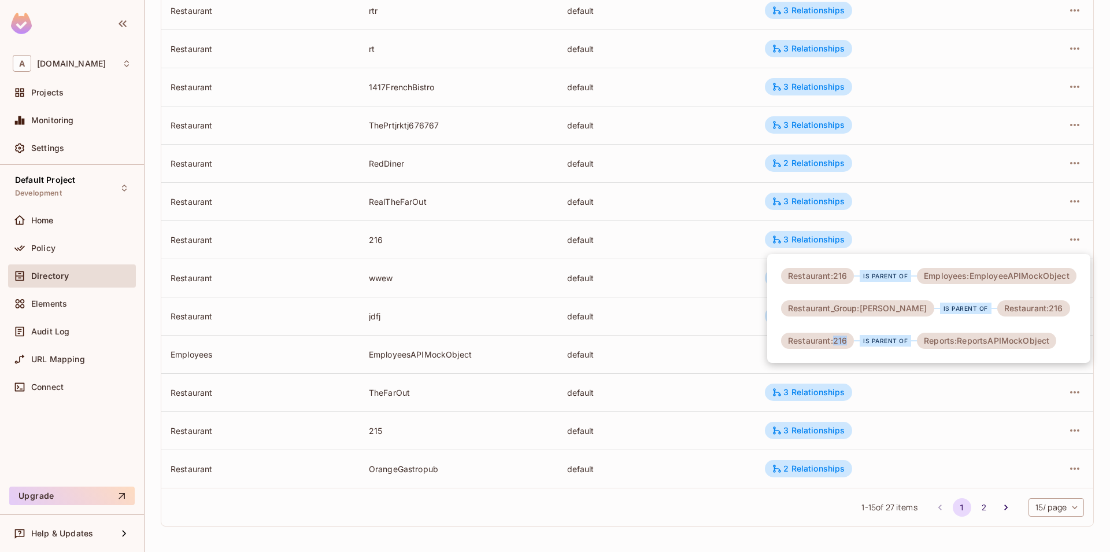
drag, startPoint x: 834, startPoint y: 343, endPoint x: 850, endPoint y: 339, distance: 16.6
click at [850, 339] on div "Restaurant:216" at bounding box center [817, 340] width 73 height 16
click at [850, 346] on div "Restaurant:216" at bounding box center [817, 340] width 73 height 16
click at [751, 335] on div at bounding box center [555, 276] width 1110 height 552
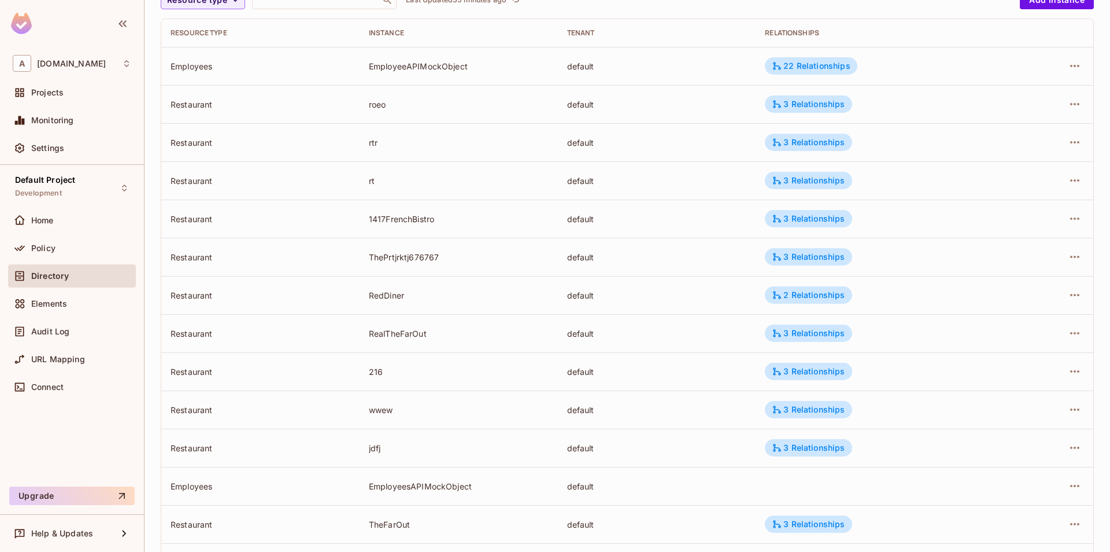
scroll to position [0, 0]
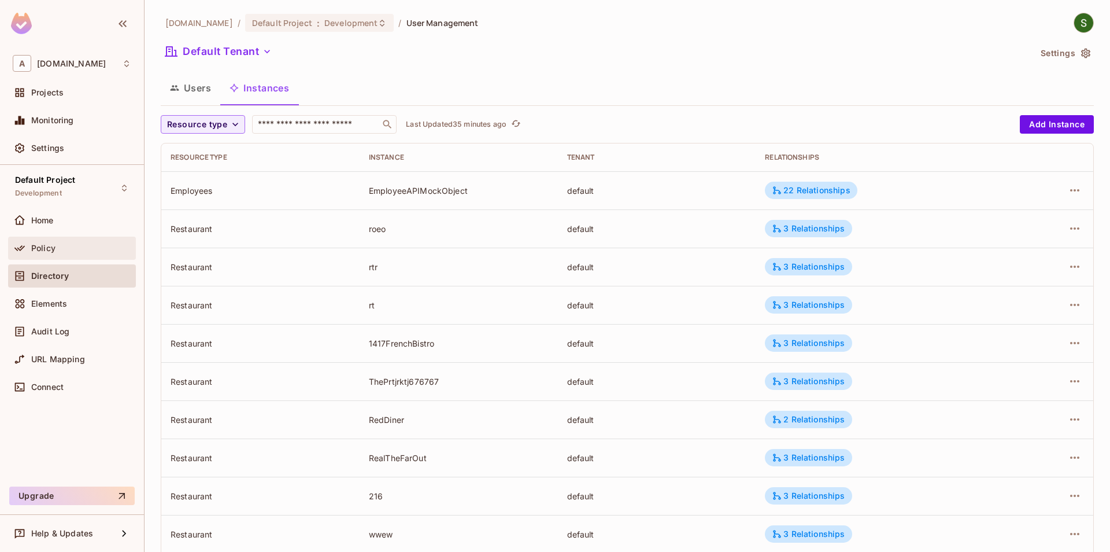
click at [61, 256] on div "Policy" at bounding box center [72, 247] width 128 height 23
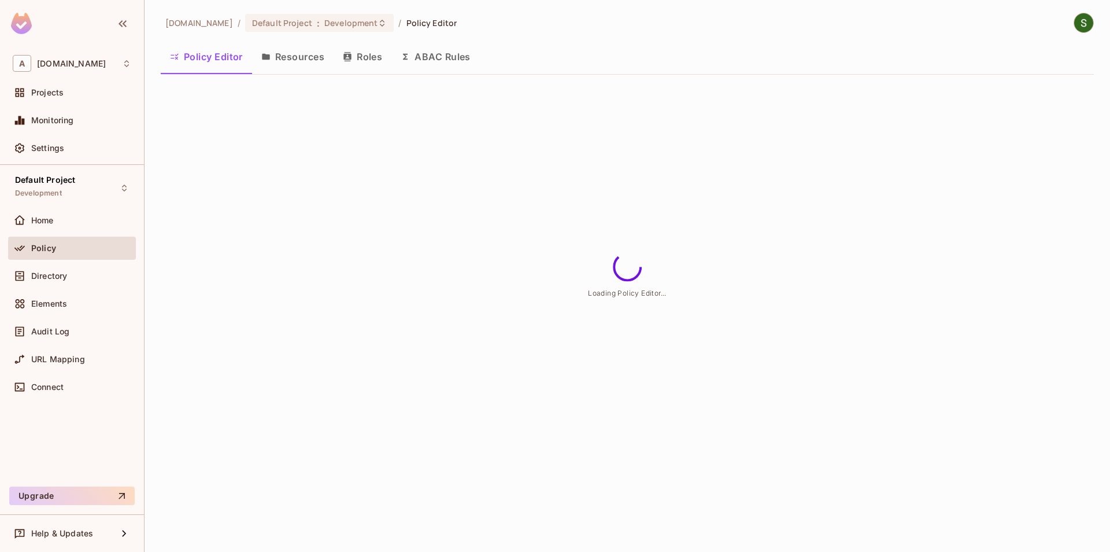
click at [289, 53] on button "Resources" at bounding box center [293, 56] width 82 height 29
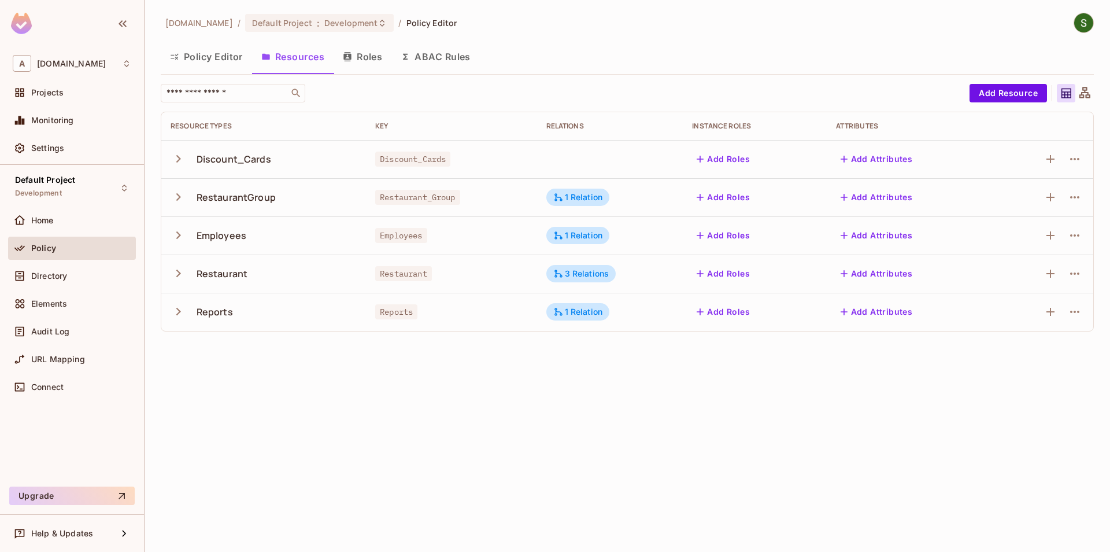
click at [169, 195] on td "RestaurantGroup" at bounding box center [263, 197] width 205 height 38
click at [171, 197] on icon "button" at bounding box center [179, 197] width 16 height 16
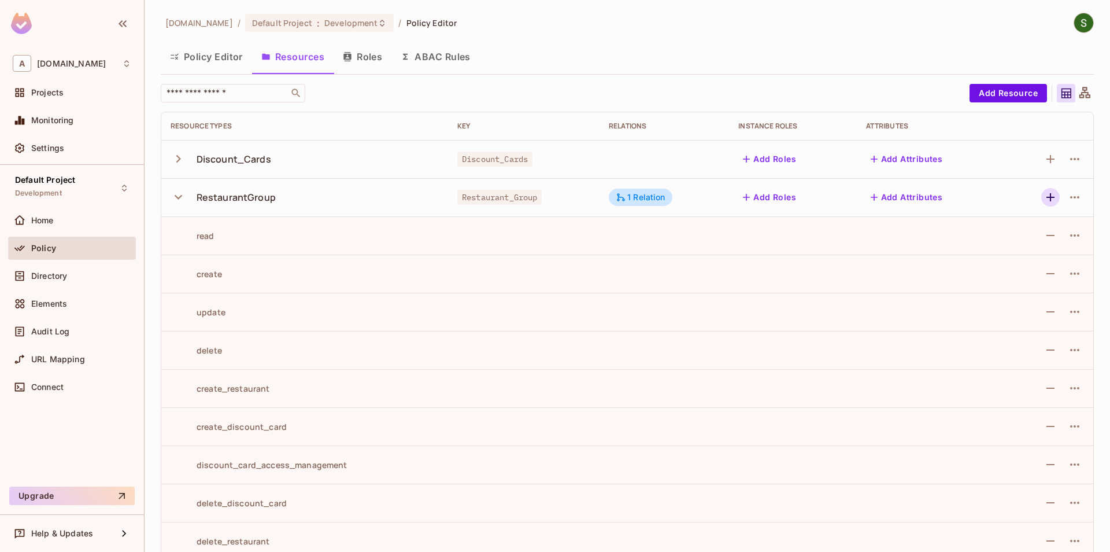
click at [1046, 202] on icon "button" at bounding box center [1051, 197] width 14 height 14
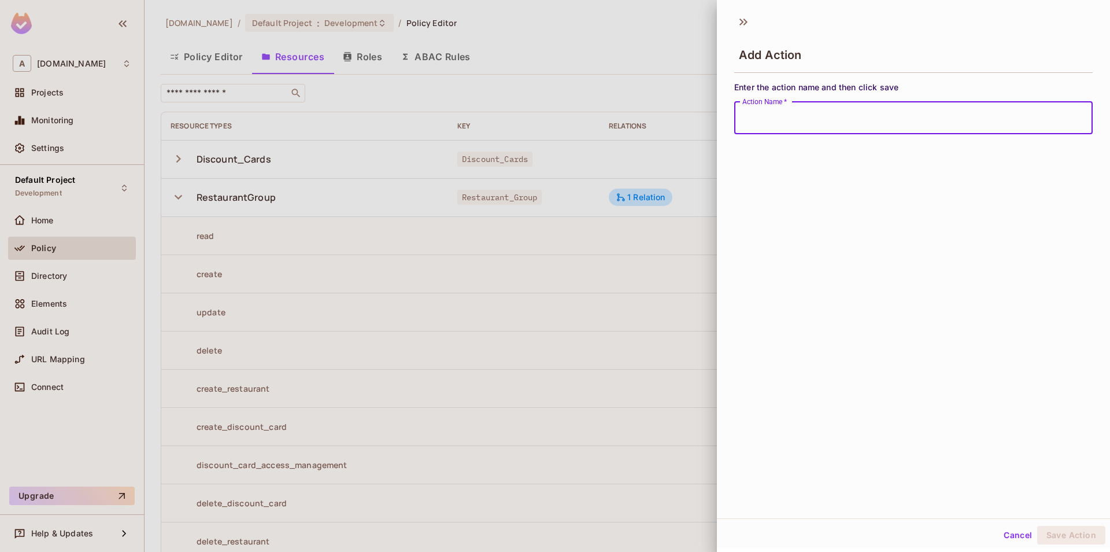
click at [665, 345] on div at bounding box center [555, 276] width 1110 height 552
